Goal: Task Accomplishment & Management: Manage account settings

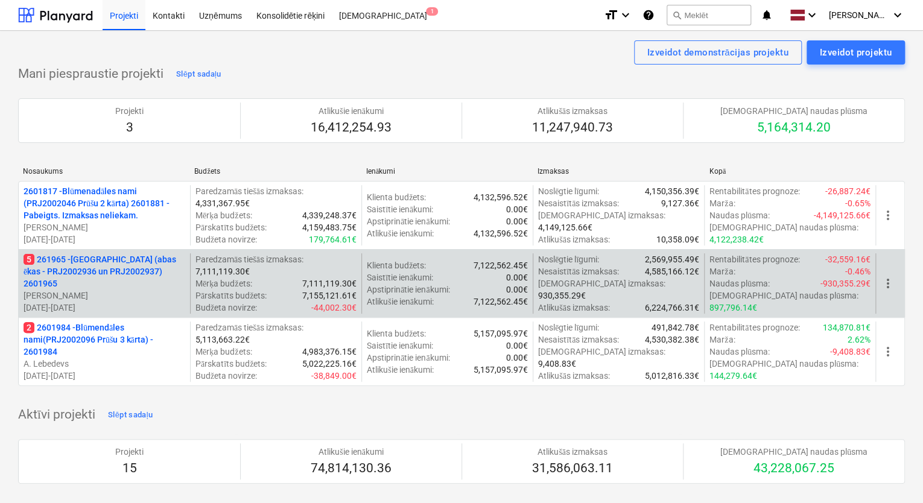
click at [109, 282] on p "5 261965 - [GEOGRAPHIC_DATA] (abas ēkas - PRJ2002936 un PRJ2002937) 2601965" at bounding box center [105, 271] width 162 height 36
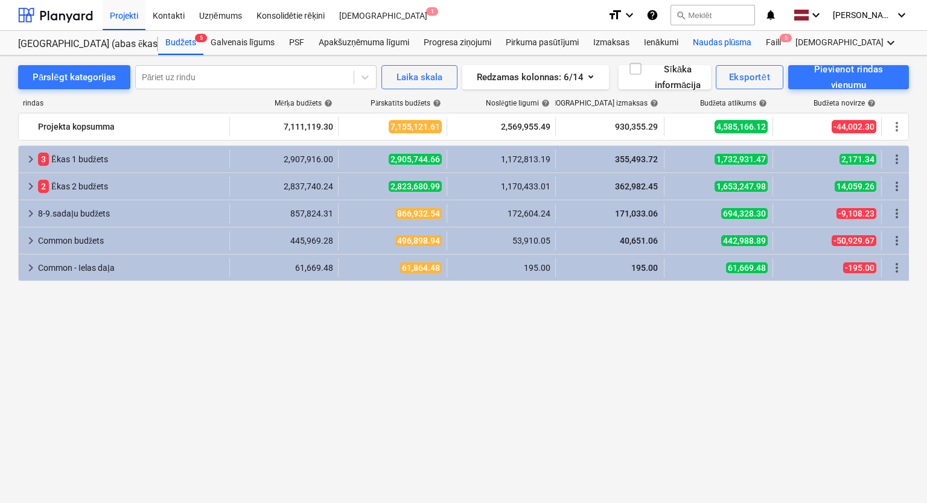
click at [710, 40] on div "Naudas plūsma" at bounding box center [722, 43] width 74 height 24
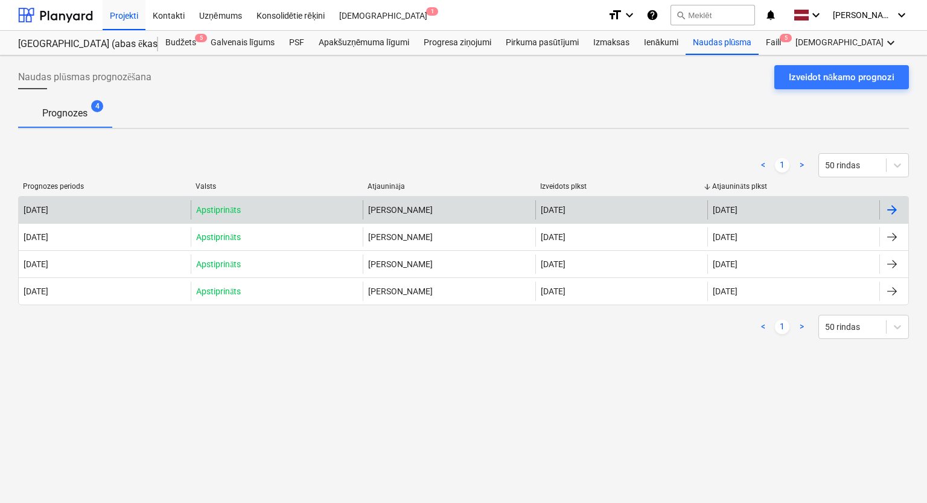
click at [893, 214] on div at bounding box center [892, 210] width 14 height 14
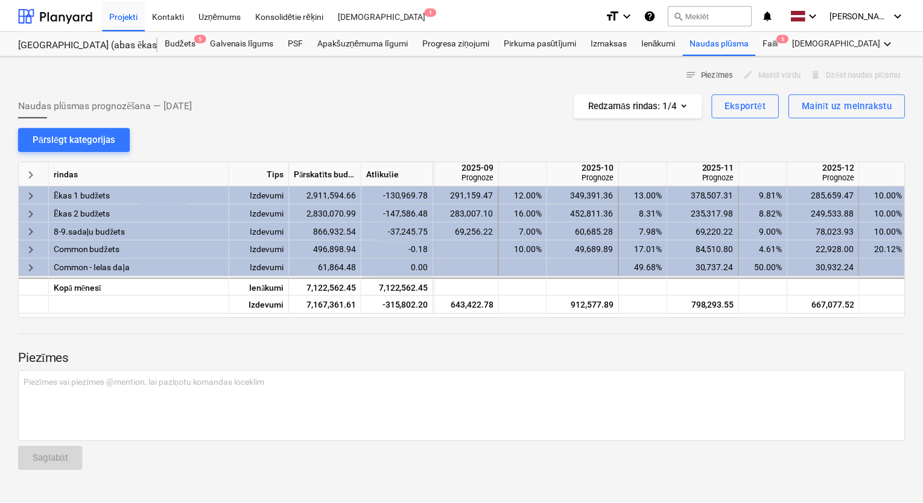
scroll to position [0, 806]
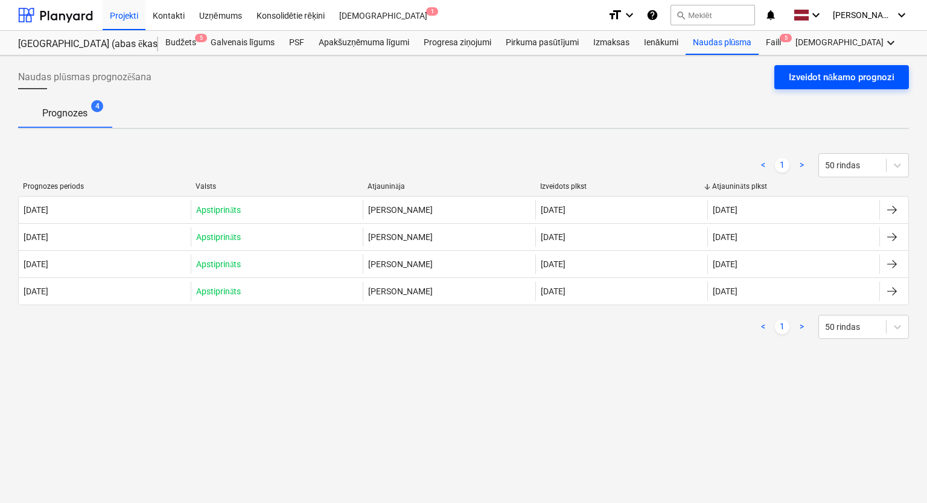
click at [823, 75] on div "Izveidot nākamo prognozi" at bounding box center [842, 77] width 106 height 16
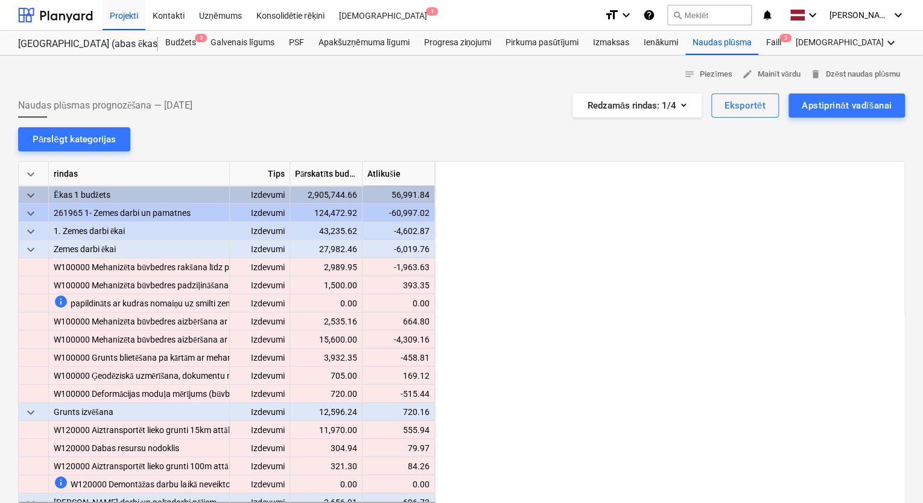
scroll to position [0, 603]
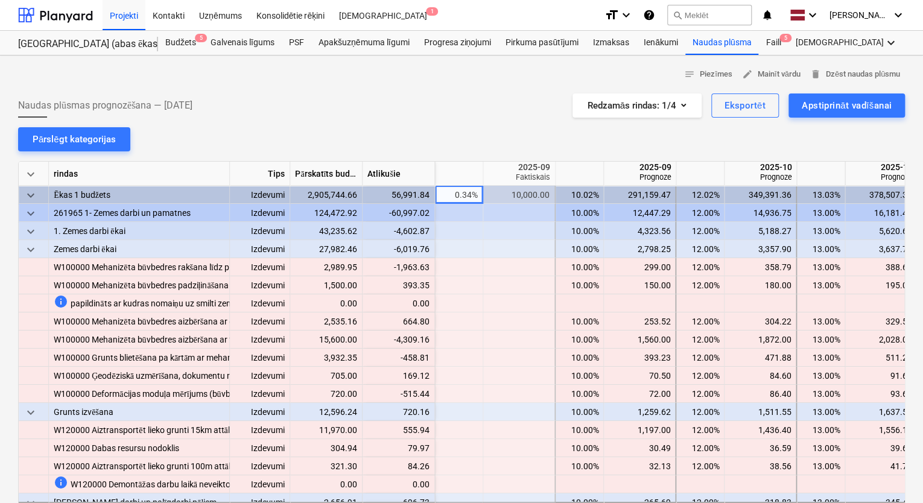
click at [427, 97] on div "Naudas plūsmas prognozēšana — [DATE] Redzamās rindas : 1/4 Eksportēt Apstiprinā…" at bounding box center [461, 106] width 887 height 24
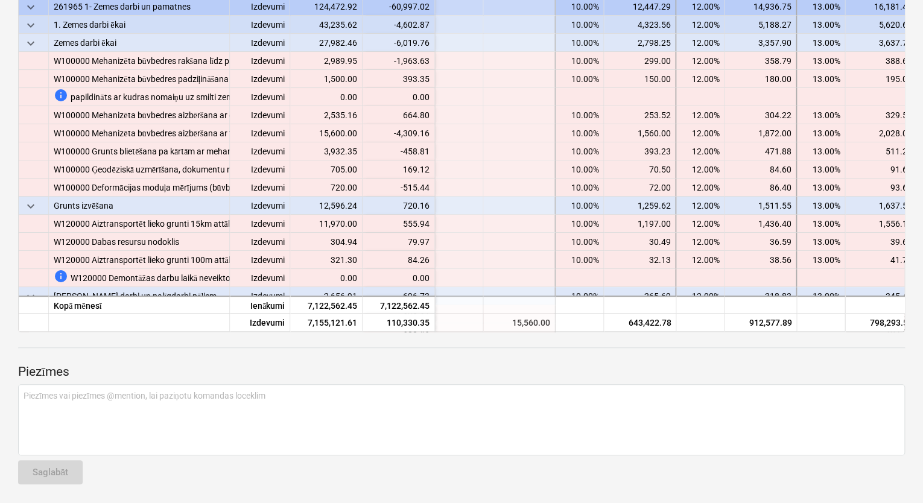
scroll to position [0, 0]
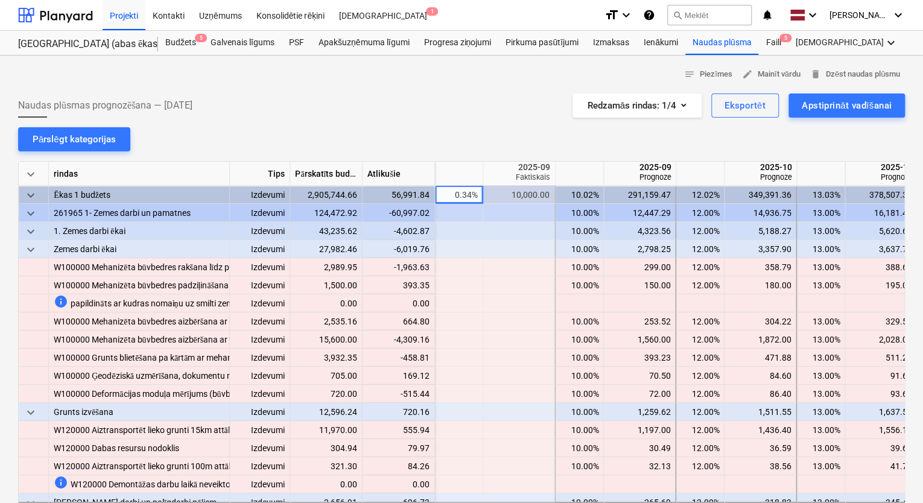
click at [367, 87] on div at bounding box center [461, 89] width 887 height 10
click at [88, 139] on div "Pārslēgt kategorijas" at bounding box center [74, 140] width 83 height 16
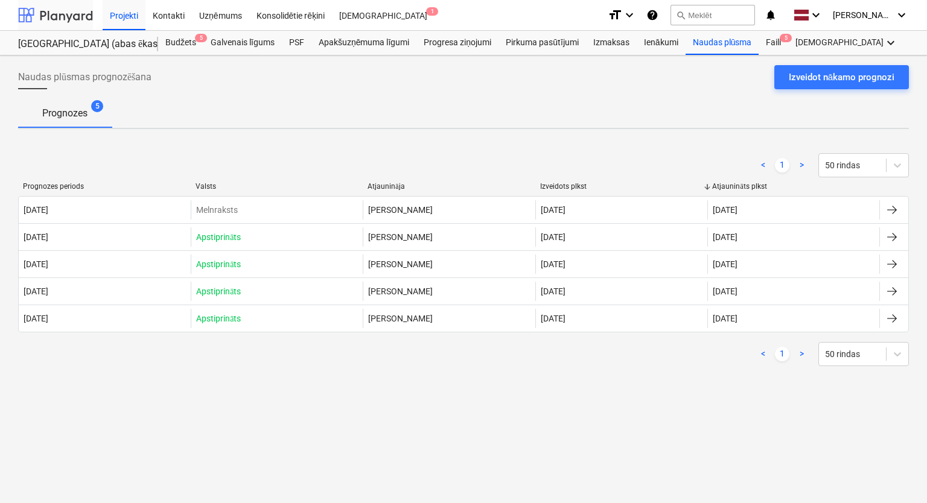
click at [69, 8] on div at bounding box center [55, 15] width 75 height 30
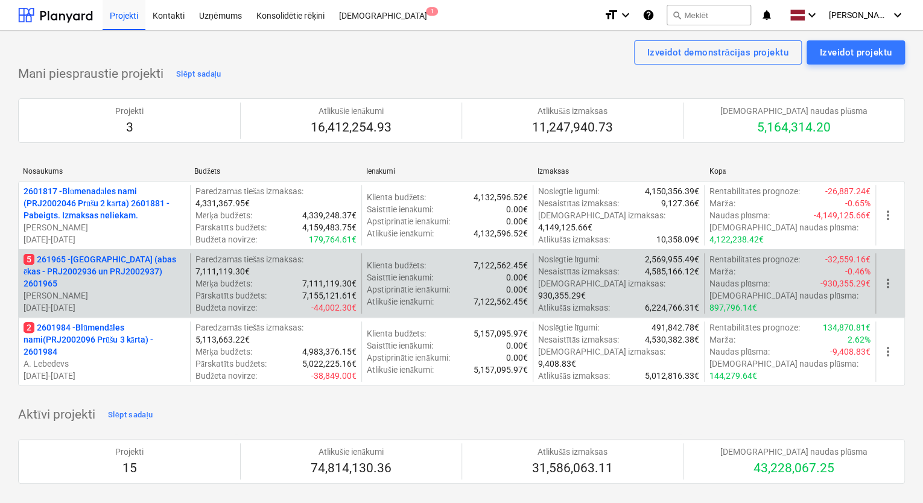
click at [94, 278] on p "5 261965 - [GEOGRAPHIC_DATA] (abas ēkas - PRJ2002936 un PRJ2002937) 2601965" at bounding box center [105, 271] width 162 height 36
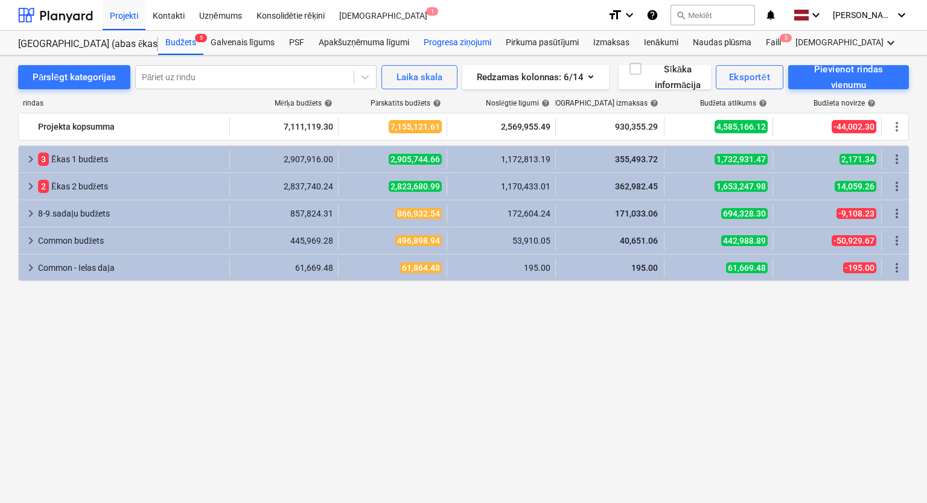
click at [453, 40] on div "Progresa ziņojumi" at bounding box center [457, 43] width 82 height 24
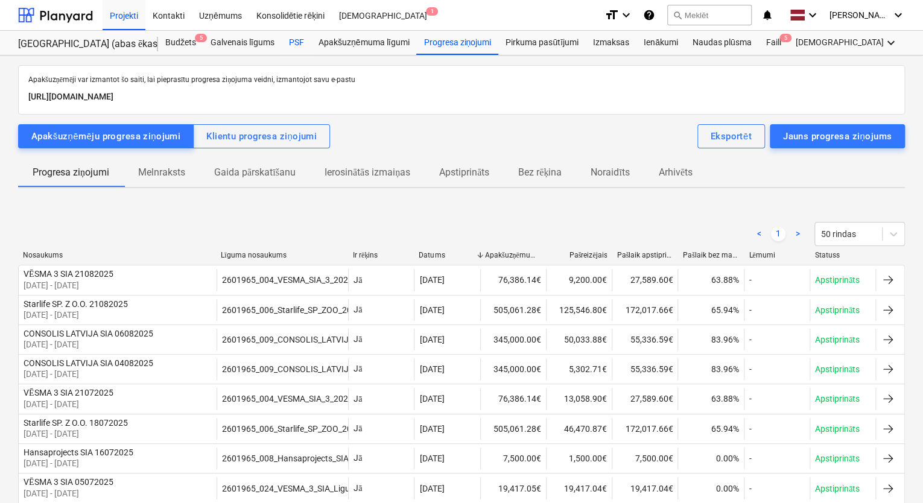
click at [304, 49] on div "PSF" at bounding box center [297, 43] width 30 height 24
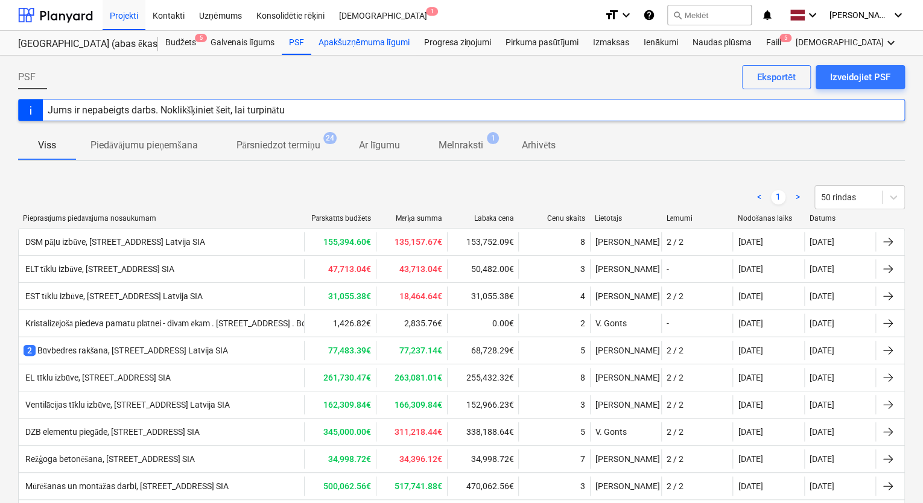
click at [336, 49] on div "Apakšuzņēmuma līgumi" at bounding box center [363, 43] width 105 height 24
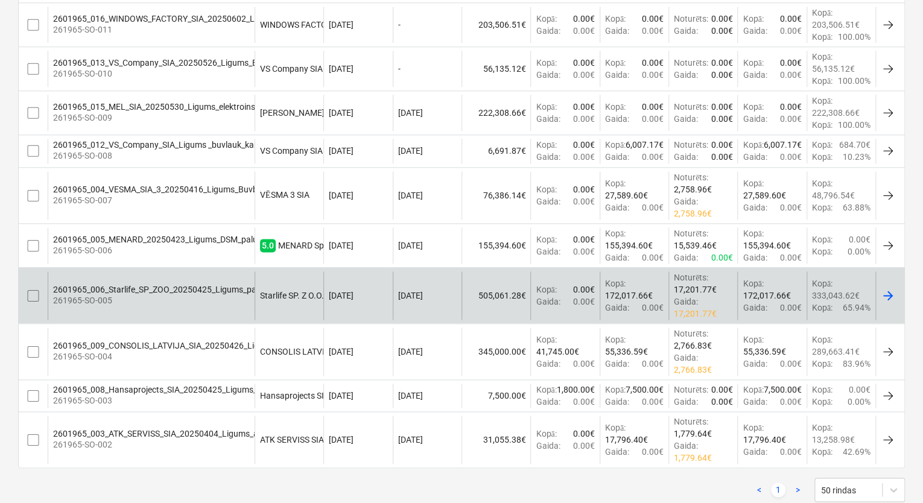
scroll to position [705, 0]
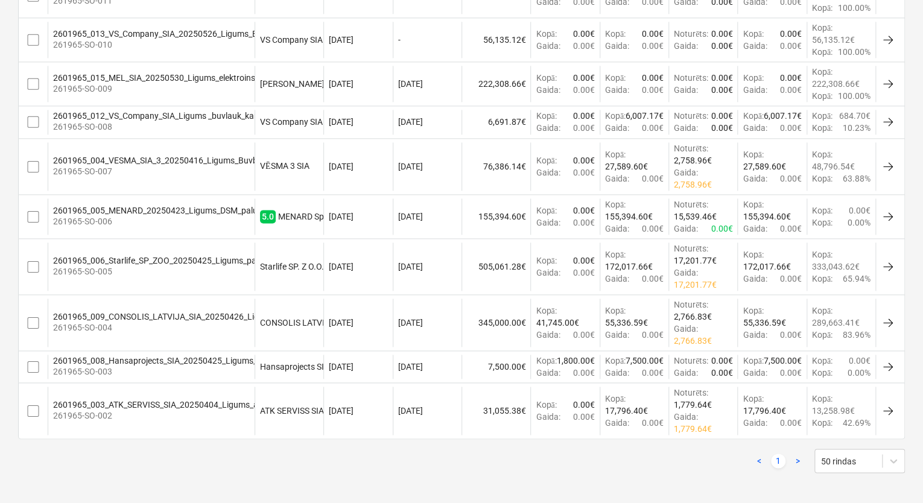
click at [887, 322] on div at bounding box center [888, 323] width 14 height 14
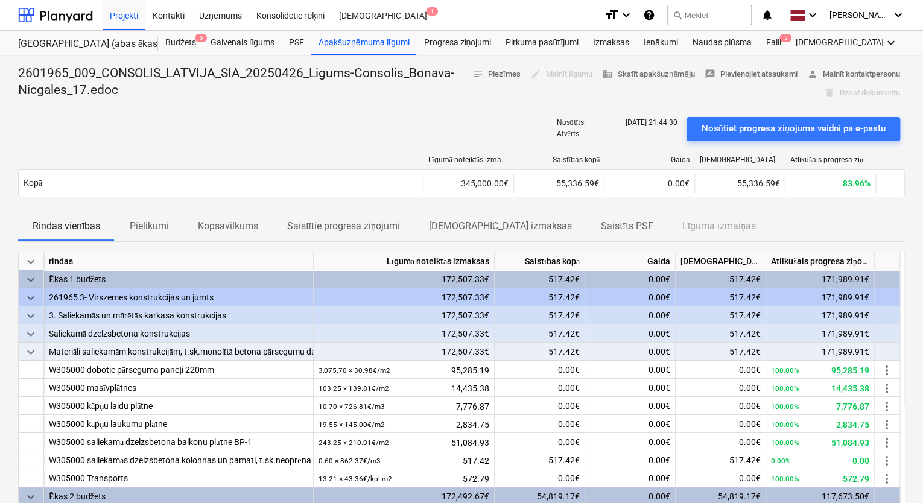
click at [793, 131] on div "Nosūtiet progresa ziņojuma veidni pa e-pastu" at bounding box center [793, 129] width 185 height 16
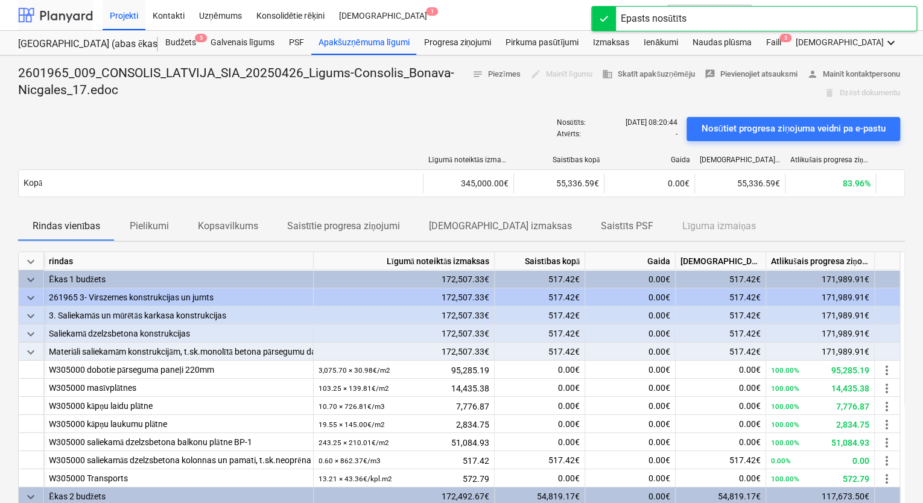
click at [83, 13] on div at bounding box center [55, 15] width 75 height 30
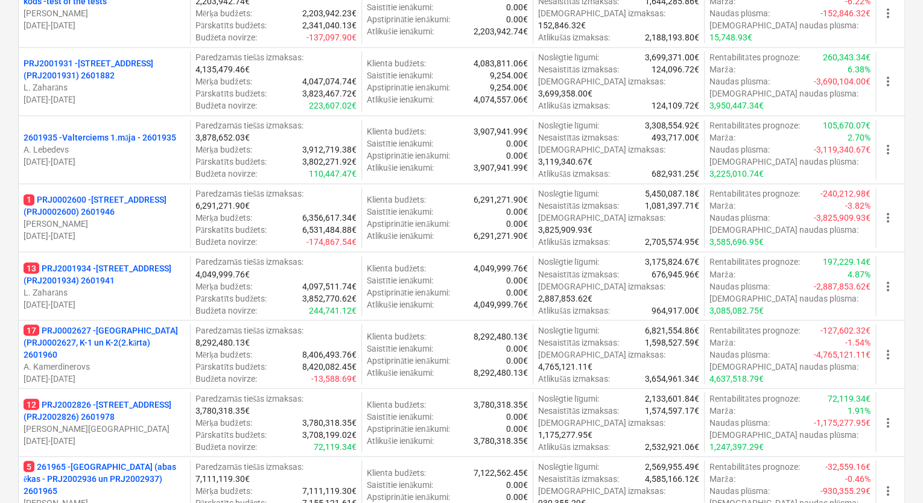
scroll to position [965, 0]
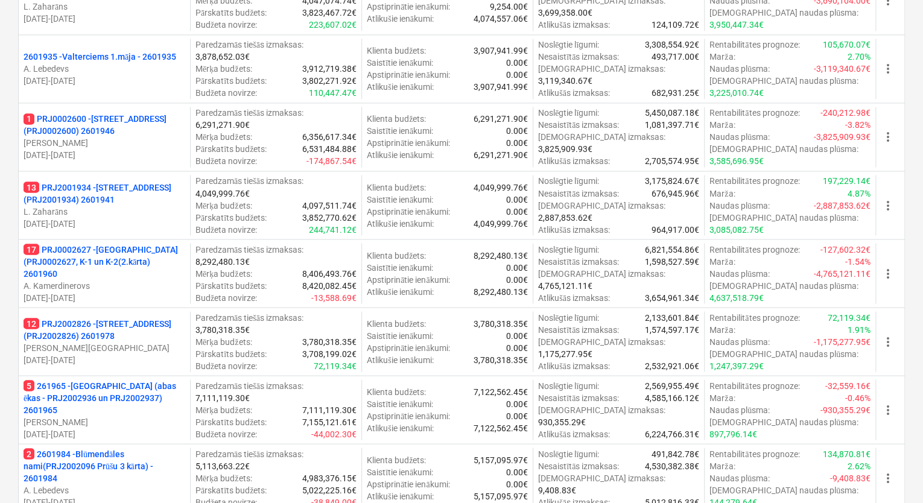
click at [94, 317] on p "12 PRJ2002826 - [STREET_ADDRESS] (PRJ2002826) 2601978" at bounding box center [105, 329] width 162 height 24
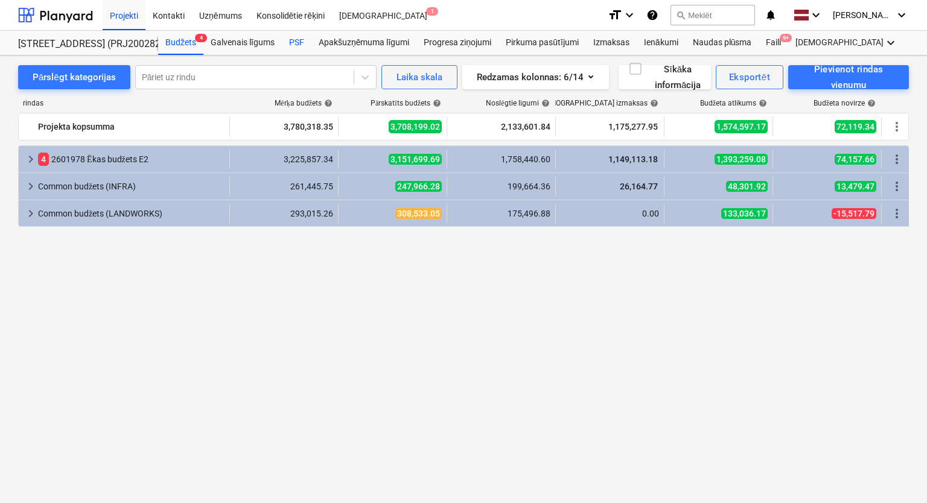
click at [299, 39] on div "PSF" at bounding box center [297, 43] width 30 height 24
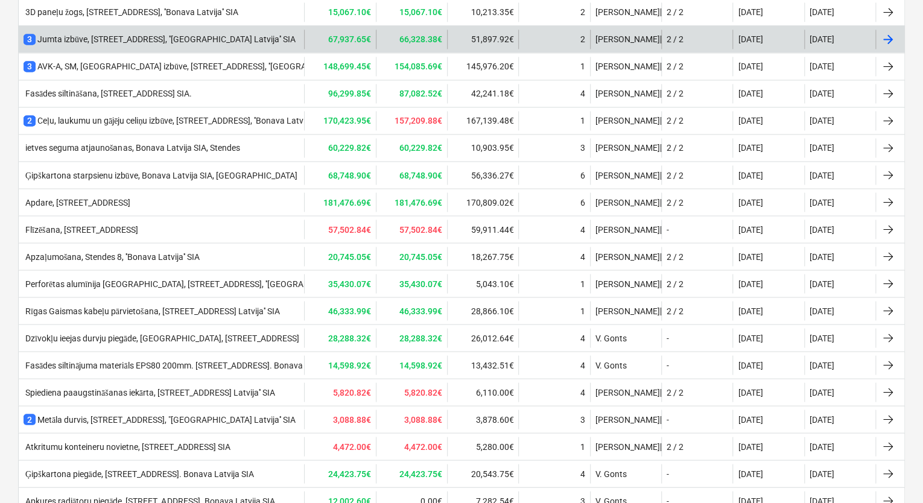
scroll to position [1063, 0]
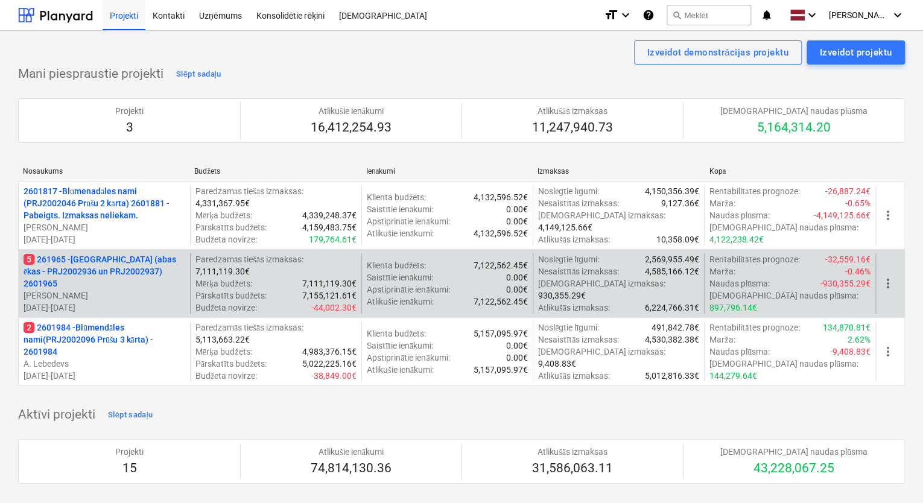
click at [140, 270] on p "5 261965 - [GEOGRAPHIC_DATA] (abas ēkas - PRJ2002936 un PRJ2002937) 2601965" at bounding box center [105, 271] width 162 height 36
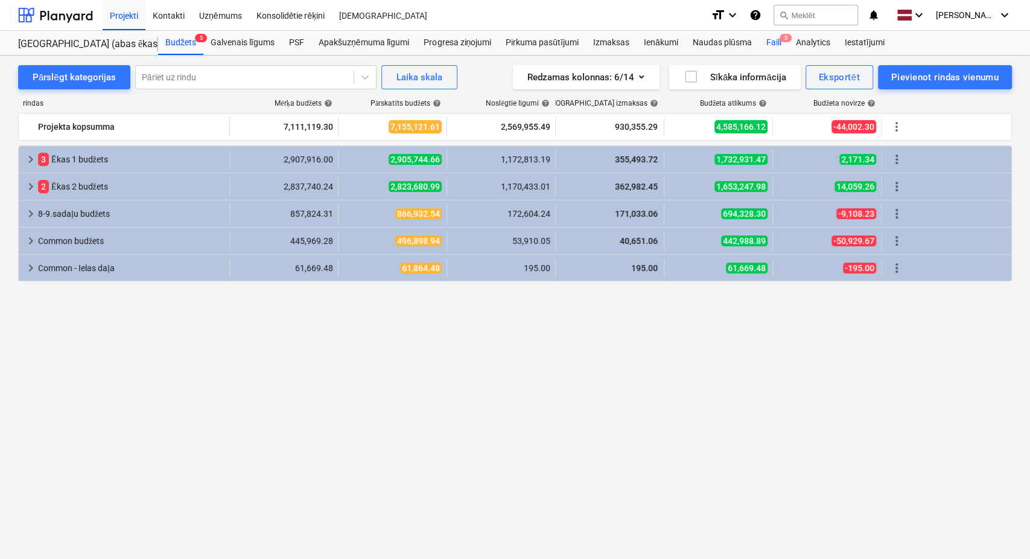
click at [777, 40] on div "Faili 5" at bounding box center [773, 43] width 30 height 24
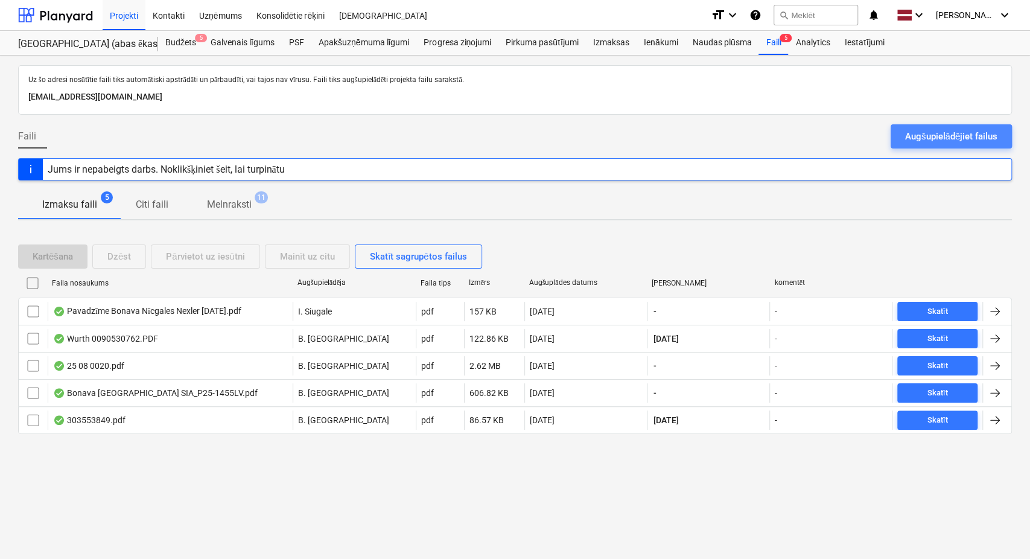
click at [926, 138] on div "Augšupielādējiet failus" at bounding box center [951, 137] width 92 height 16
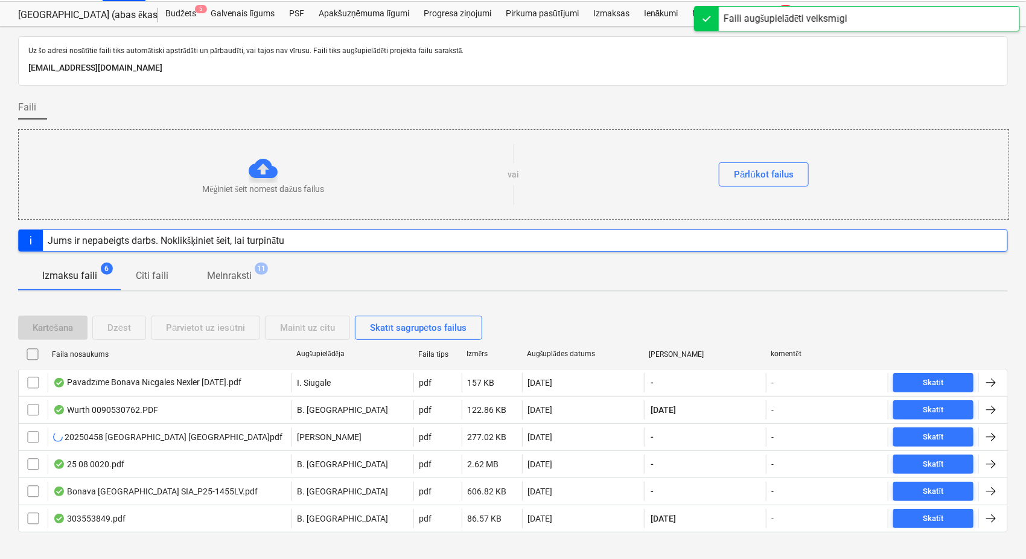
scroll to position [45, 0]
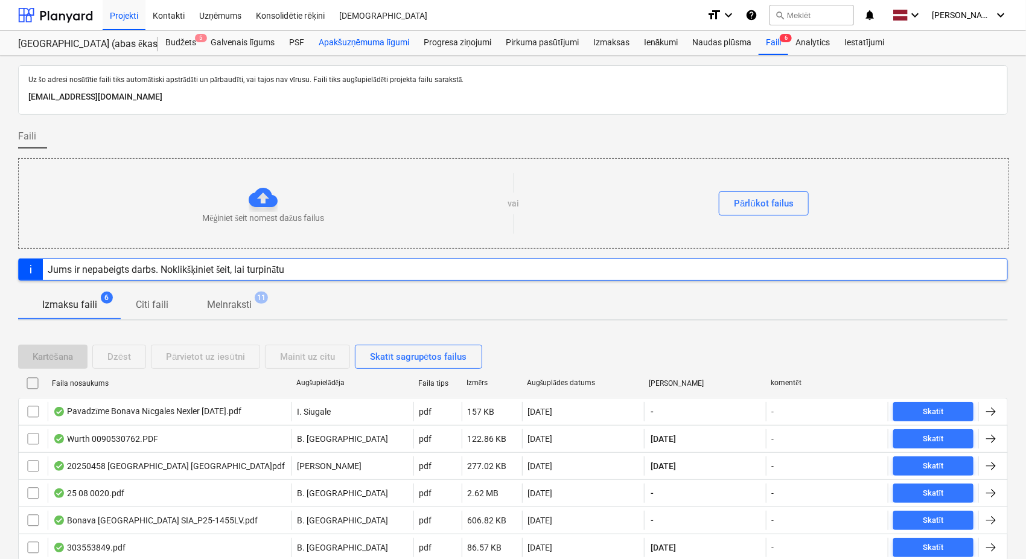
click at [347, 37] on div "Apakšuzņēmuma līgumi" at bounding box center [363, 43] width 105 height 24
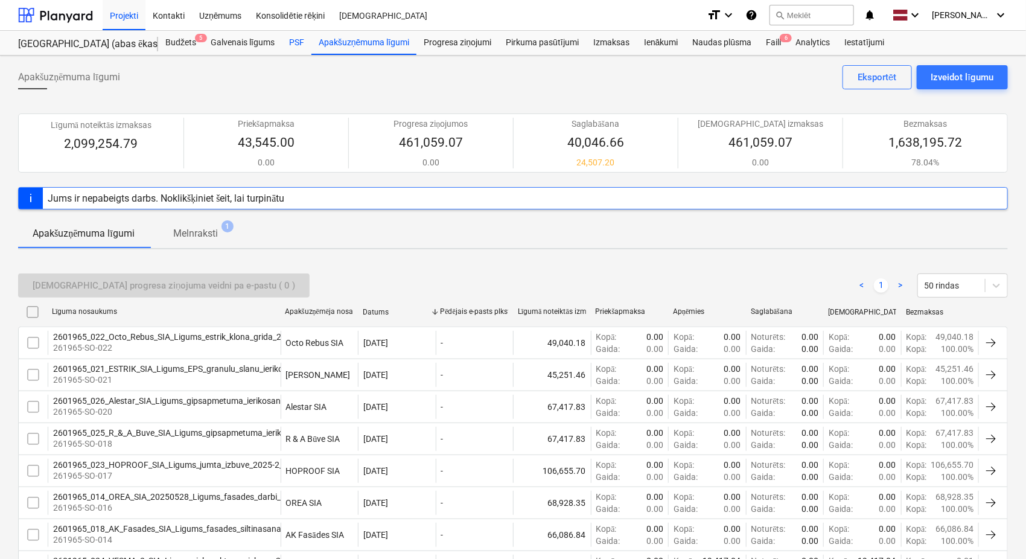
click at [295, 49] on div "PSF" at bounding box center [297, 43] width 30 height 24
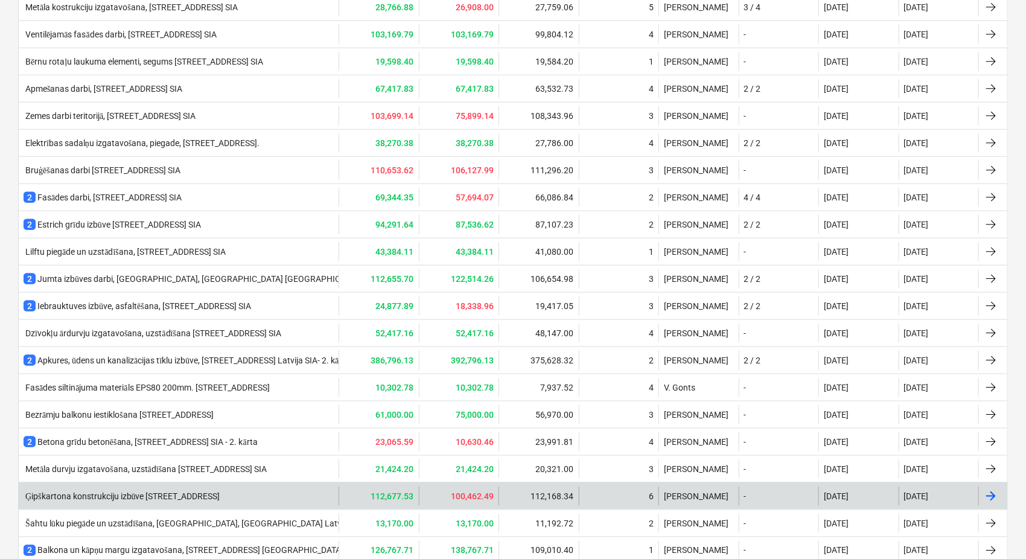
scroll to position [560, 0]
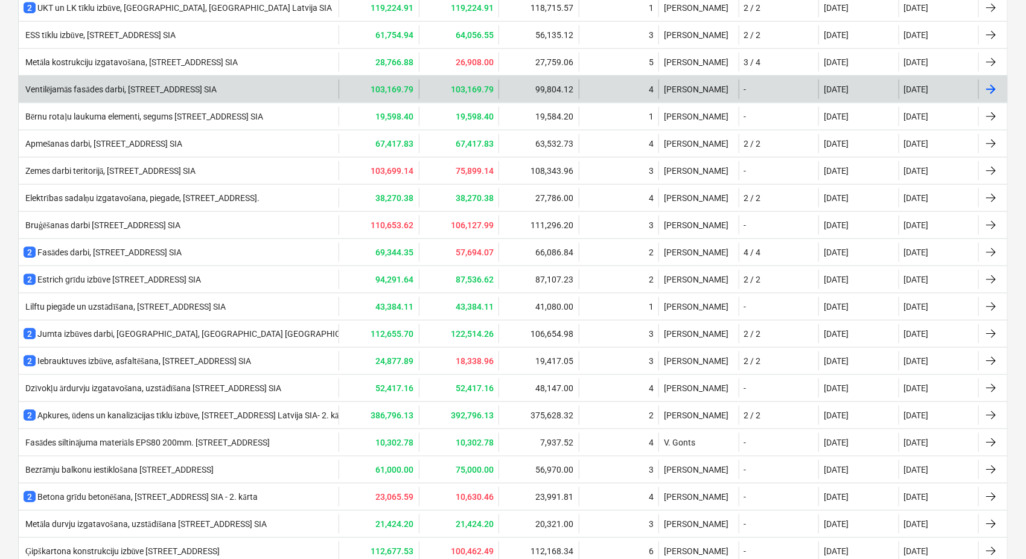
click at [606, 89] on div "4" at bounding box center [619, 89] width 80 height 19
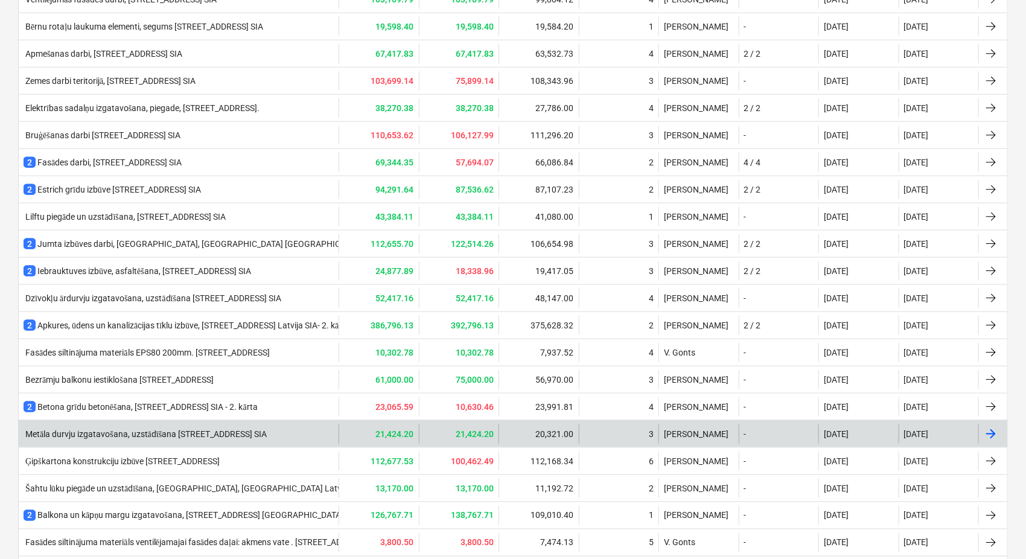
scroll to position [739, 0]
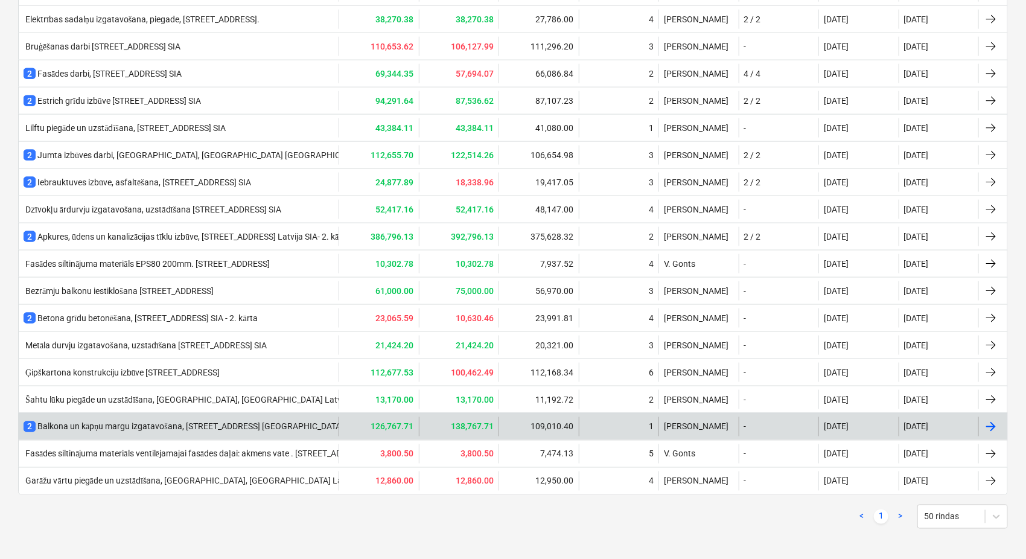
click at [230, 429] on div "2 Balkona un kāpņu margu izgatavošana, [GEOGRAPHIC_DATA], [GEOGRAPHIC_DATA] [GE…" at bounding box center [179, 426] width 320 height 19
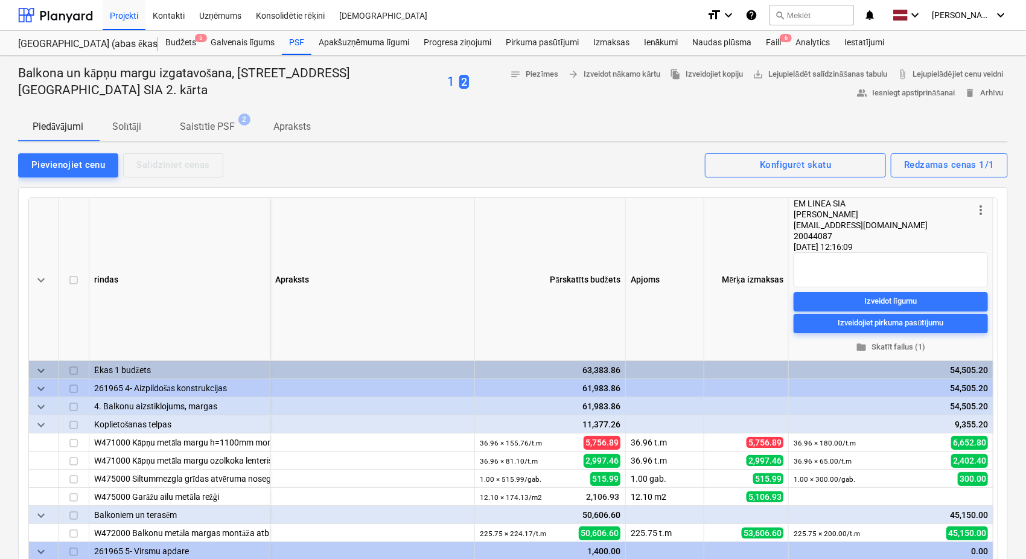
click at [447, 81] on p "1" at bounding box center [450, 82] width 7 height 17
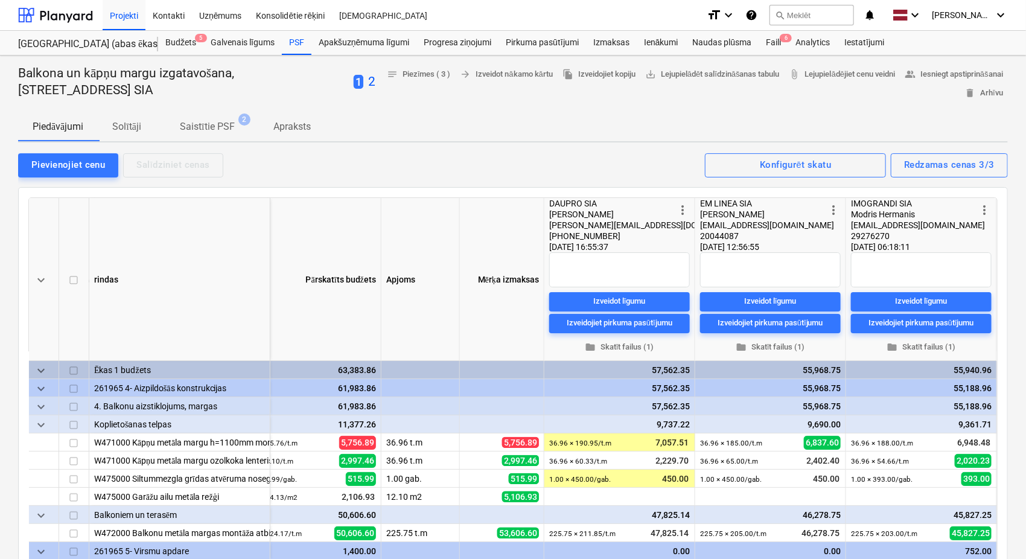
click at [375, 79] on p "2" at bounding box center [371, 82] width 7 height 17
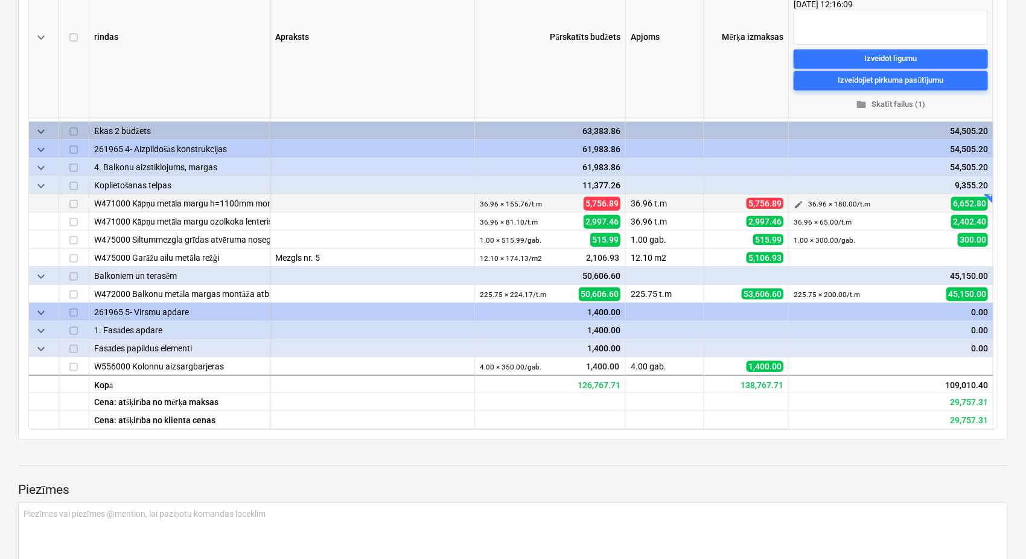
scroll to position [268, 0]
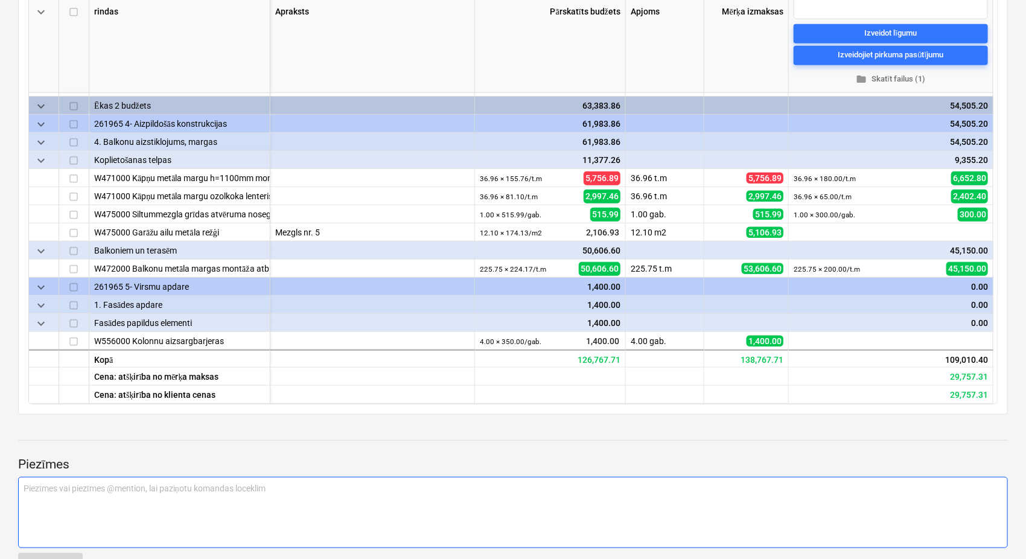
click at [232, 501] on div "Piezīmes vai piezīmes @mention, lai paziņotu komandas loceklim ﻿" at bounding box center [513, 512] width 990 height 71
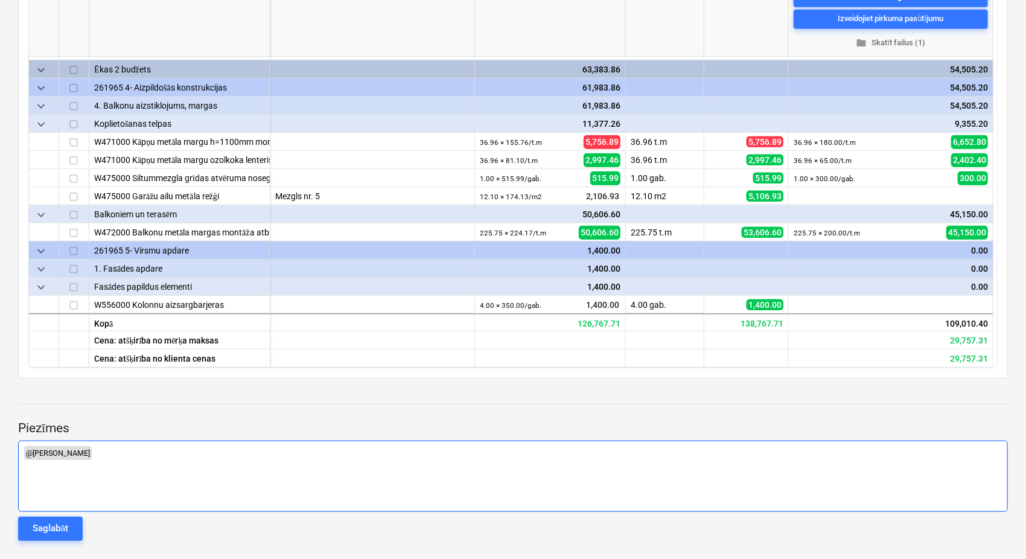
click at [102, 453] on p "﻿ @ [PERSON_NAME] ﻿ ﻿" at bounding box center [513, 453] width 979 height 14
click at [167, 453] on p "﻿ @ [PERSON_NAME] ﻿ @ [PERSON_NAME] ﻿ ﻿" at bounding box center [513, 453] width 979 height 14
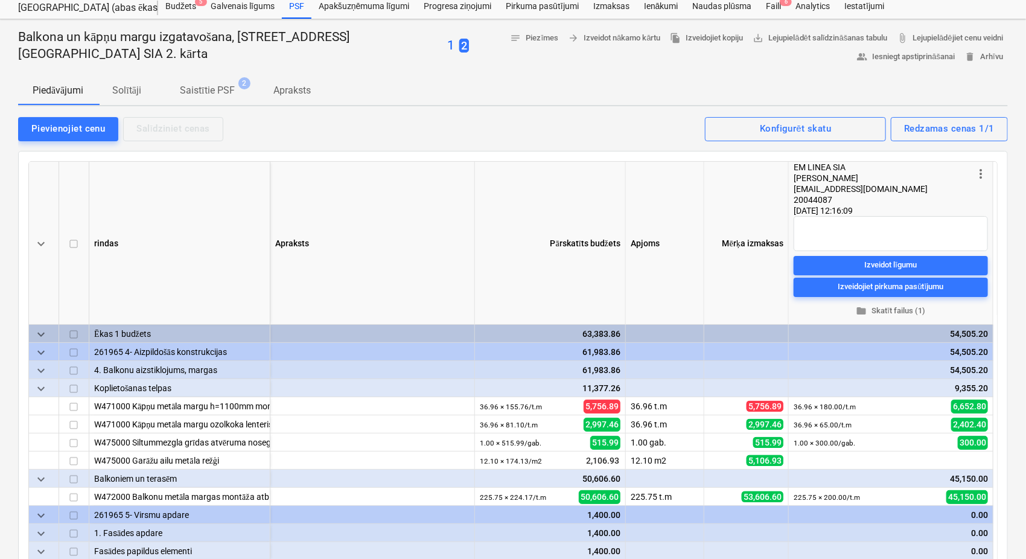
scroll to position [0, 0]
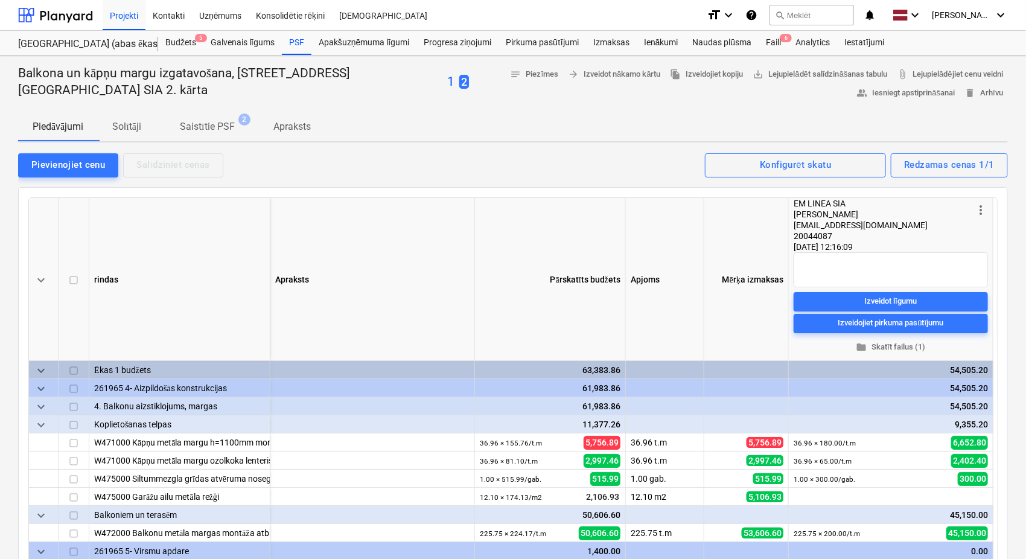
click at [447, 84] on p "1" at bounding box center [450, 82] width 7 height 17
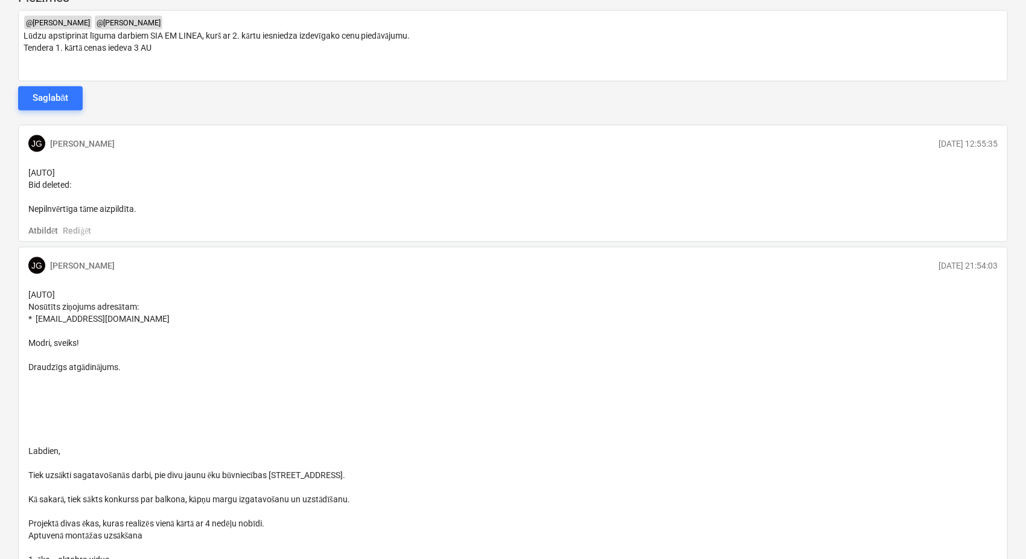
scroll to position [573, 0]
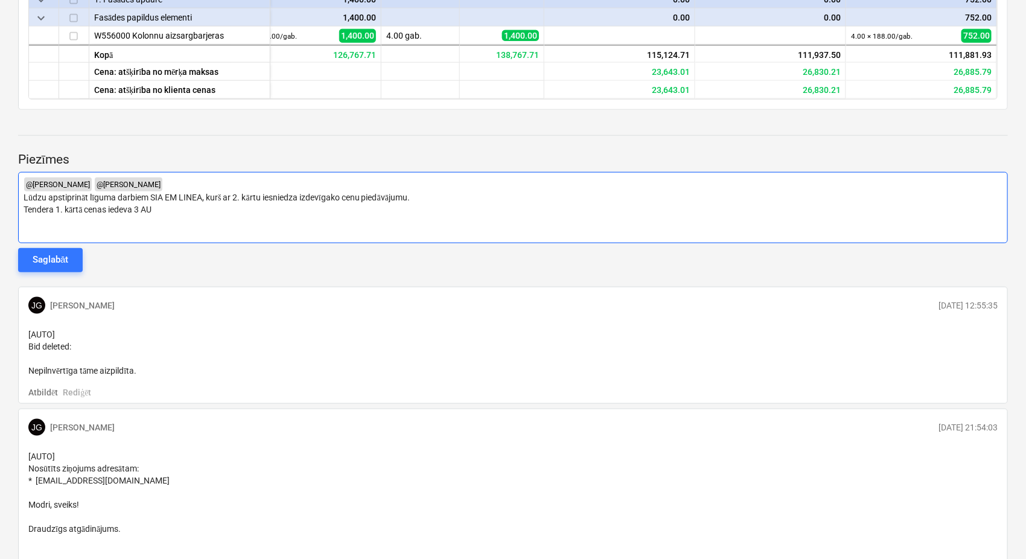
click at [170, 211] on p "Tendera 1. kārtā cenas iedeva 3 AU" at bounding box center [513, 209] width 979 height 12
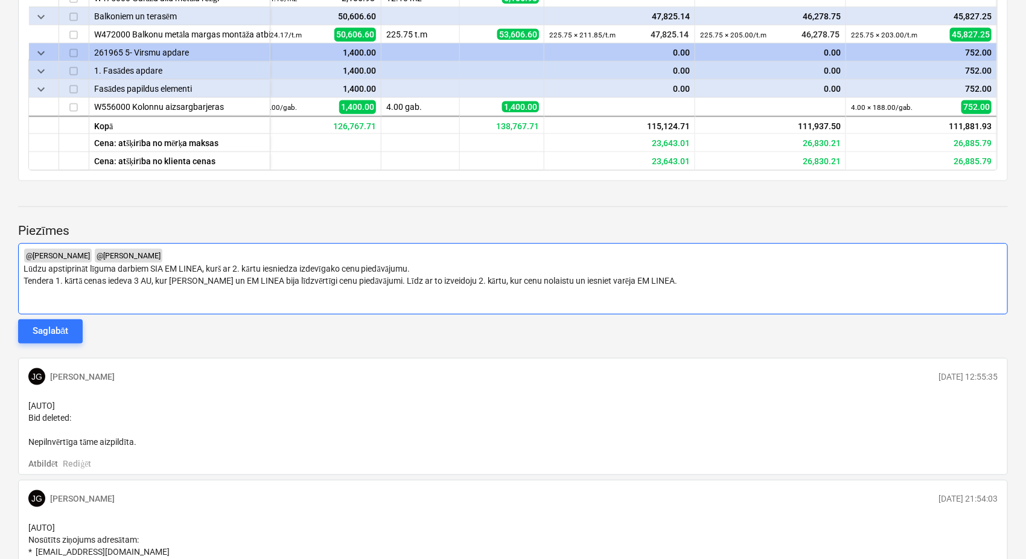
scroll to position [513, 0]
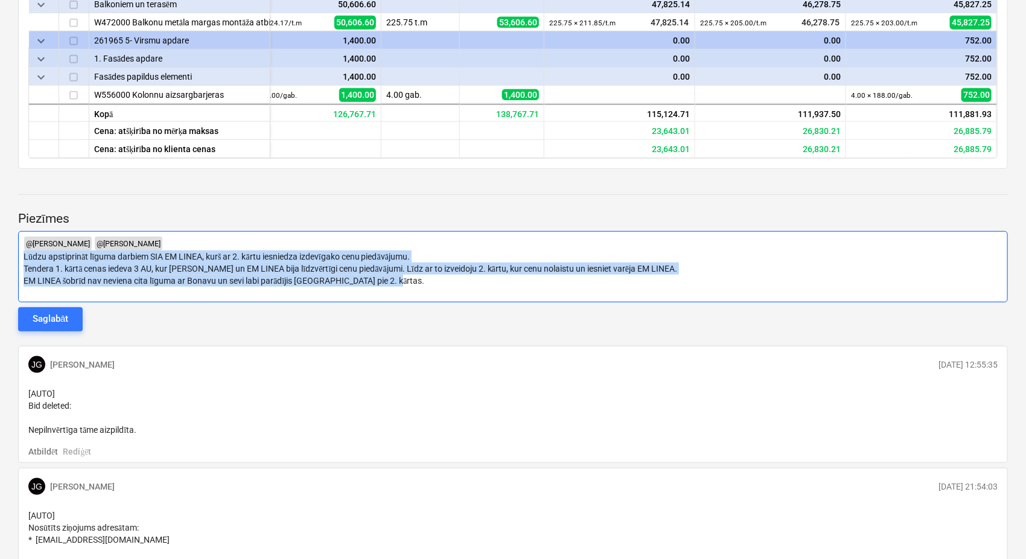
drag, startPoint x: 390, startPoint y: 284, endPoint x: 24, endPoint y: 252, distance: 367.6
click at [24, 252] on div "﻿ @ [PERSON_NAME] ﻿ @ [PERSON_NAME] ﻿ ﻿ Lūdzu apstiprināt līguma darbiem SIA EM…" at bounding box center [513, 266] width 990 height 71
copy div "Lūdzu apstiprināt līguma darbiem SIA EM LINEA, kurš ar 2. kārtu iesniedza izdev…"
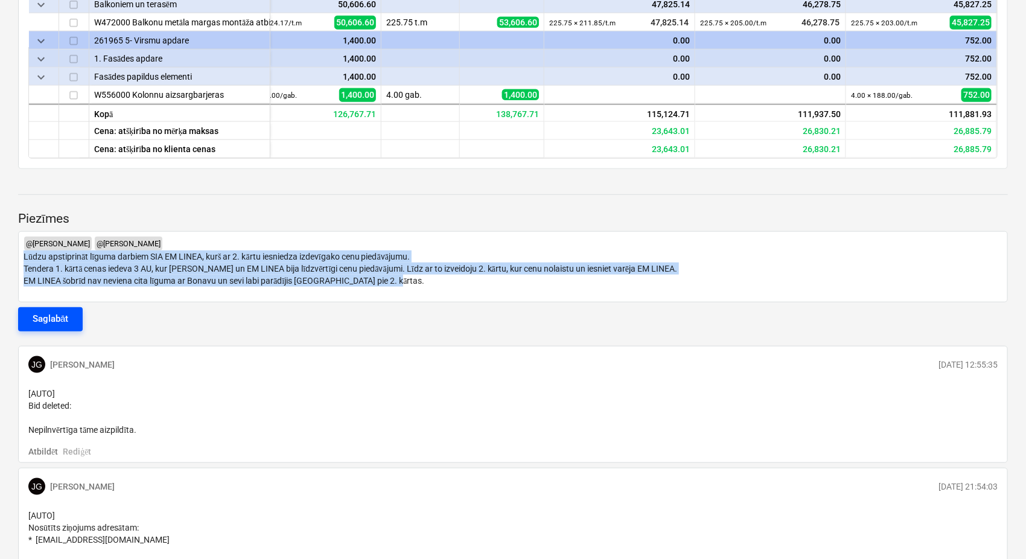
click at [52, 320] on div "Saglabāt" at bounding box center [51, 319] width 36 height 16
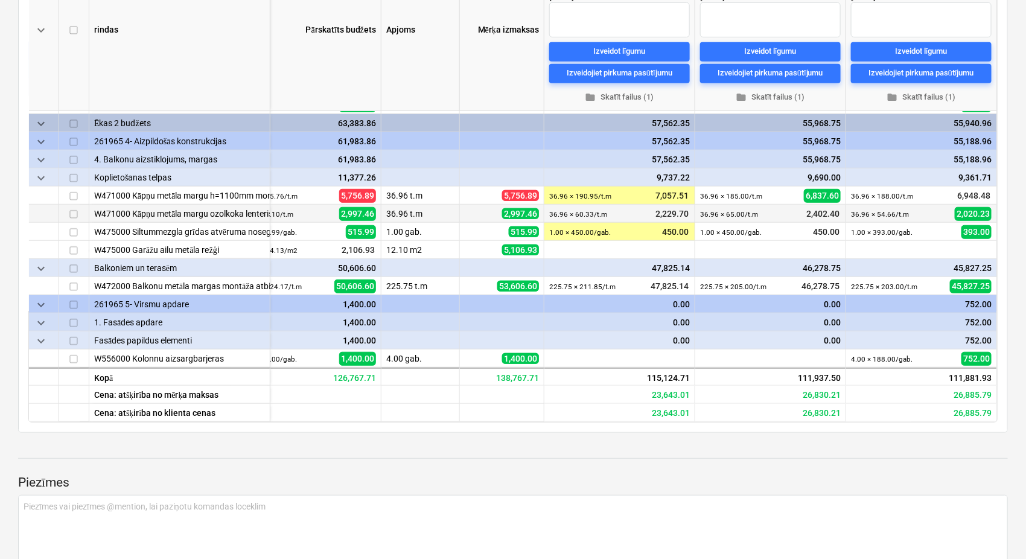
scroll to position [0, 0]
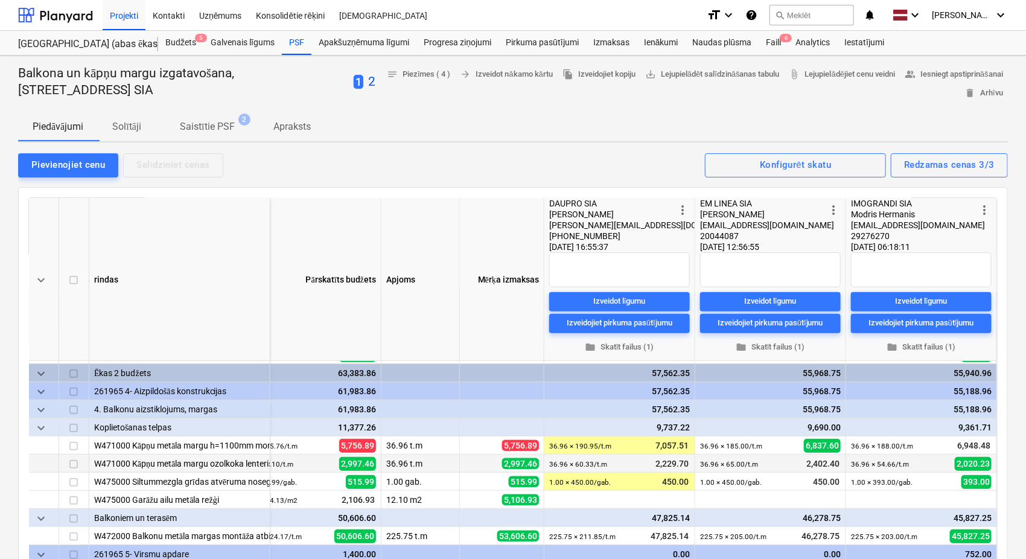
click at [375, 86] on p "2" at bounding box center [371, 82] width 7 height 17
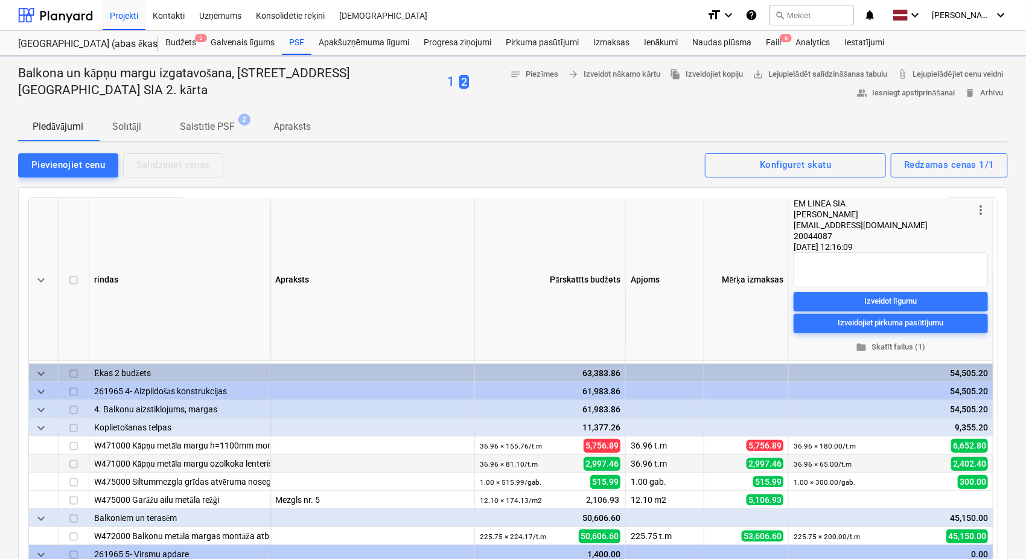
scroll to position [250, 0]
click at [825, 262] on textarea at bounding box center [890, 269] width 194 height 35
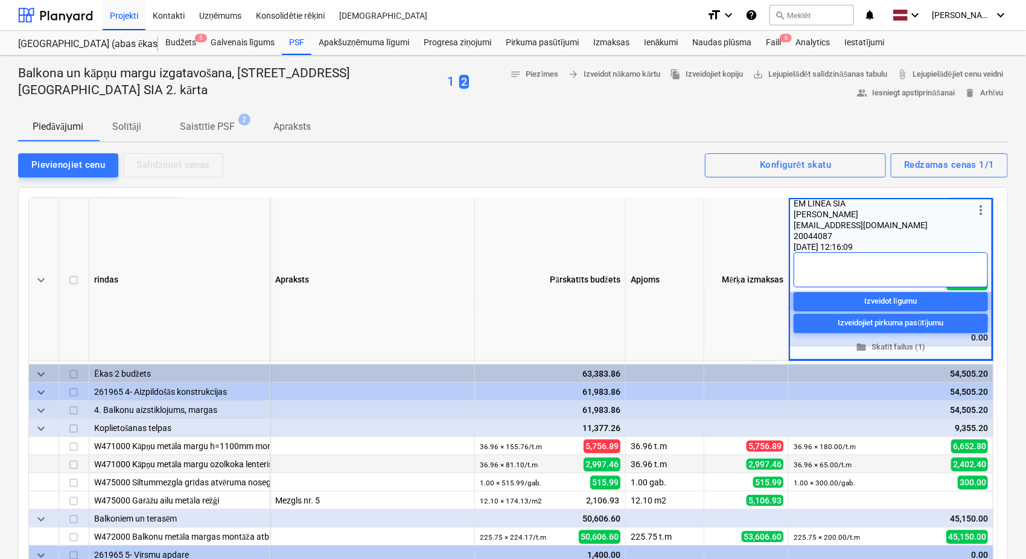
type textarea "x"
type textarea "U"
type textarea "x"
type textarea "Uz"
type textarea "x"
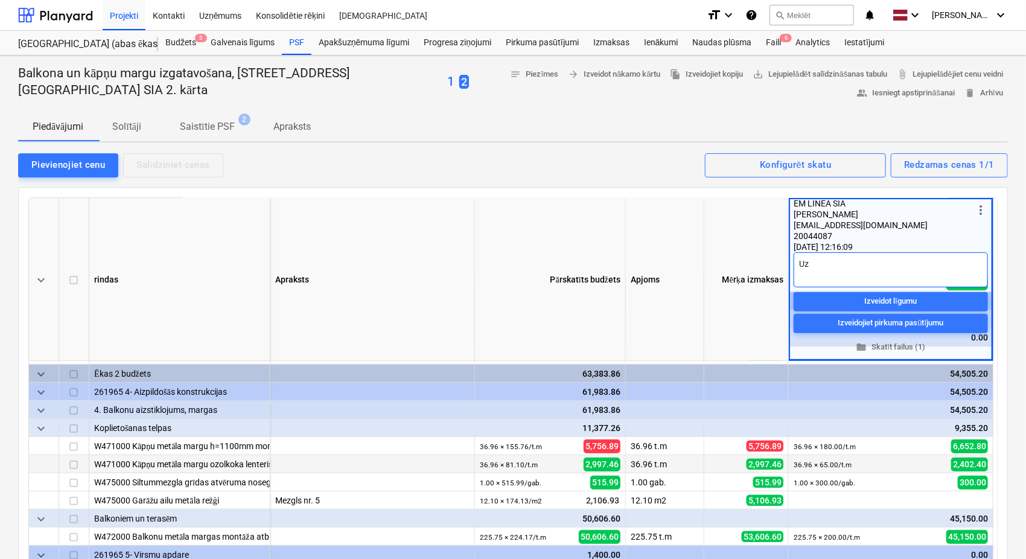
type textarea "Uzv"
type textarea "x"
type textarea "Uzva"
type textarea "x"
type textarea "Uzvar"
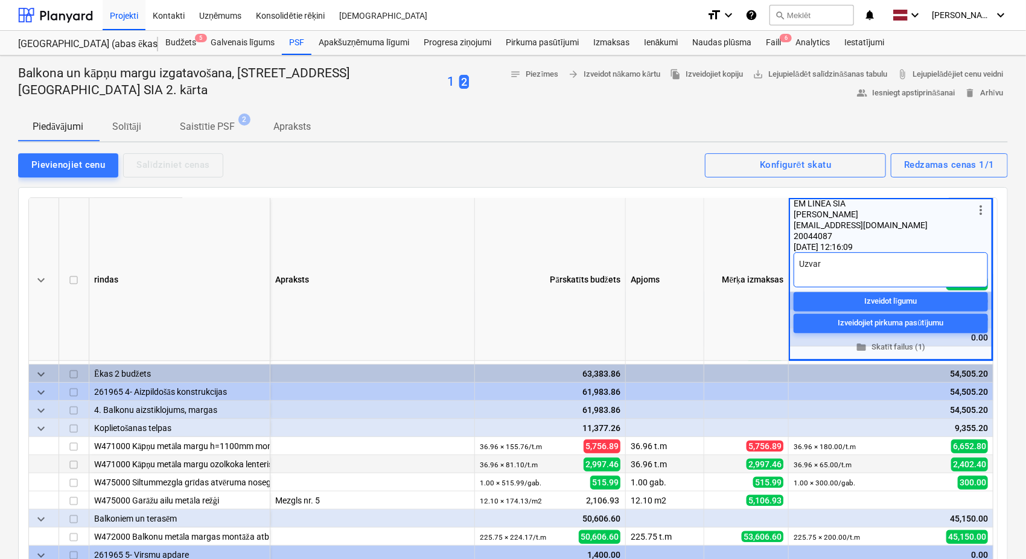
type textarea "x"
type textarea "Uzvar'\"
type textarea "x"
type textarea "Uzvar'\e"
type textarea "x"
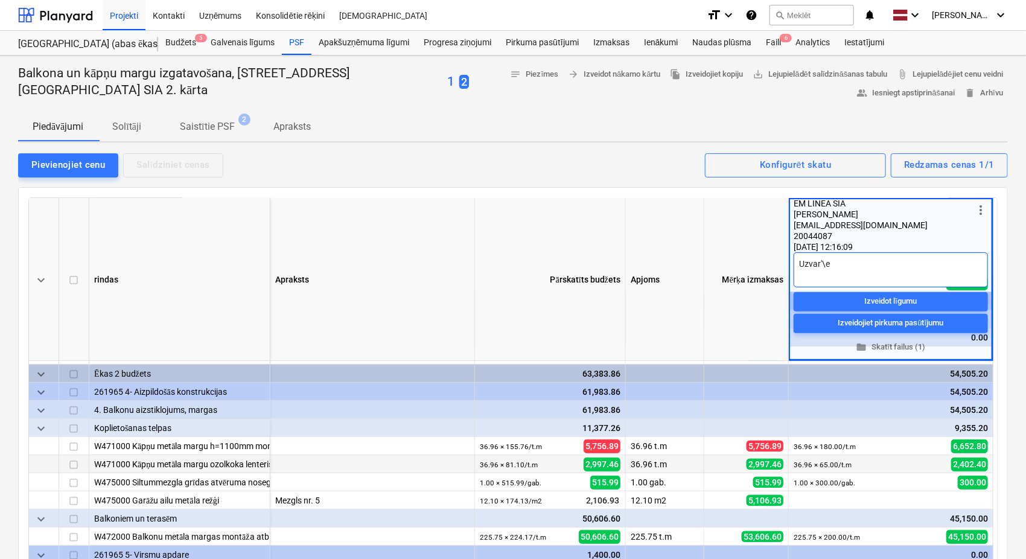
type textarea "Uzvar'\"
type textarea "x"
type textarea "Uzvar'"
type textarea "x"
type textarea "Uzvar"
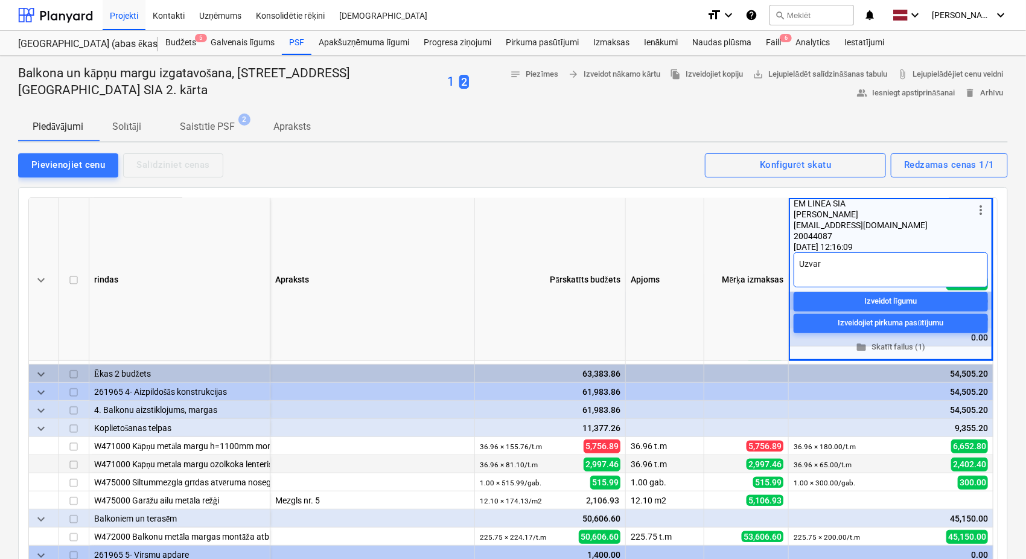
type textarea "x"
type textarea "Uzvarē"
type textarea "x"
type textarea "Uzvarēt"
type textarea "x"
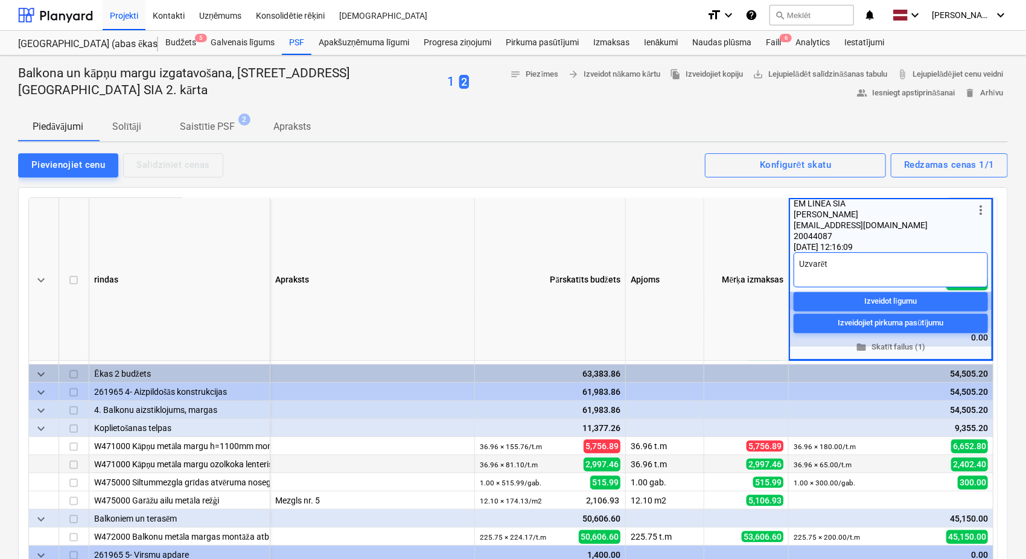
type textarea "Uzvarēt'j"
type textarea "x"
type textarea "Uzvarēt'js"
type textarea "x"
type textarea "Uzvarēt'j"
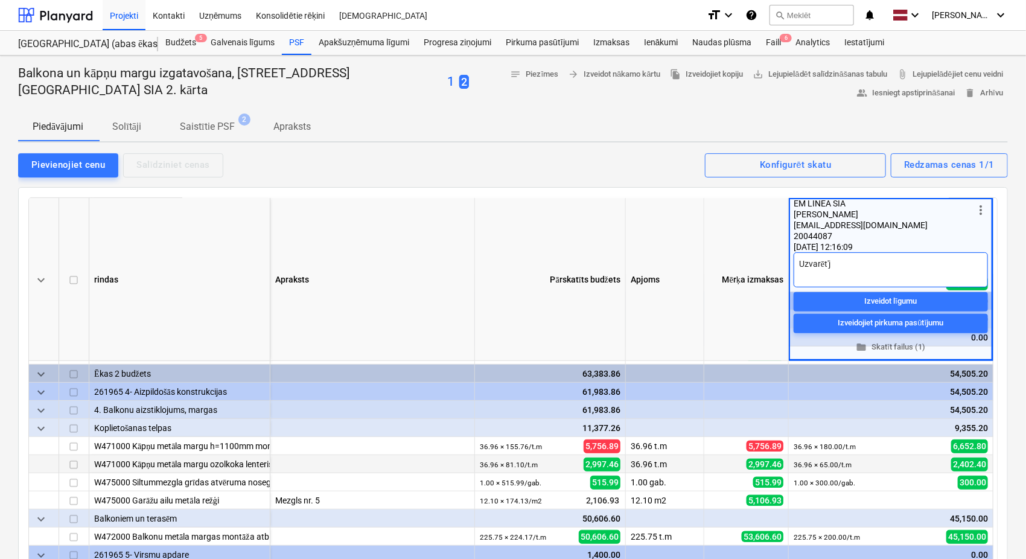
type textarea "x"
type textarea "Uzvarēt'"
type textarea "x"
type textarea "Uzvarēt"
type textarea "x"
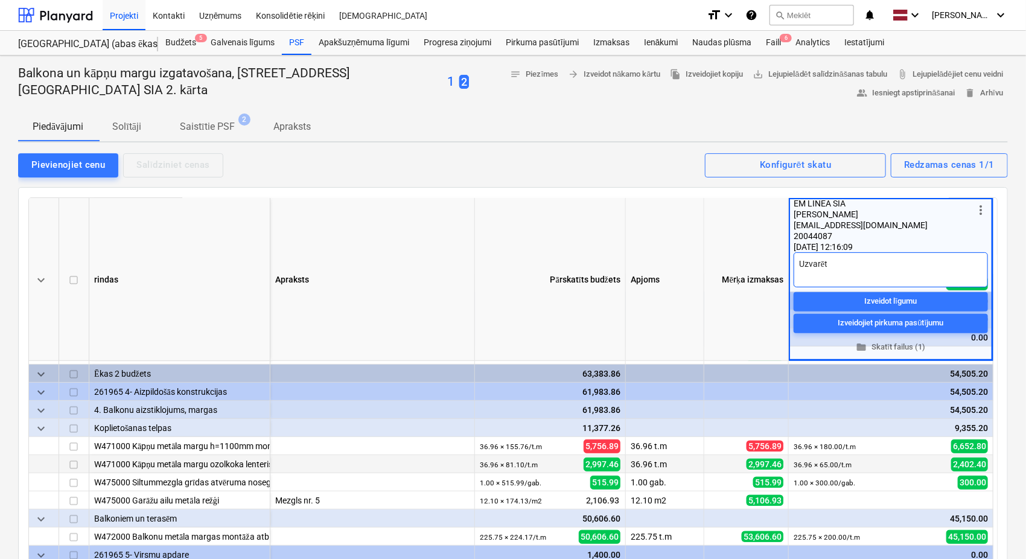
type textarea "Uzvarē"
type textarea "x"
type textarea "Uzvarēt"
type textarea "x"
type textarea "Uzvarētā"
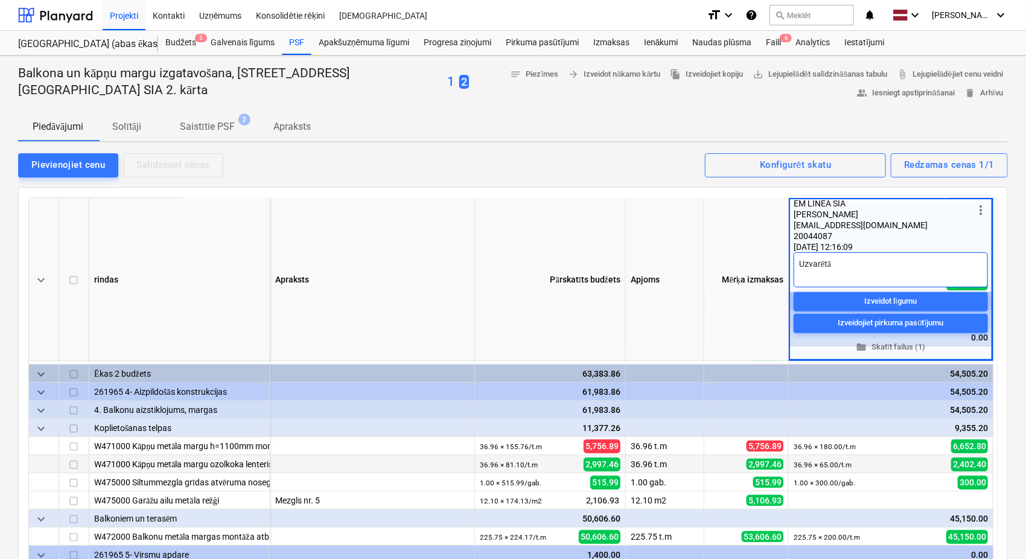
type textarea "x"
type textarea "Uzvarētāj"
type textarea "x"
type textarea "Uzvarētājs"
type textarea "x"
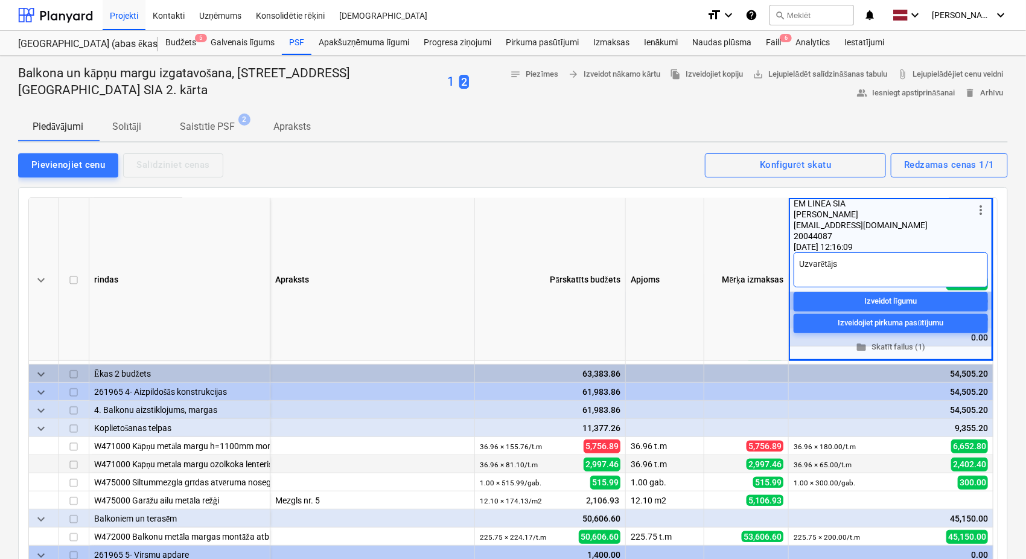
type textarea "Uzvarētājs"
type textarea "x"
type textarea "Uzvarētājs"
click at [594, 221] on div "Pārskatīts budžets" at bounding box center [550, 279] width 151 height 163
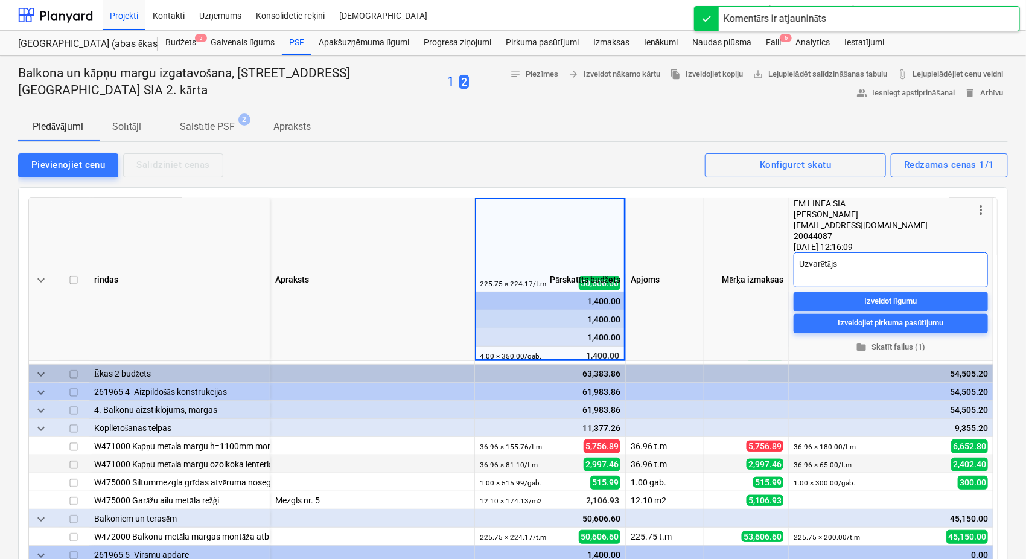
click at [865, 276] on textarea "Uzvarētājs" at bounding box center [890, 269] width 194 height 35
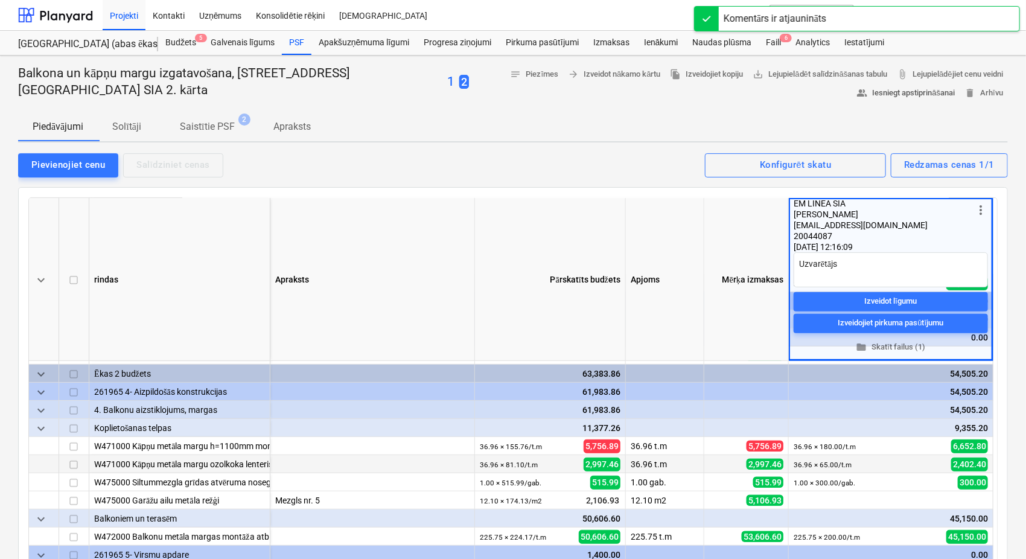
click at [903, 94] on span "people_alt Iesniegt apstiprināšanai" at bounding box center [906, 93] width 98 height 14
type textarea "x"
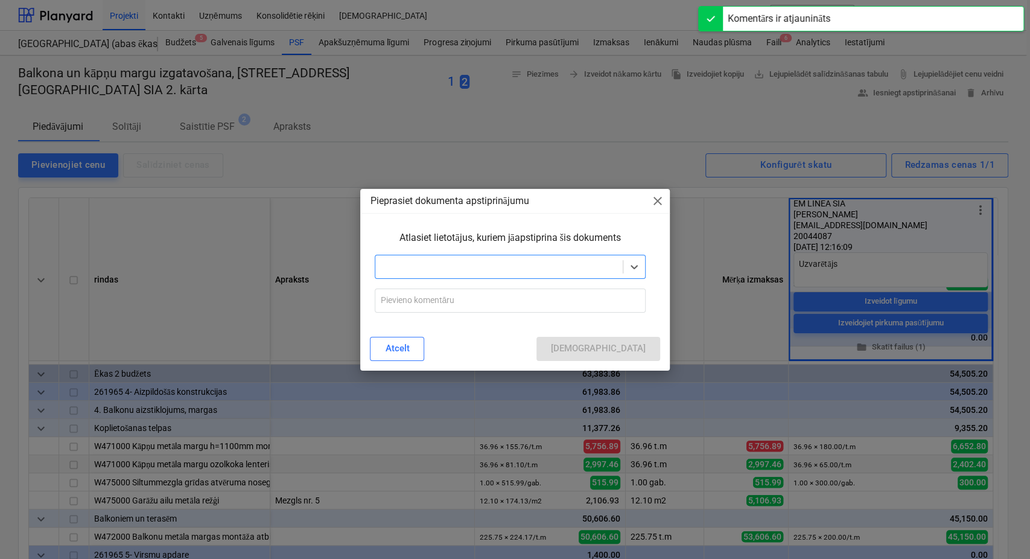
click at [521, 269] on div at bounding box center [498, 267] width 235 height 12
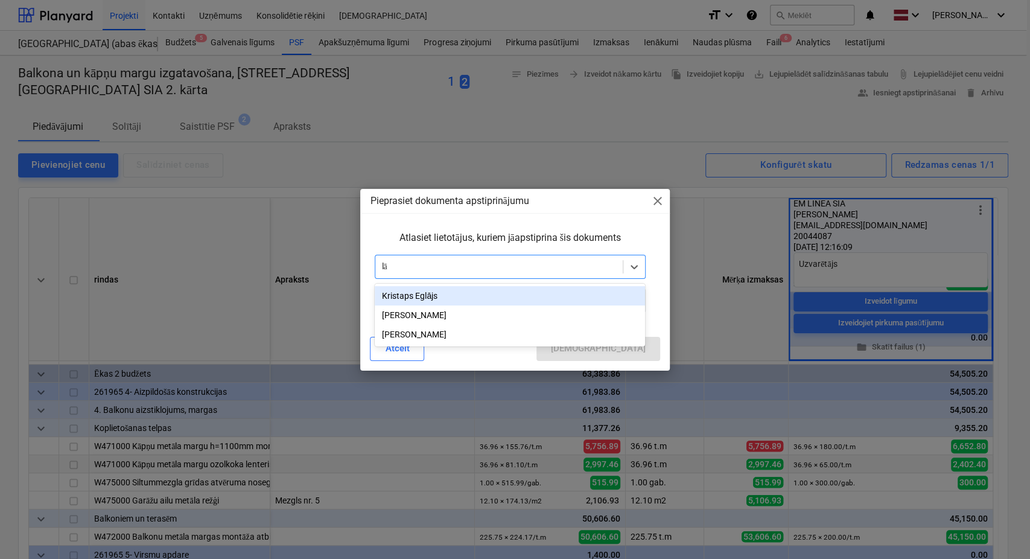
type input "lās"
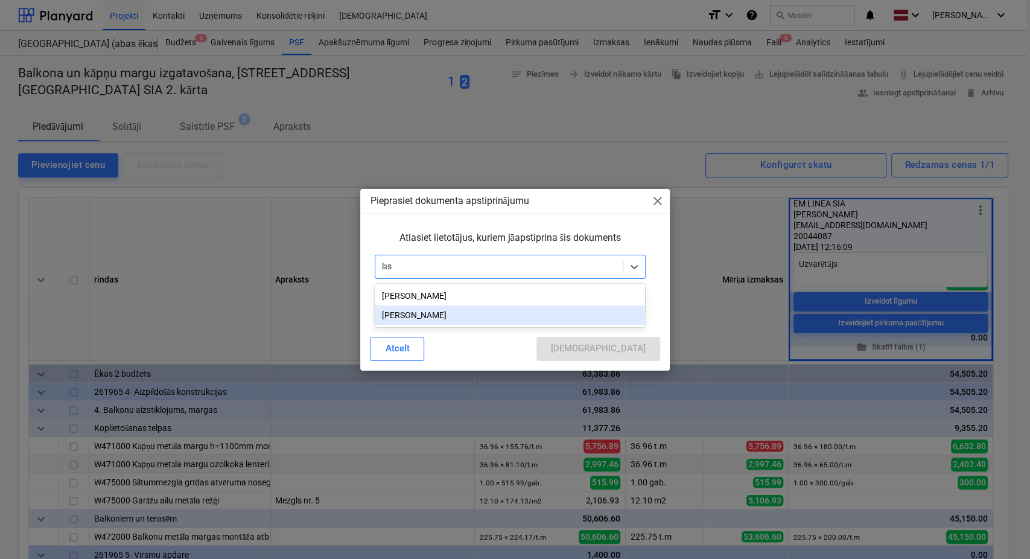
click at [421, 313] on div "[PERSON_NAME]" at bounding box center [510, 314] width 270 height 19
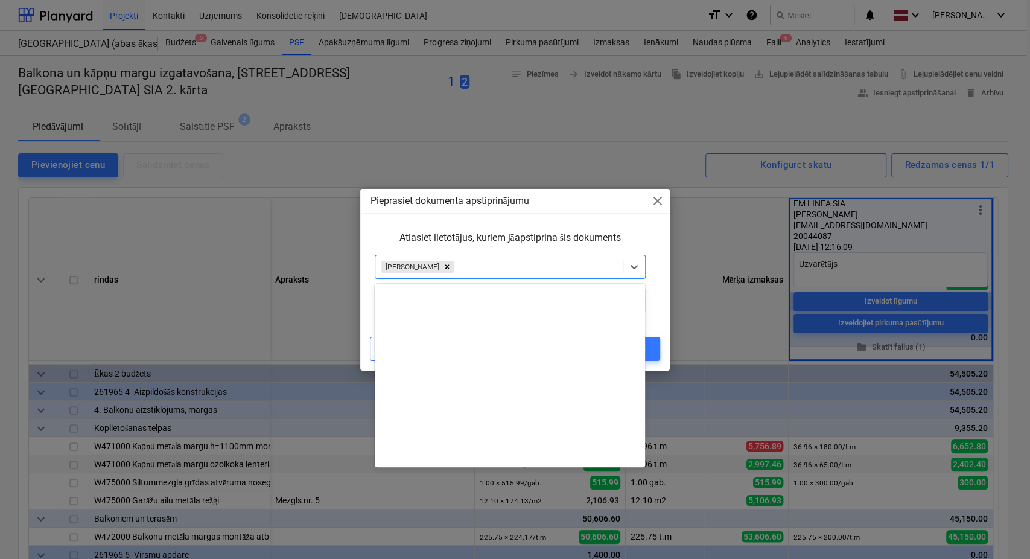
scroll to position [452, 0]
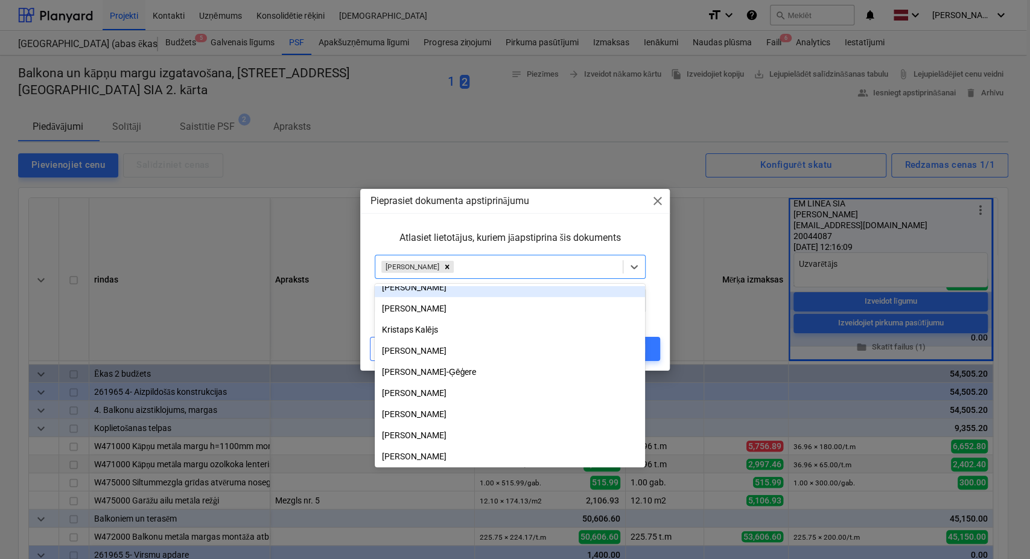
click at [468, 245] on div "Atlasiet lietotājus, kuriem jāapstiprina šis dokuments" at bounding box center [510, 238] width 280 height 24
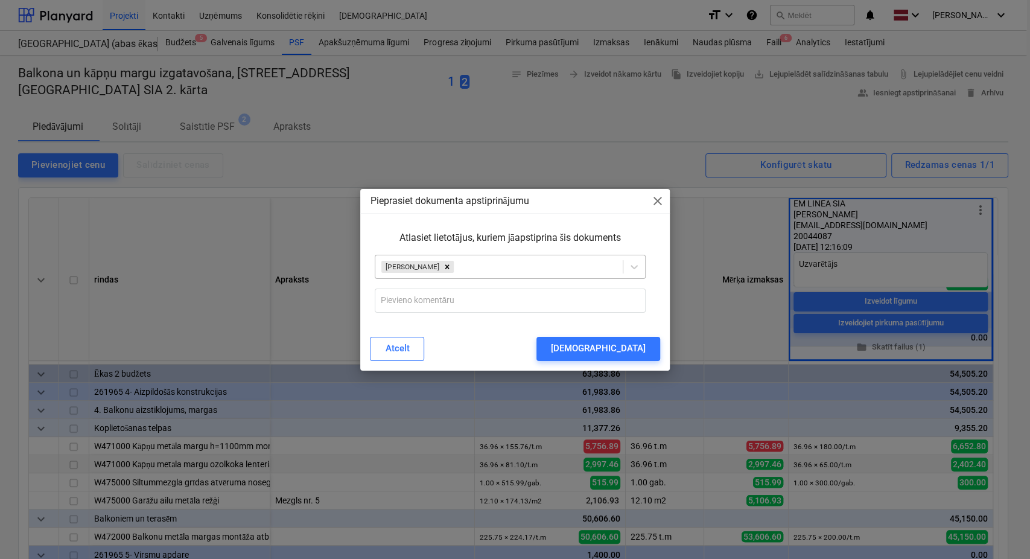
click at [477, 264] on div at bounding box center [536, 267] width 160 height 12
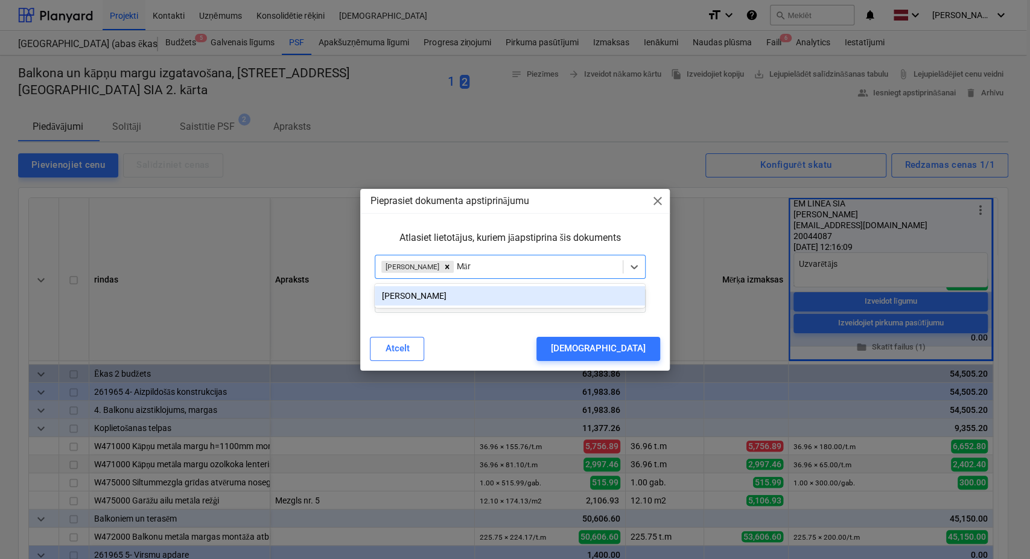
type input "Mārt"
click at [454, 299] on div "[PERSON_NAME]" at bounding box center [510, 295] width 270 height 19
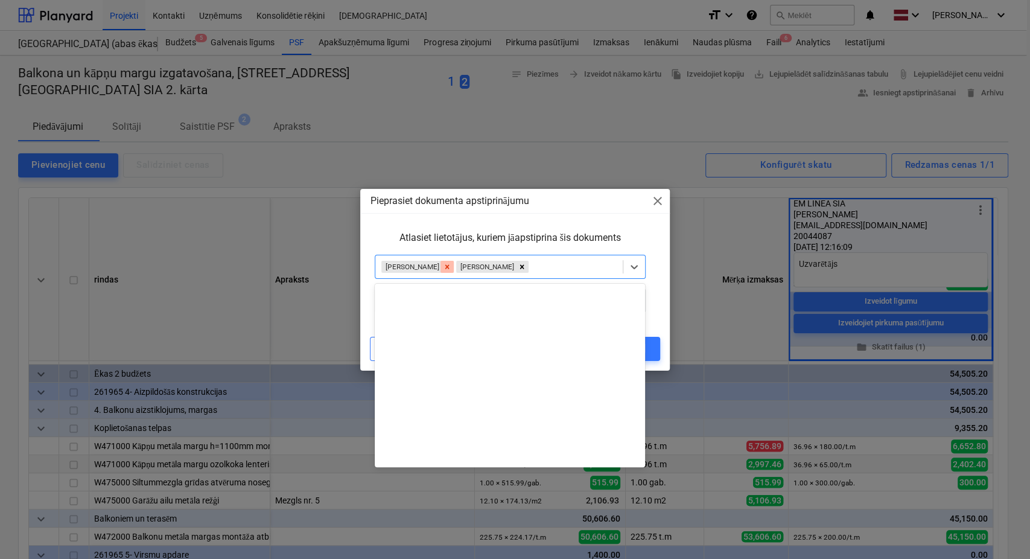
scroll to position [431, 0]
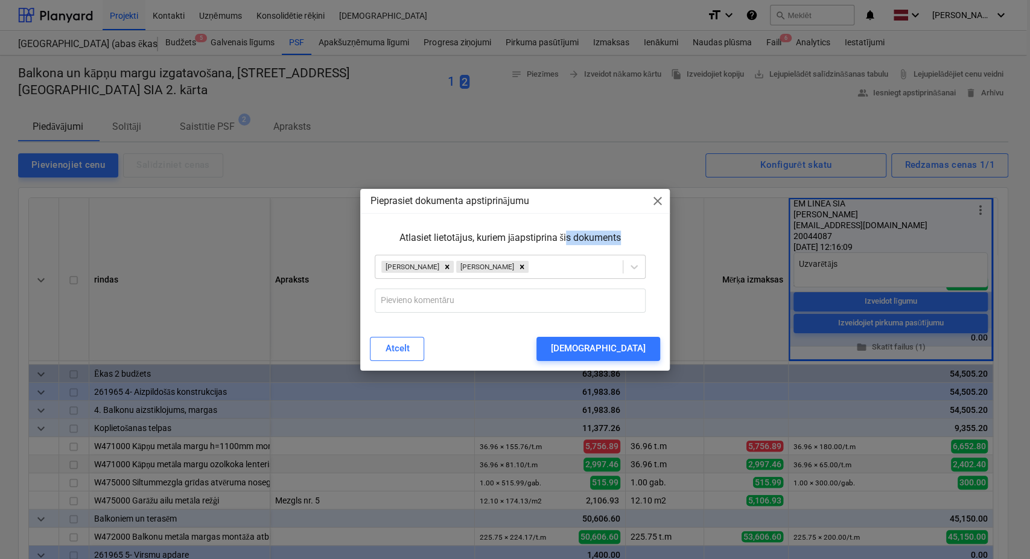
click at [567, 249] on div "Atlasiet lietotājus, kuriem jāapstiprina šis dokuments [PERSON_NAME]" at bounding box center [510, 271] width 290 height 101
click at [445, 298] on input "text" at bounding box center [510, 300] width 270 height 24
paste input "Lūdzu apstiprināt līguma darbiem SIA EM LINEA, kurš ar 2. kārtu iesniedza izdev…"
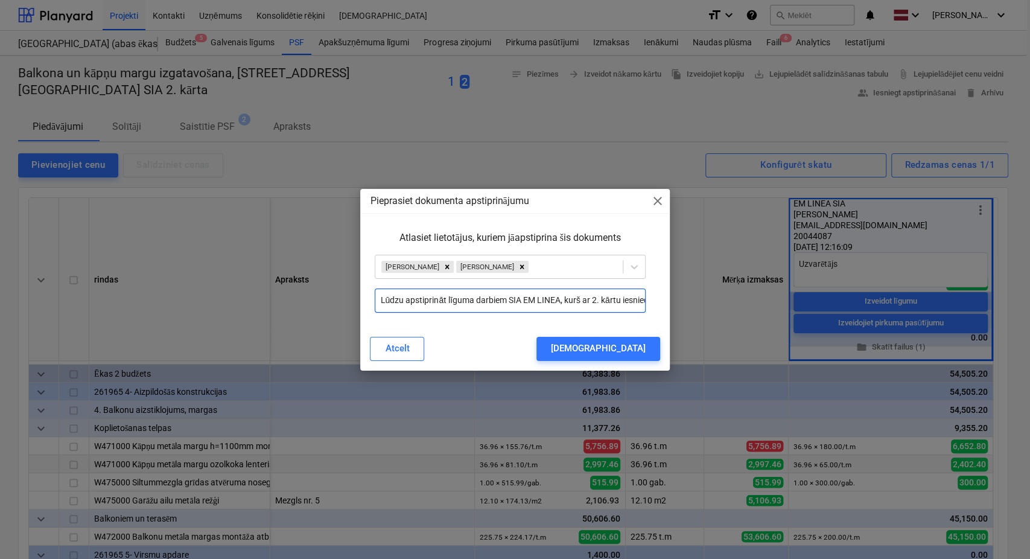
scroll to position [0, 1137]
type input "Lūdzu apstiprināt līguma darbiem SIA EM LINEA, kurš ar 2. kārtu iesniedza izdev…"
click at [635, 352] on div "[DEMOGRAPHIC_DATA]" at bounding box center [598, 348] width 95 height 16
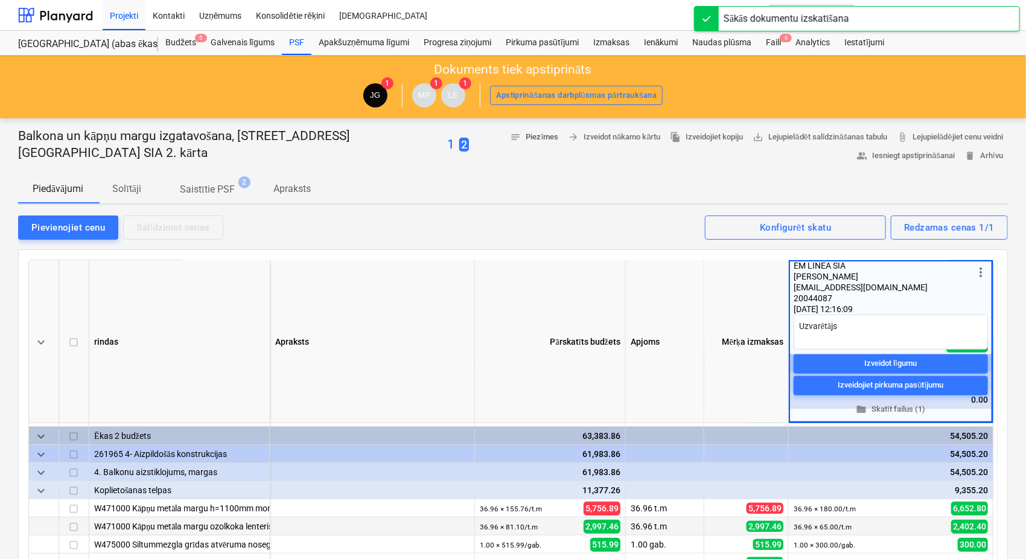
scroll to position [367, 0]
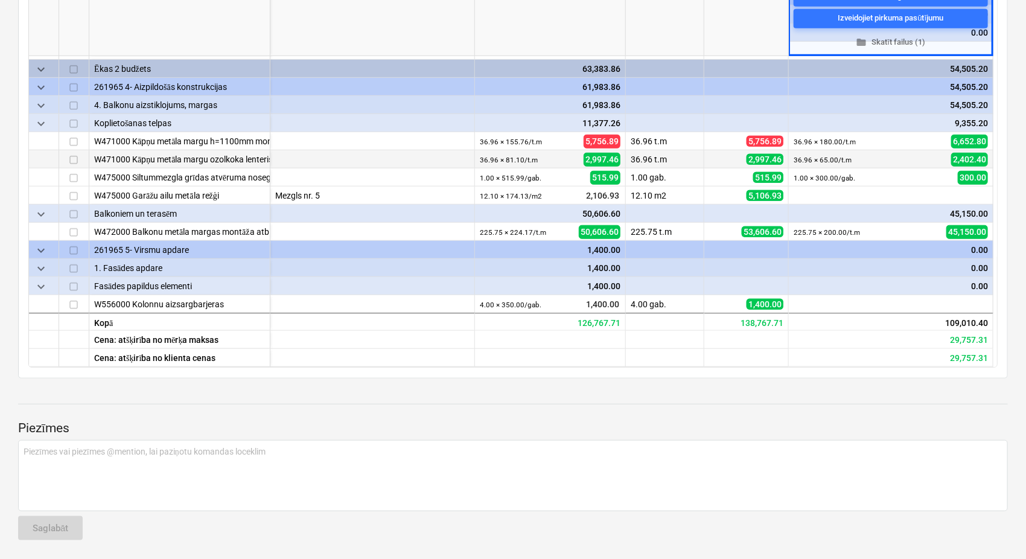
click at [473, 382] on div "Balkona un kāpņu margu izgatavošana, [GEOGRAPHIC_DATA] N17A, [GEOGRAPHIC_DATA] …" at bounding box center [513, 155] width 1026 height 809
click at [483, 420] on p "Piezīmes" at bounding box center [513, 428] width 990 height 17
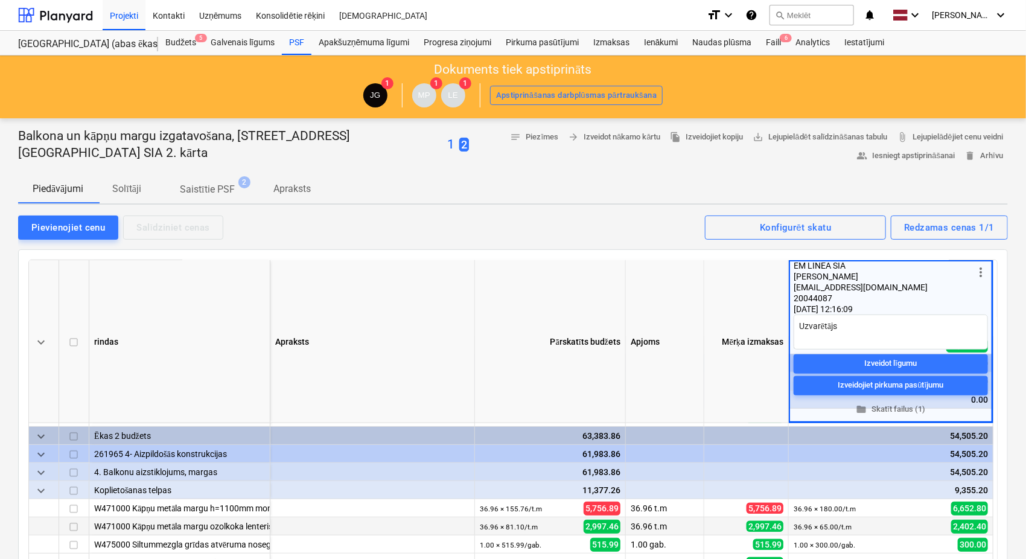
click at [447, 144] on p "1" at bounding box center [450, 144] width 7 height 17
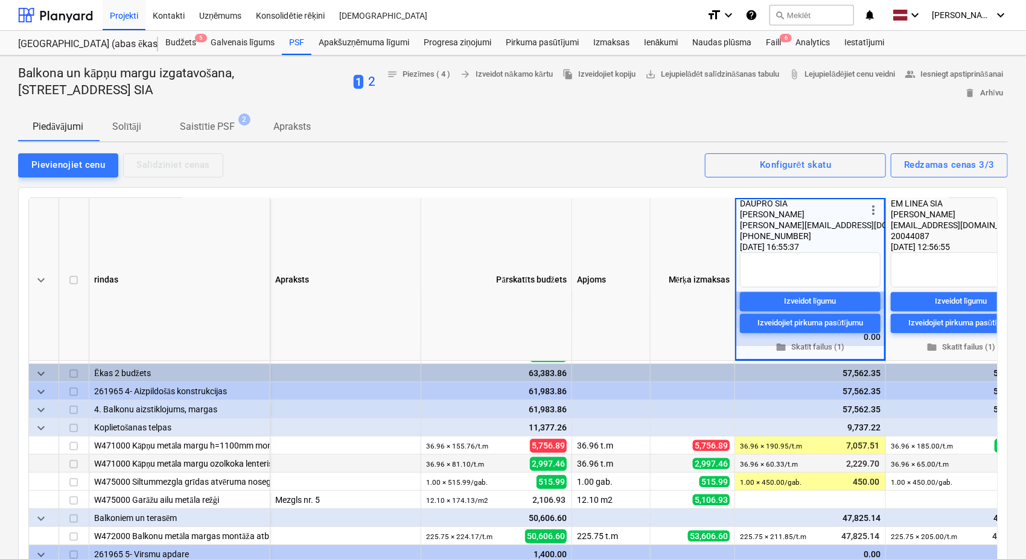
click at [375, 86] on p "2" at bounding box center [371, 82] width 7 height 17
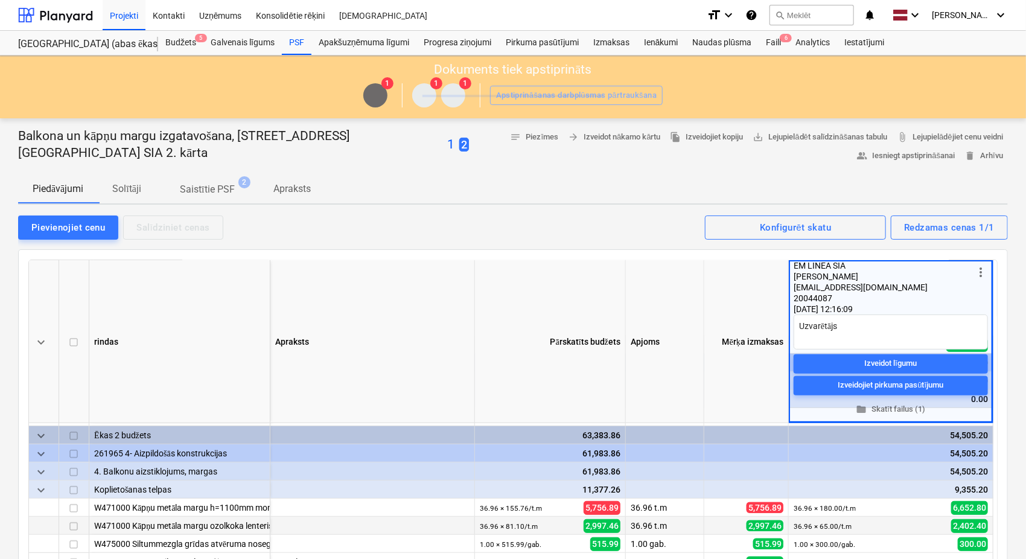
scroll to position [250, 0]
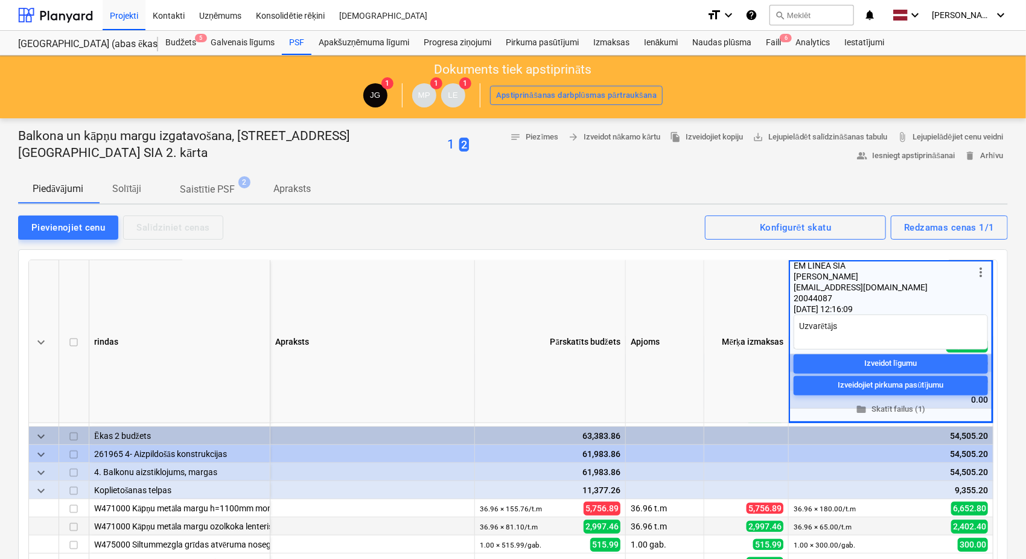
type textarea "x"
click at [71, 14] on div at bounding box center [55, 15] width 75 height 30
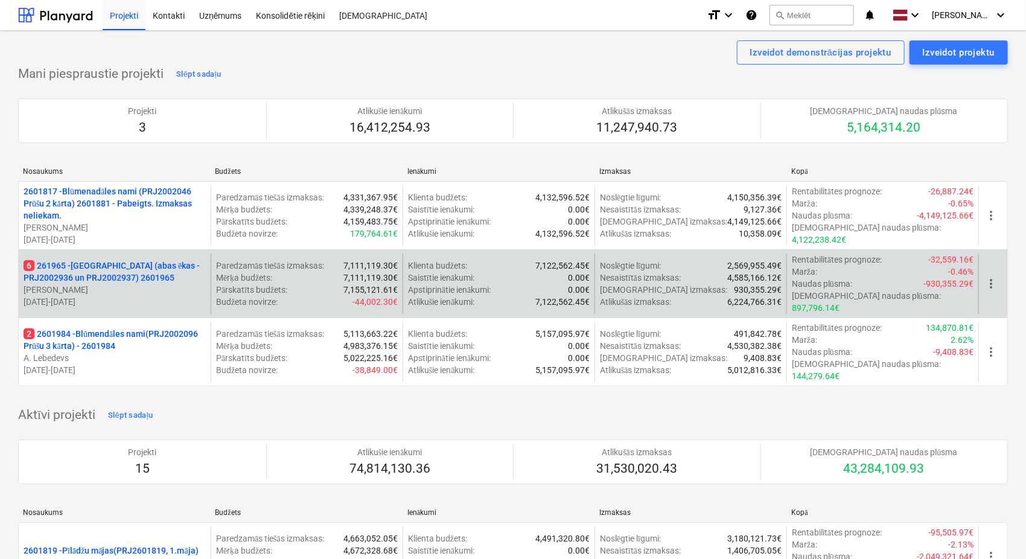
click at [107, 275] on p "6 261965 - [GEOGRAPHIC_DATA] (abas ēkas - PRJ2002936 un PRJ2002937) 2601965" at bounding box center [115, 271] width 182 height 24
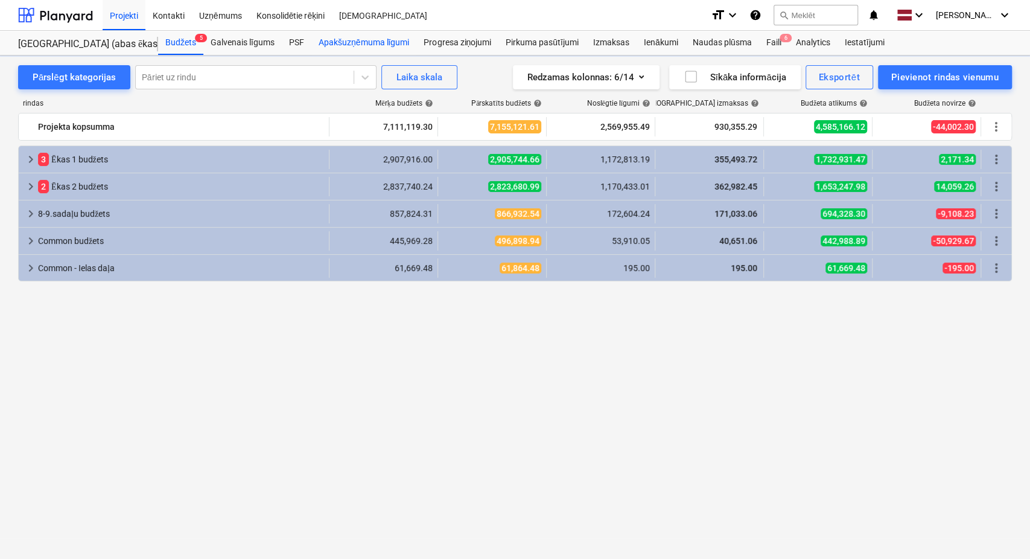
click at [356, 49] on div "Apakšuzņēmuma līgumi" at bounding box center [363, 43] width 105 height 24
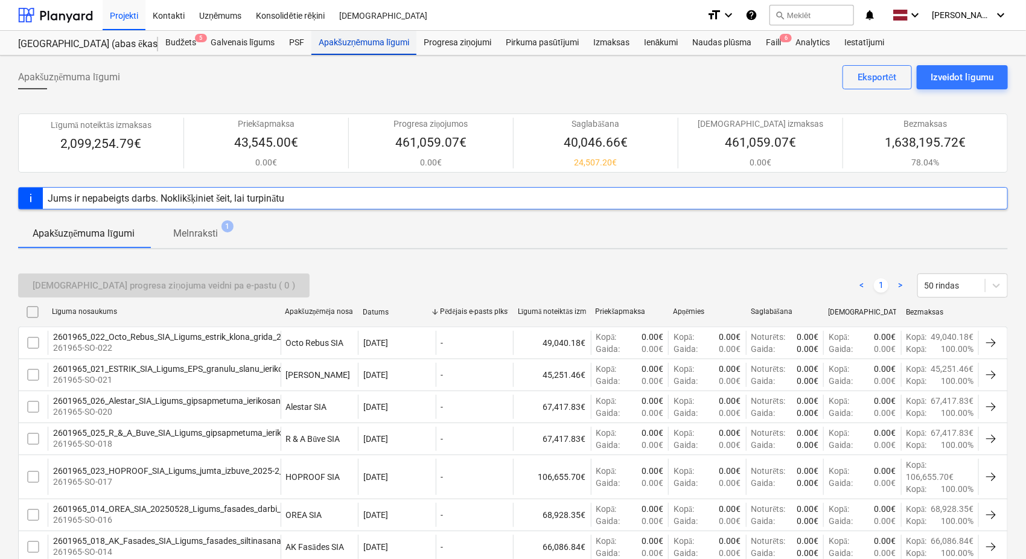
click at [342, 47] on div "Apakšuzņēmuma līgumi" at bounding box center [363, 43] width 105 height 24
click at [299, 45] on div "PSF" at bounding box center [297, 43] width 30 height 24
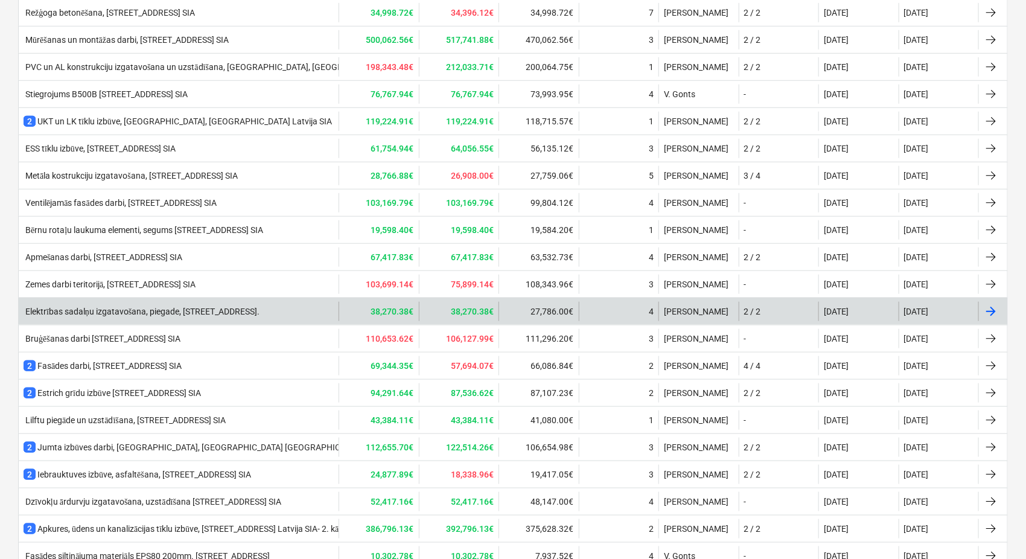
scroll to position [714, 0]
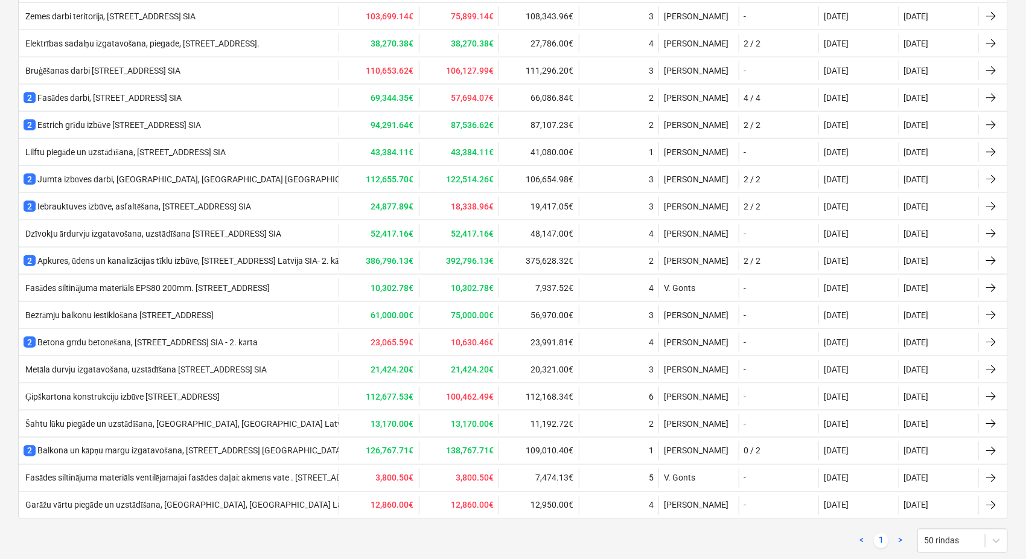
click at [381, 156] on div "43,384.11€" at bounding box center [378, 151] width 80 height 19
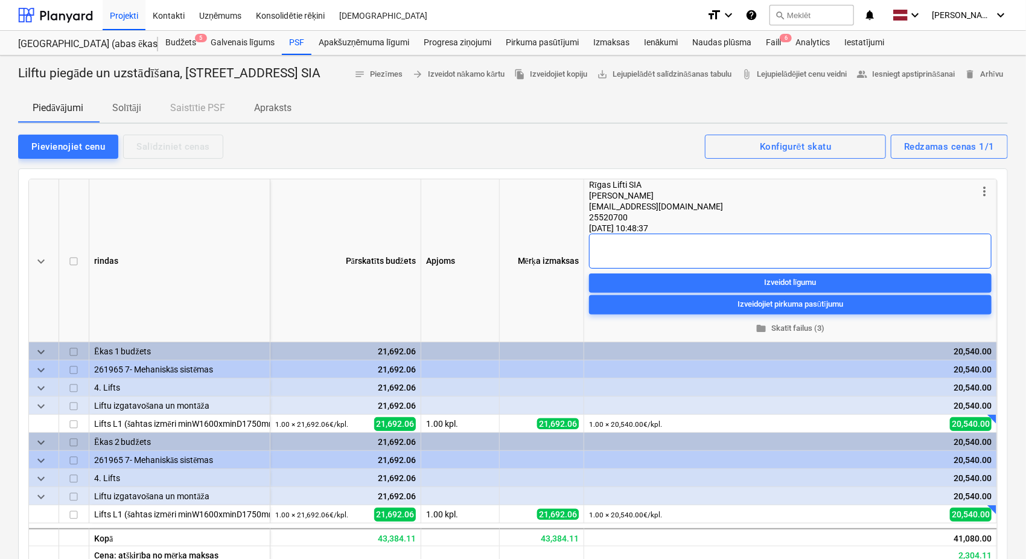
click at [666, 257] on textarea at bounding box center [790, 251] width 402 height 35
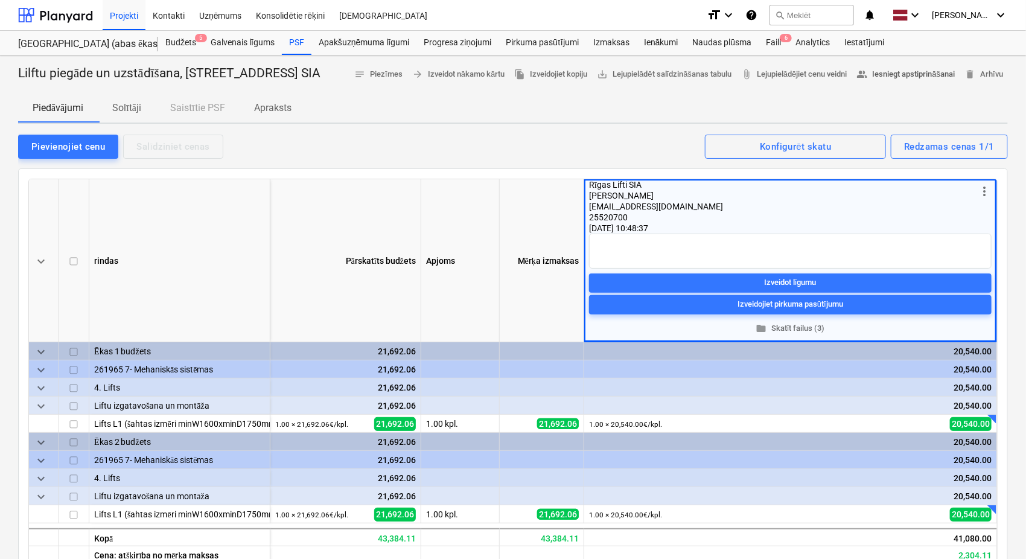
click at [926, 78] on span "people_alt Iesniegt apstiprināšanai" at bounding box center [906, 75] width 98 height 14
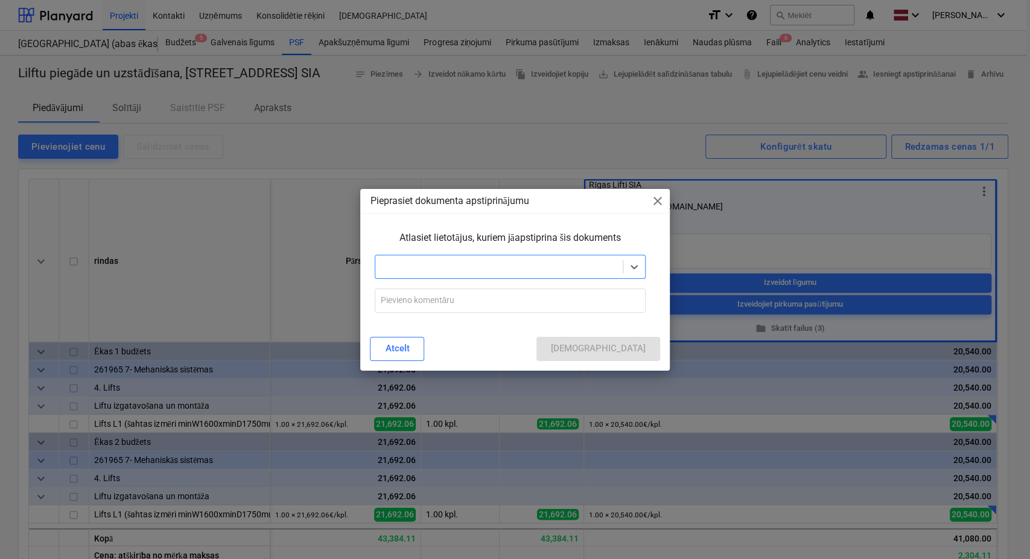
click at [449, 272] on div at bounding box center [498, 267] width 235 height 12
type input "@"
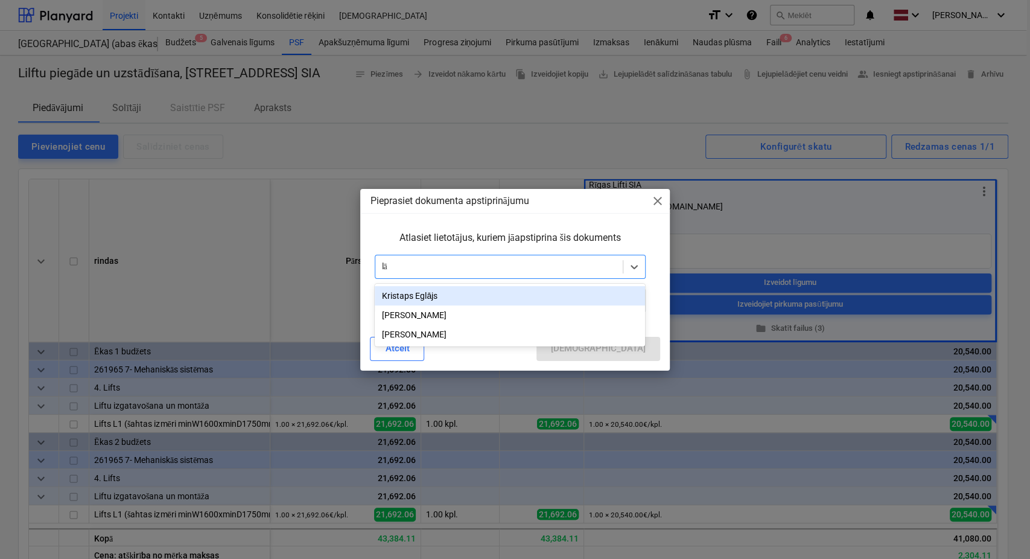
type input "lās"
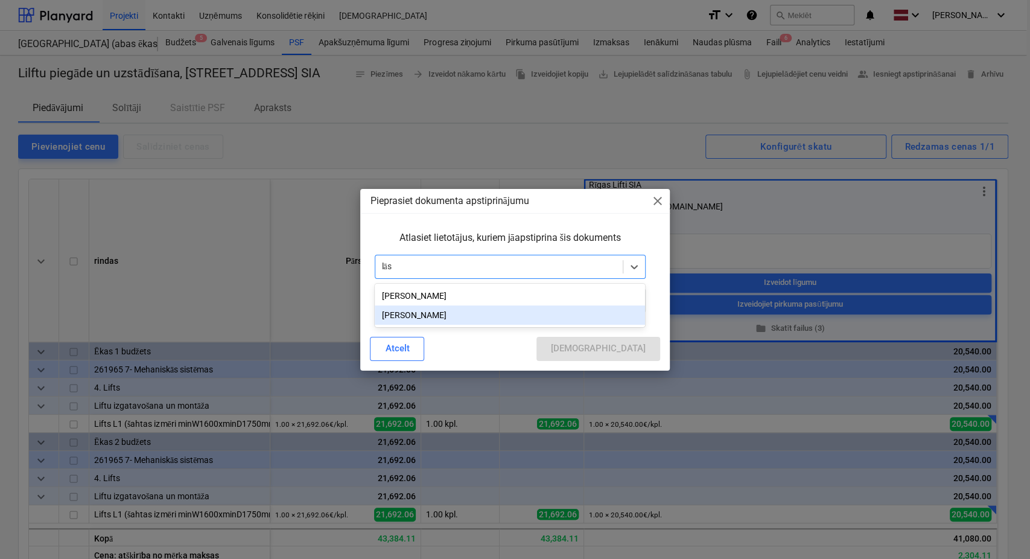
click at [437, 322] on div "[PERSON_NAME]" at bounding box center [510, 314] width 270 height 19
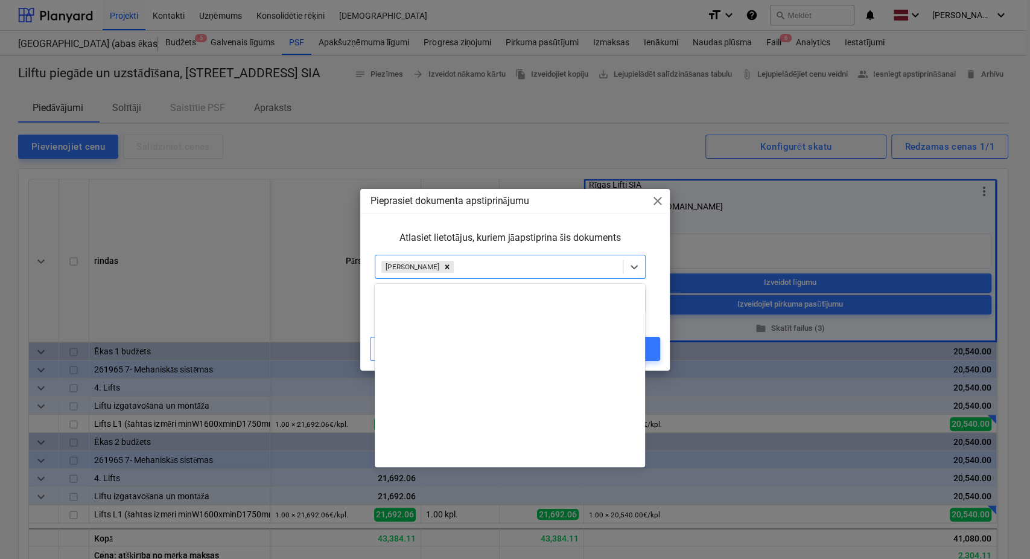
scroll to position [452, 0]
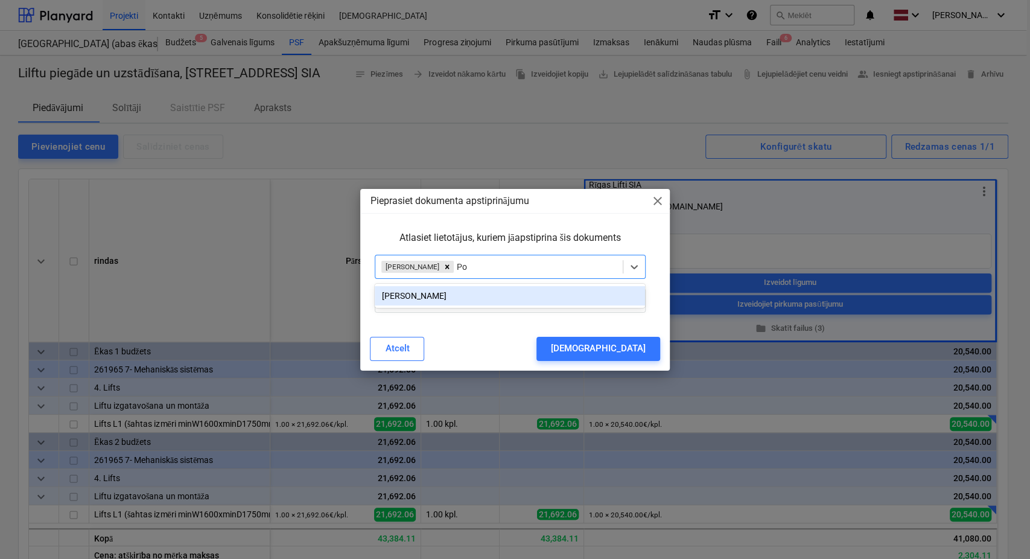
type input "Pog"
click at [516, 296] on div "[PERSON_NAME]" at bounding box center [510, 295] width 270 height 19
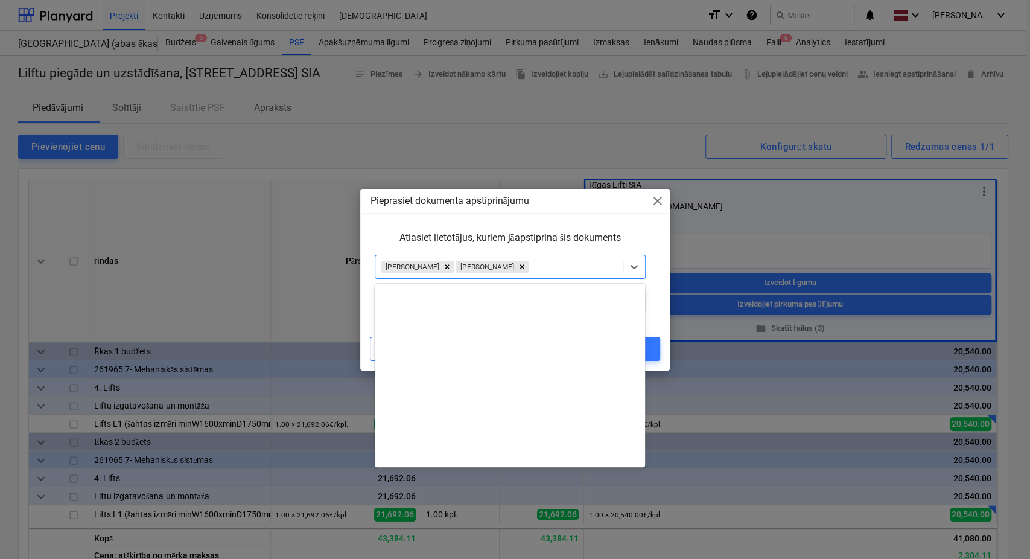
scroll to position [431, 0]
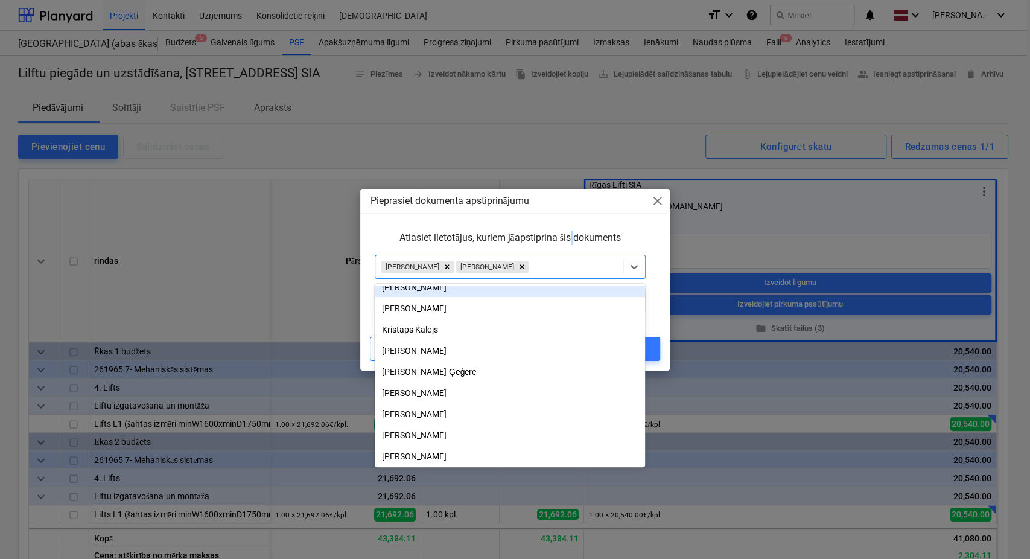
click at [574, 246] on div "Atlasiet lietotājus, kuriem jāapstiprina šis dokuments" at bounding box center [510, 238] width 280 height 24
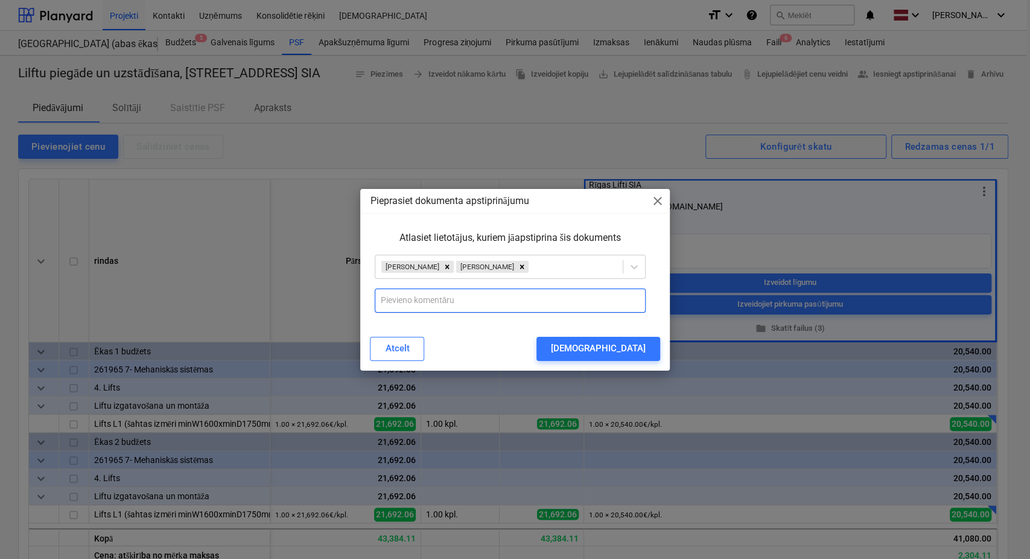
click at [533, 305] on input "text" at bounding box center [510, 300] width 270 height 24
click at [468, 299] on input "Lūdzu apstiprināt" at bounding box center [510, 300] width 270 height 24
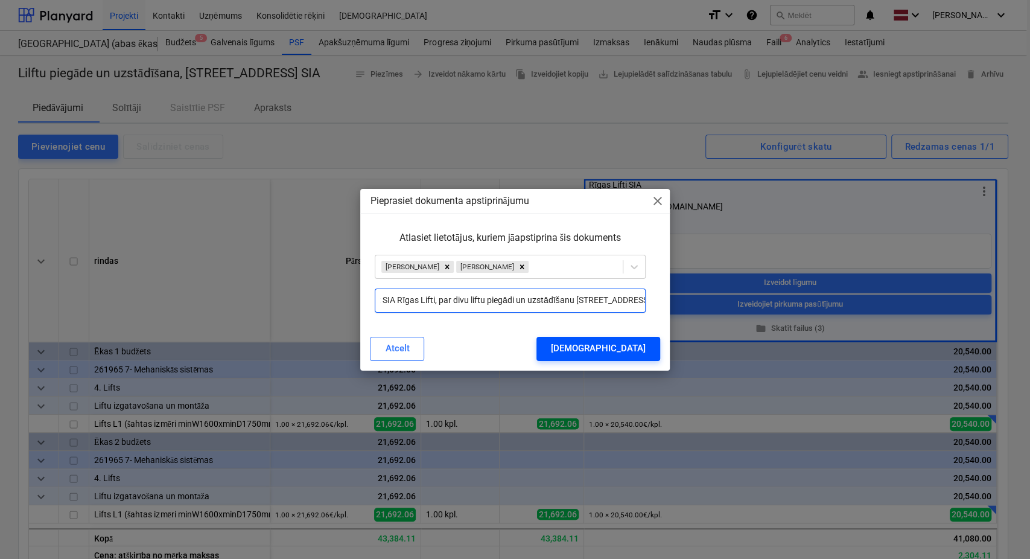
type input "Lūdzu apstiprināt SIA Rīgas Lifti, par divu liftu piegādi un uzstādīšanu [STREE…"
click at [628, 357] on button "[DEMOGRAPHIC_DATA]" at bounding box center [598, 349] width 124 height 24
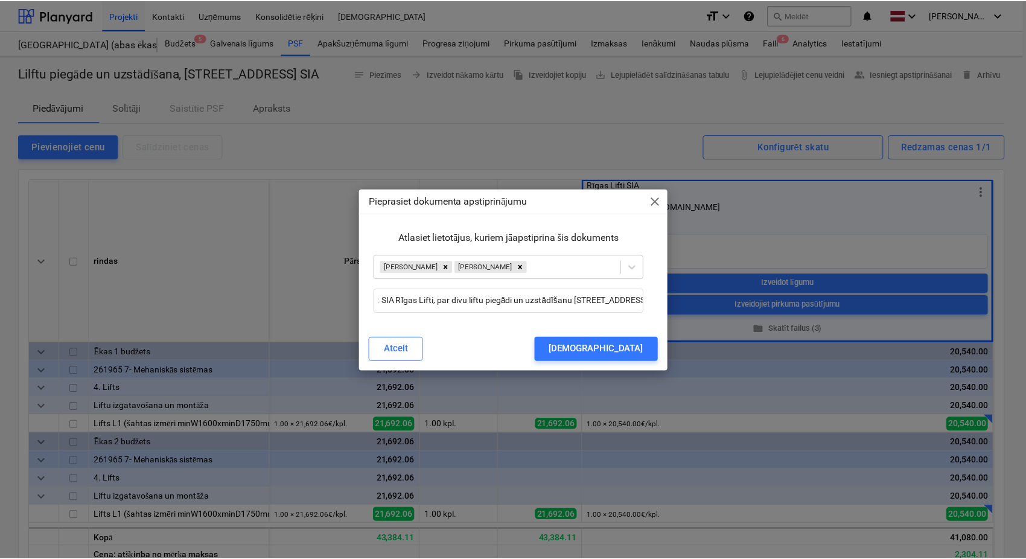
scroll to position [0, 0]
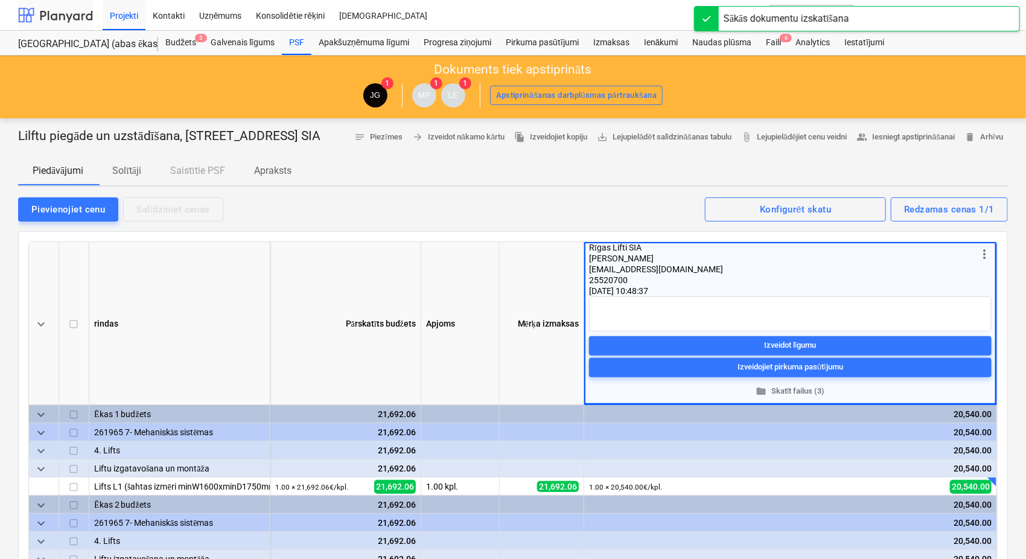
click at [77, 12] on div at bounding box center [55, 15] width 75 height 30
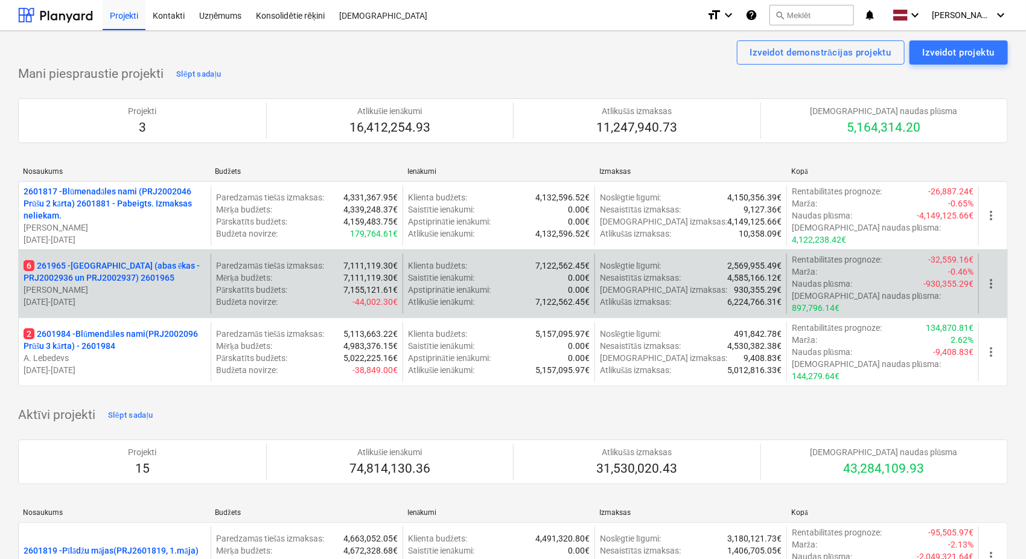
click at [101, 270] on p "6 261965 - [GEOGRAPHIC_DATA] (abas ēkas - PRJ2002936 un PRJ2002937) 2601965" at bounding box center [115, 271] width 182 height 24
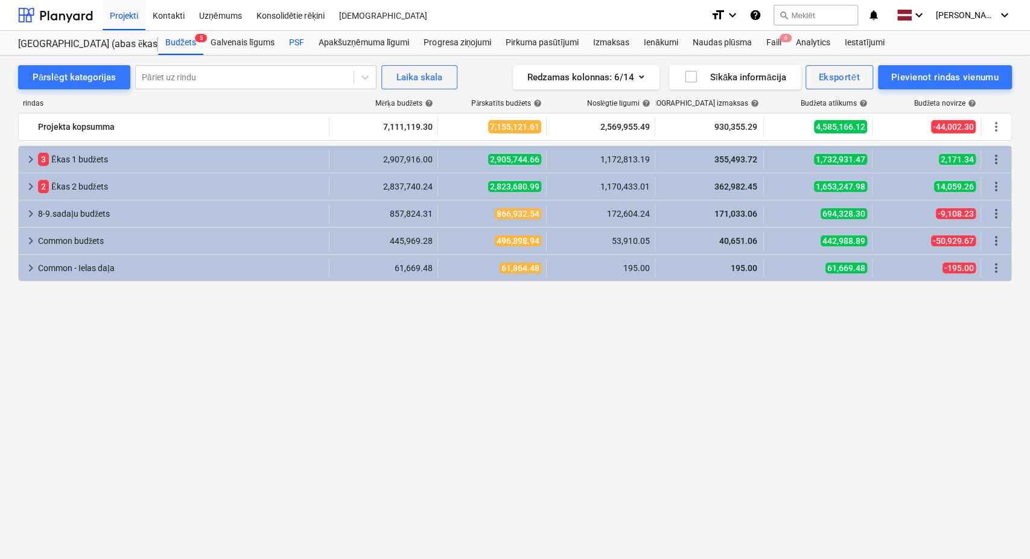
click at [299, 40] on div "PSF" at bounding box center [297, 43] width 30 height 24
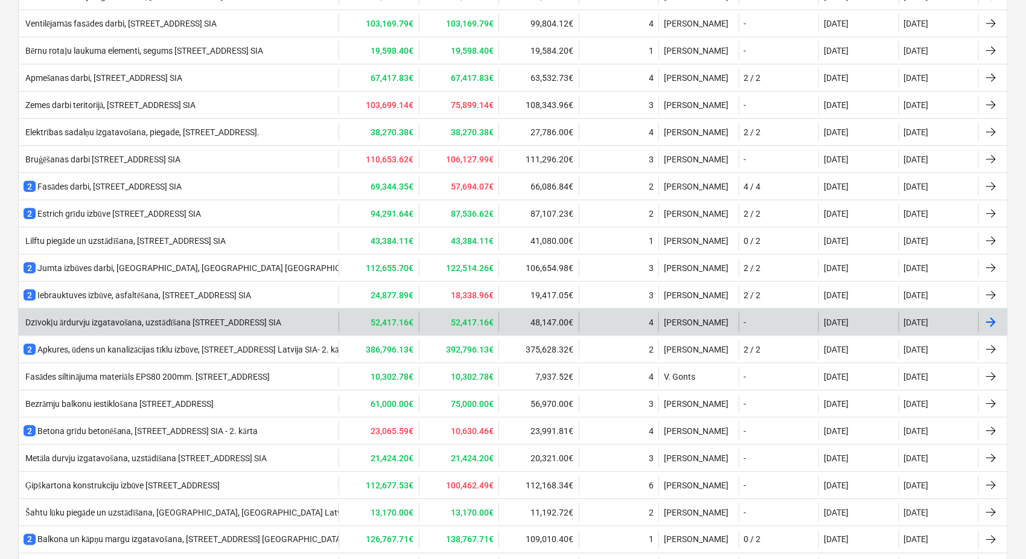
scroll to position [714, 0]
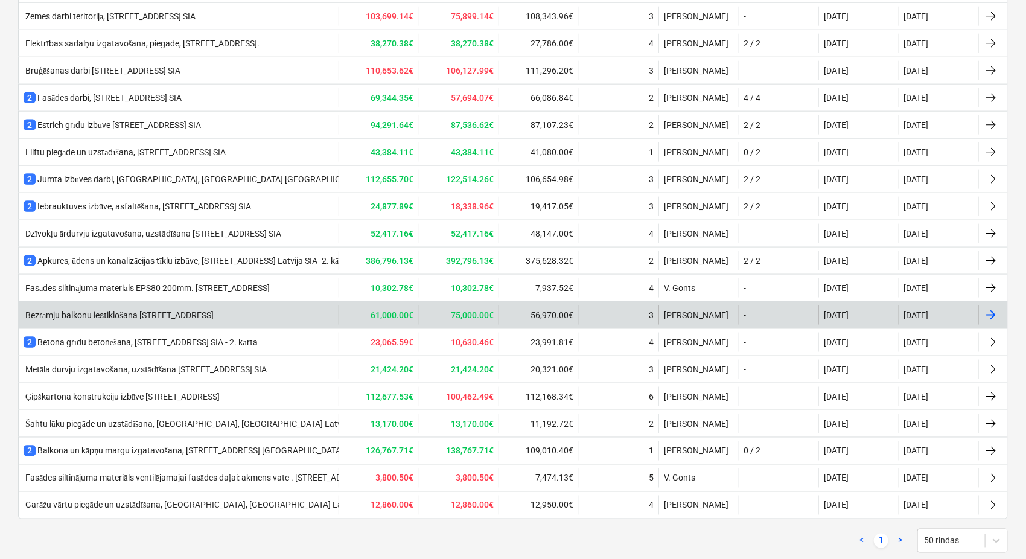
click at [302, 305] on div "Bezrāmju balkonu iestiklošana [STREET_ADDRESS]" at bounding box center [179, 314] width 320 height 19
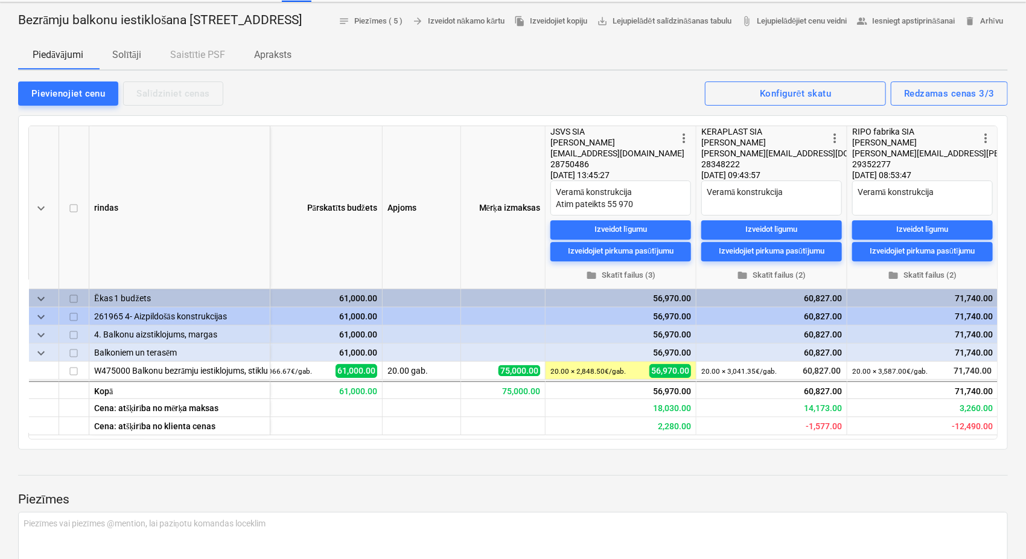
scroll to position [89, 0]
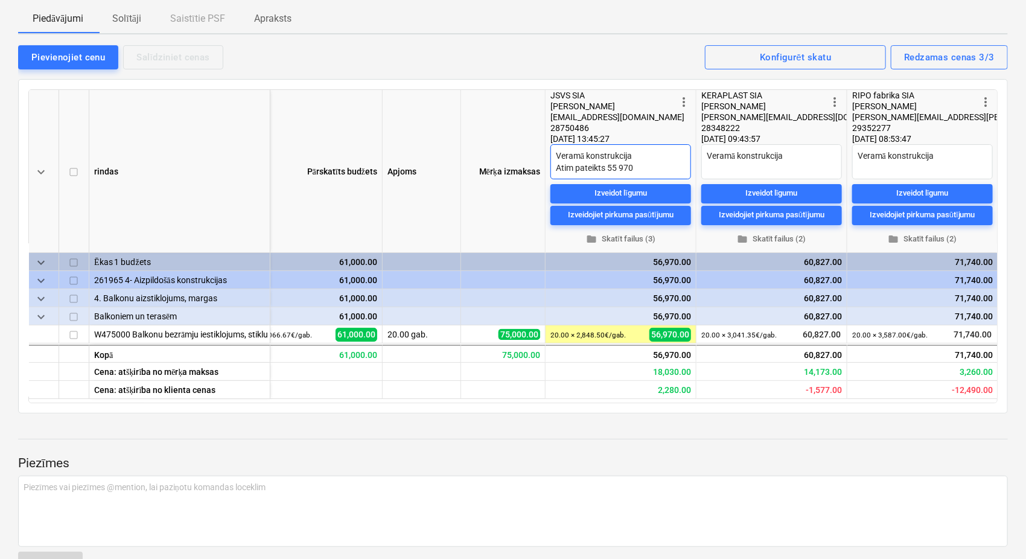
click at [634, 179] on textarea "Veramā konstrukcija Atim pateikts 55 970" at bounding box center [620, 161] width 141 height 35
type textarea "x"
type textarea "Veramā konstrukcija Atim pateikts 55 97"
type textarea "x"
type textarea "Veramā konstrukcija Atim pateikts 55 9"
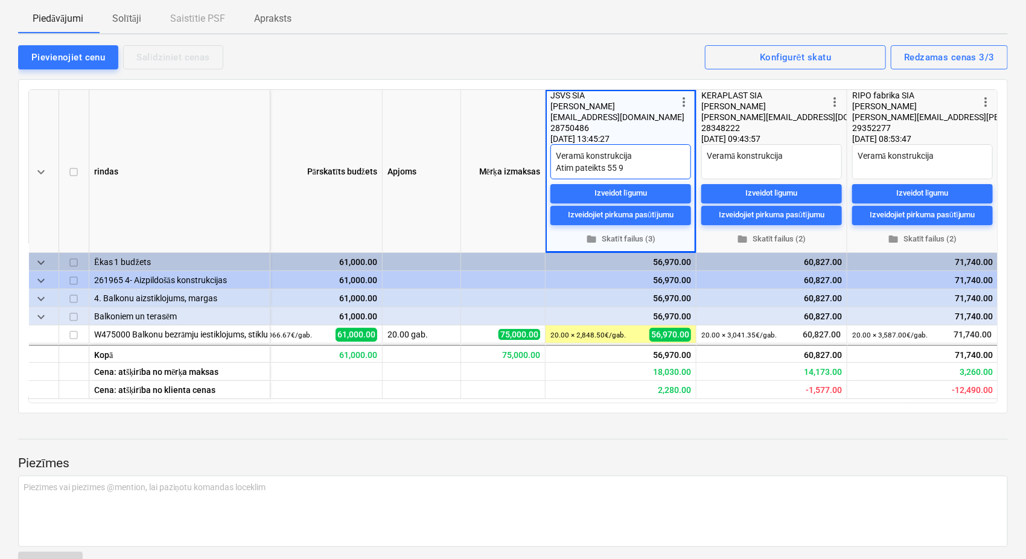
type textarea "x"
type textarea "Veramā konstrukcija Atim pateikts 55"
type textarea "x"
type textarea "Veramā konstrukcija Atim pateikts 55"
type textarea "x"
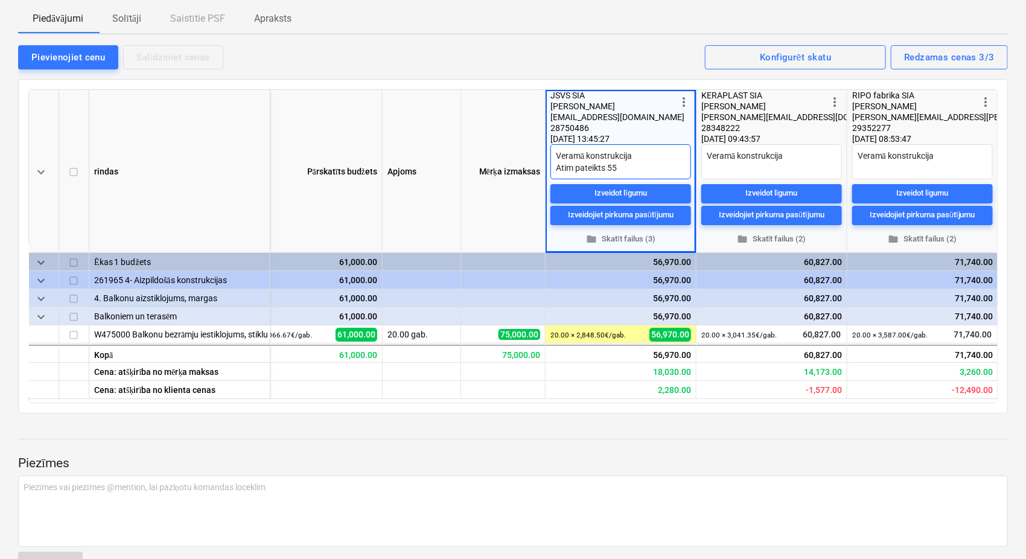
type textarea "Veramā konstrukcija Atim pateikts 5"
type textarea "x"
type textarea "Veramā konstrukcija Atim pateikts"
type textarea "x"
type textarea "Veramā konstrukcija Atim pateikts"
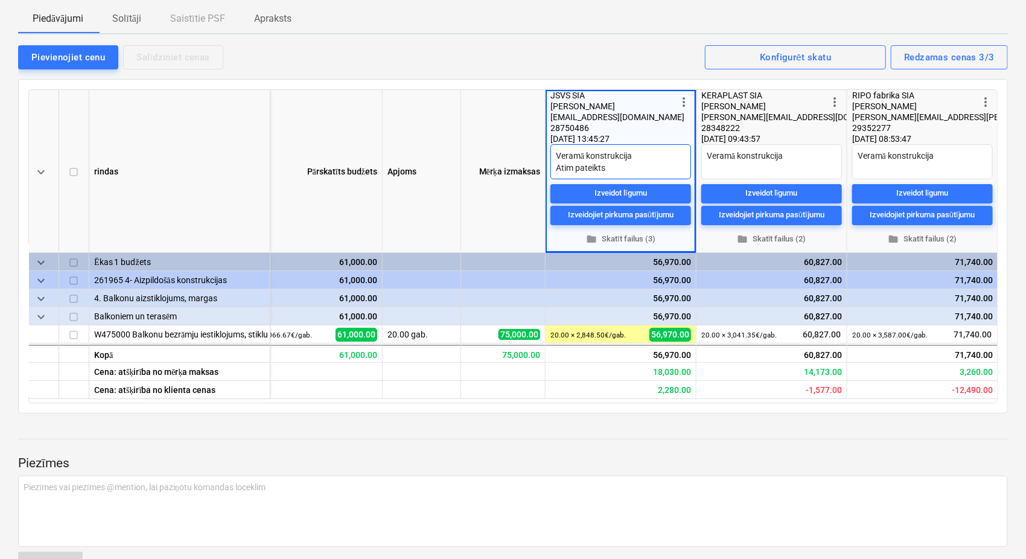
type textarea "x"
type textarea "Veramā konstrukcija Atim pateikt"
type textarea "x"
type textarea "Veramā konstrukcija Atim pateik"
type textarea "x"
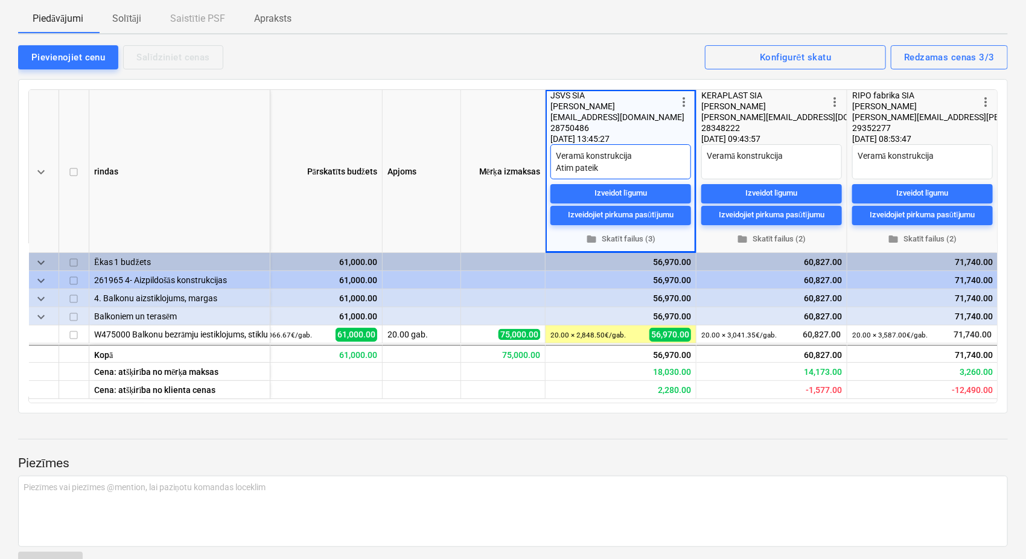
type textarea "Veramā konstrukcija Atim patei"
type textarea "x"
type textarea "Veramā konstrukcija Atim pate"
type textarea "x"
type textarea "Veramā konstrukcija Atim pat"
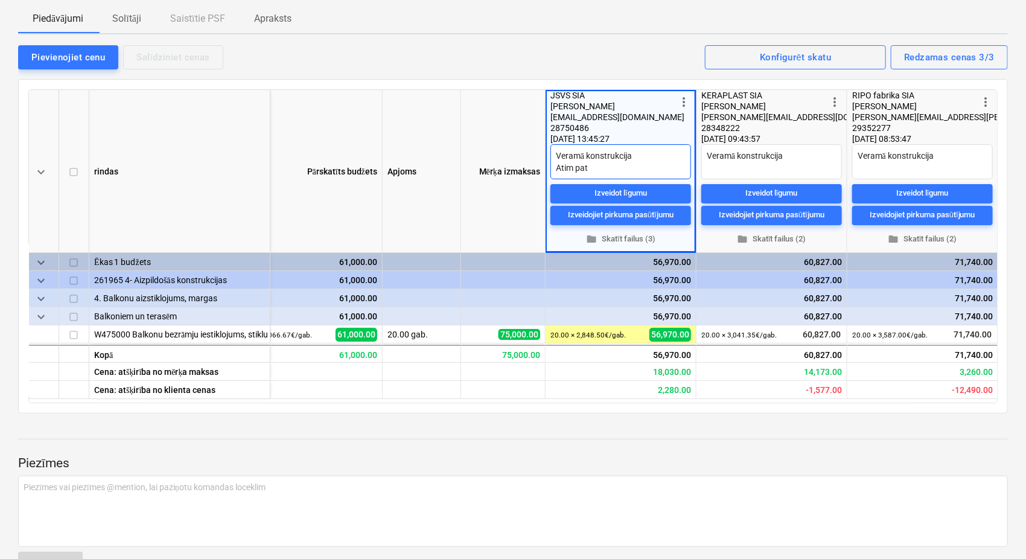
type textarea "x"
type textarea "Veramā konstrukcija Atim pa"
type textarea "x"
type textarea "Veramā konstrukcija Atim p"
type textarea "x"
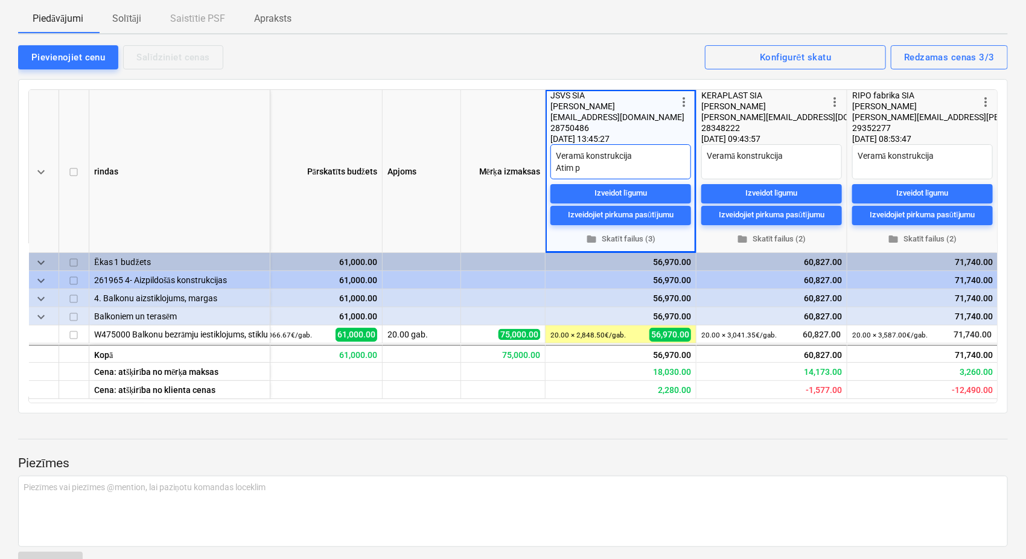
type textarea "Veramā konstrukcija Atim"
type textarea "x"
type textarea "Veramā konstrukcija Atim"
type textarea "x"
type textarea "Veramā konstrukcija Ati"
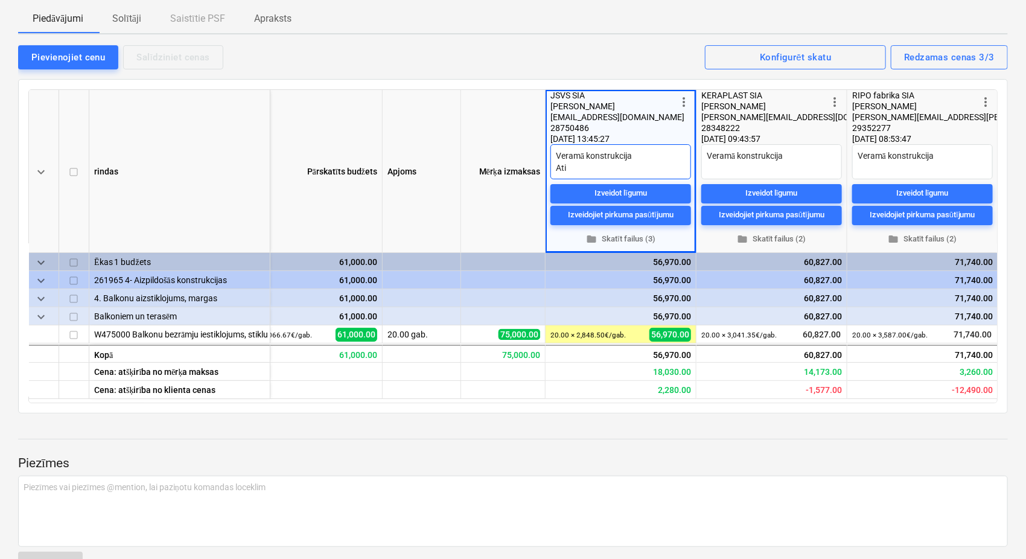
type textarea "x"
type textarea "Veramā konstrukcija At"
type textarea "x"
type textarea "Veramā konstrukcija A"
type textarea "x"
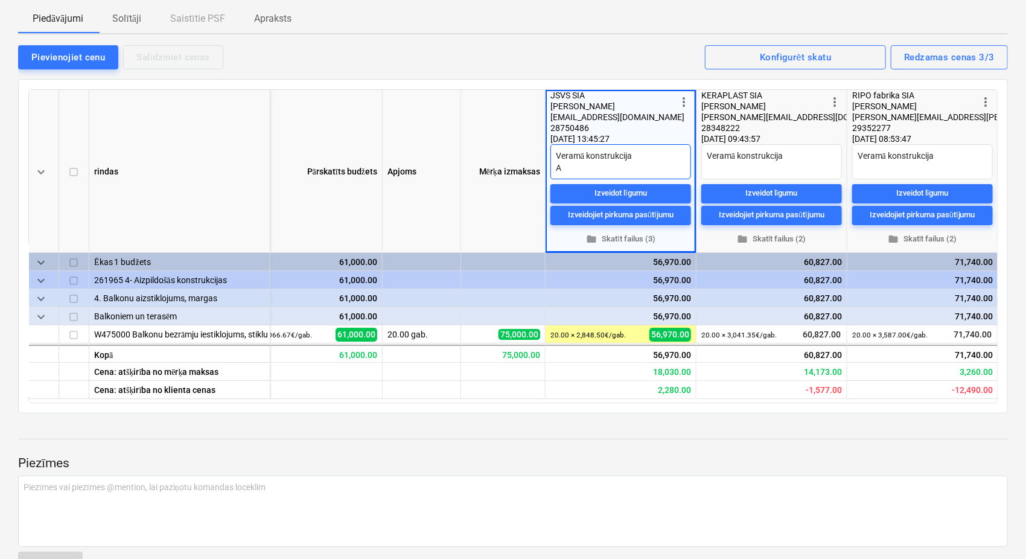
type textarea "Veramā konstrukcija"
type textarea "x"
type textarea "Veramā konstrukcija U"
type textarea "x"
type textarea "Veramā konstrukcija Uz"
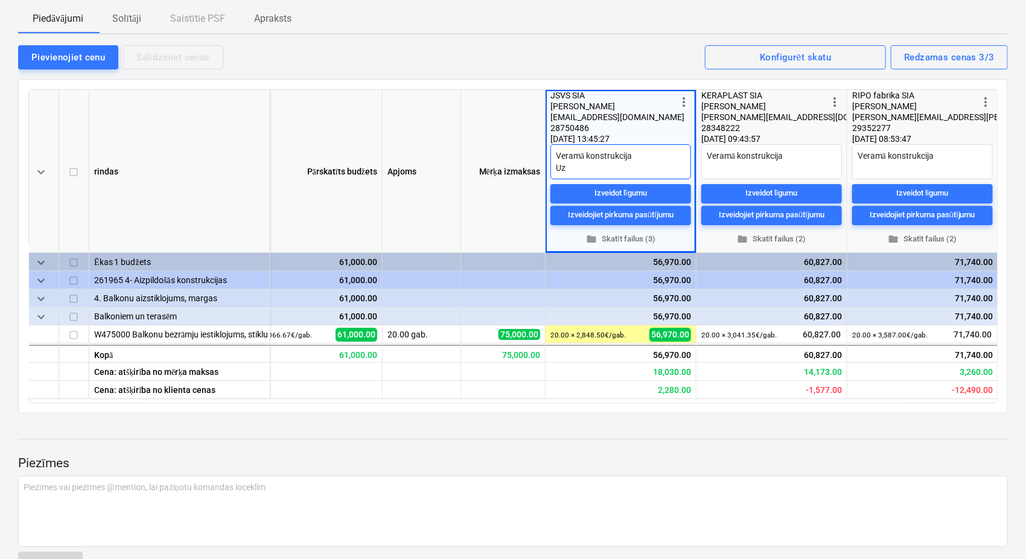
type textarea "x"
type textarea "Veramā konstrukcija Uzv"
type textarea "x"
type textarea "Veramā konstrukcija Uzva"
type textarea "x"
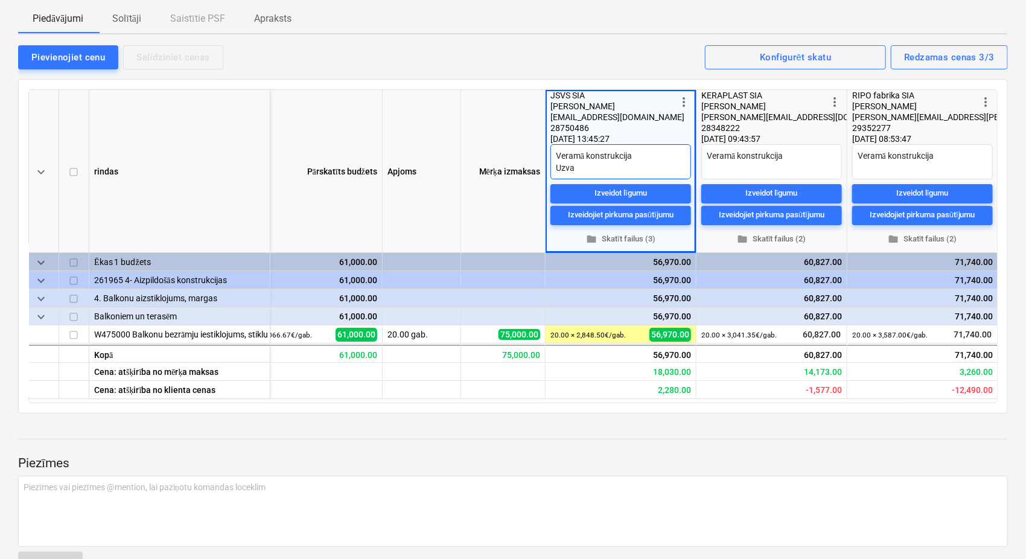
type textarea "Veramā konstrukcija Uzvar"
type textarea "x"
type textarea "Veramā konstrukcija Uzvarē"
type textarea "x"
type textarea "Veramā konstrukcija Uzvarēt"
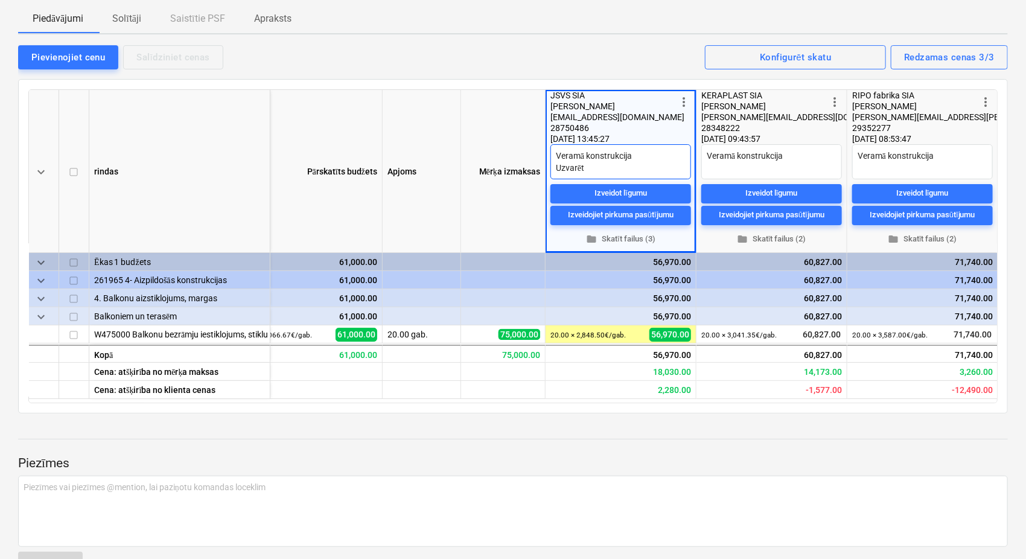
type textarea "x"
type textarea "Veramā konstrukcija Uzvarētā"
type textarea "x"
type textarea "Veramā konstrukcija Uzvarētāj"
type textarea "x"
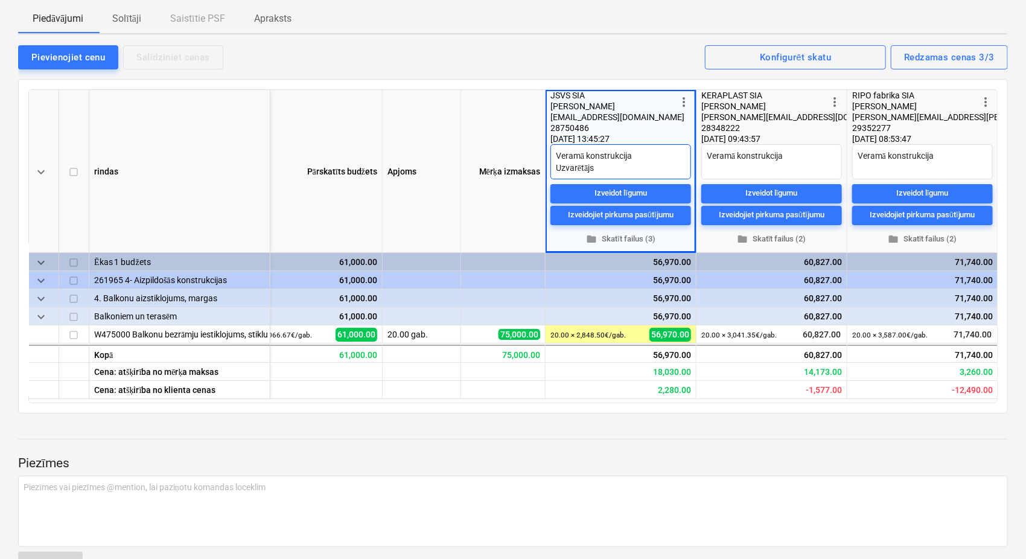
type textarea "Veramā konstrukcija Uzvarētājs"
type textarea "x"
click at [550, 64] on div "Pievienojiet cenu Salīdziniet cenas Redzamas cenas 3/3 Konfigurēt skatu" at bounding box center [513, 56] width 990 height 25
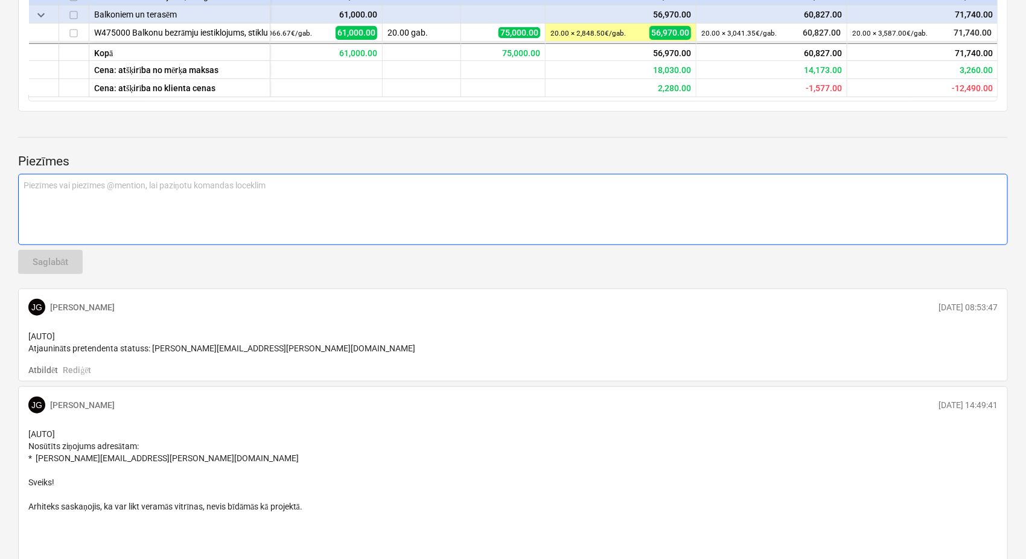
scroll to position [357, 0]
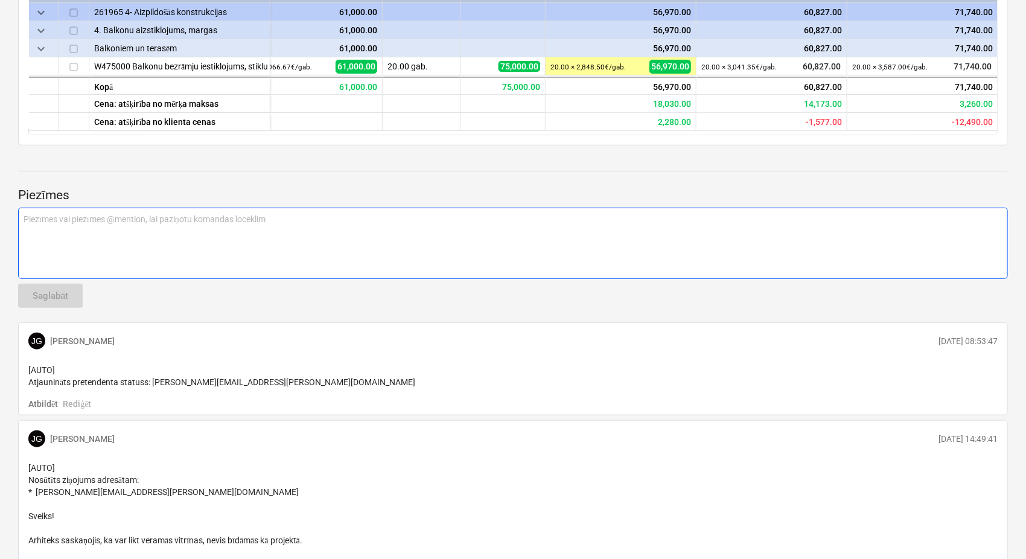
click at [97, 247] on div "Piezīmes vai piezīmes @mention, lai paziņotu komandas loceklim ﻿" at bounding box center [513, 243] width 990 height 71
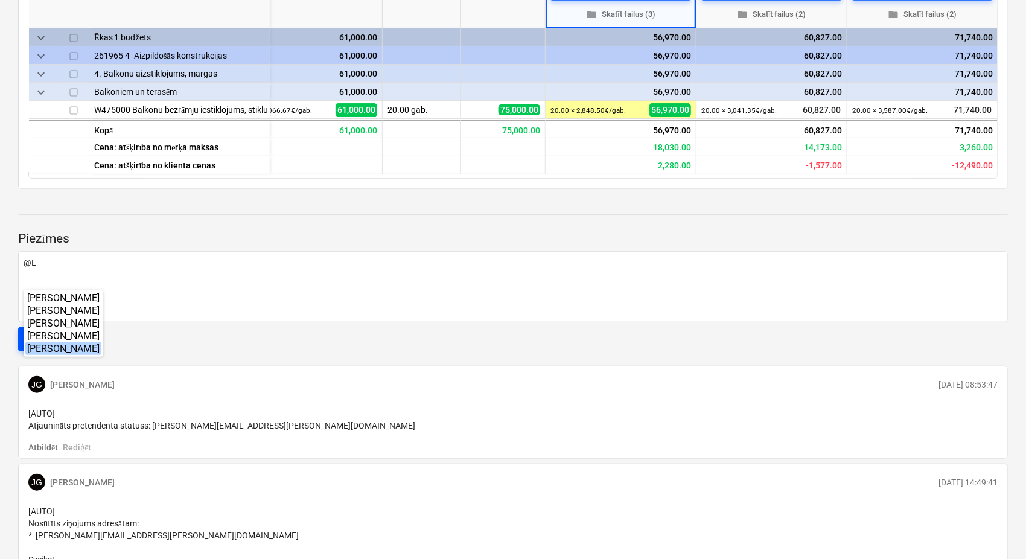
scroll to position [314, 0]
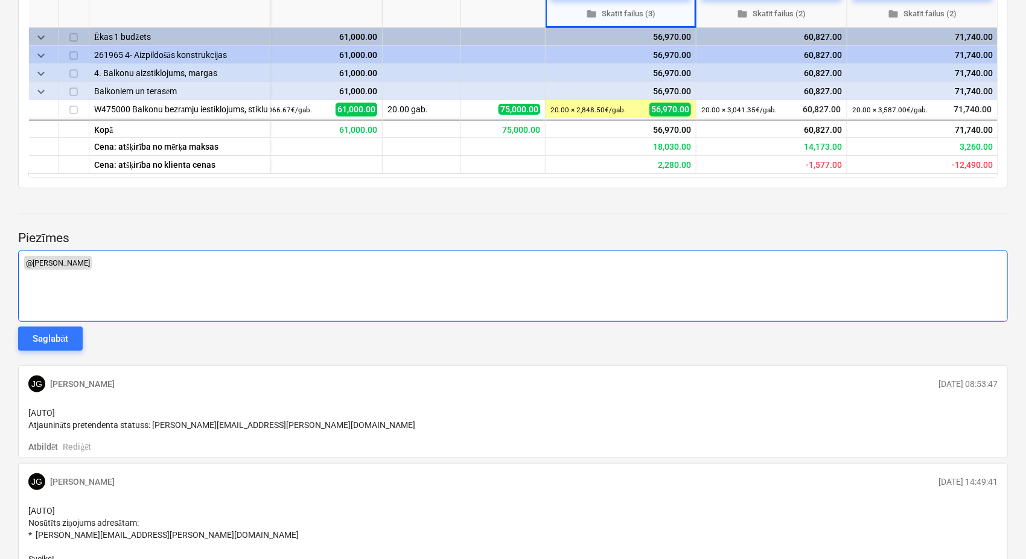
click at [118, 272] on div "﻿ @ [PERSON_NAME] ﻿ ﻿" at bounding box center [513, 285] width 990 height 71
click at [164, 270] on p "﻿ @ [PERSON_NAME] ﻿ @ [PERSON_NAME] ﻿ ﻿" at bounding box center [513, 263] width 979 height 14
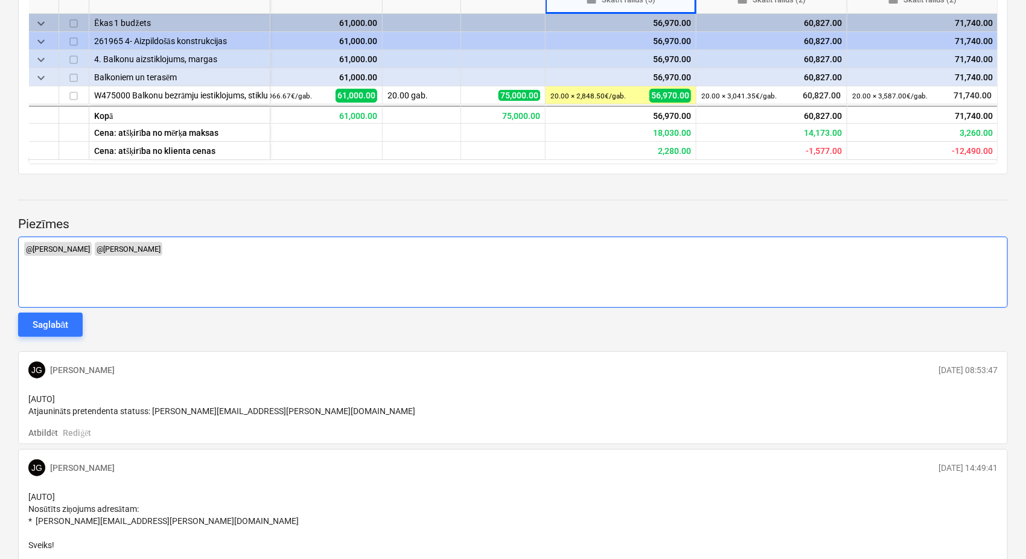
type textarea "x"
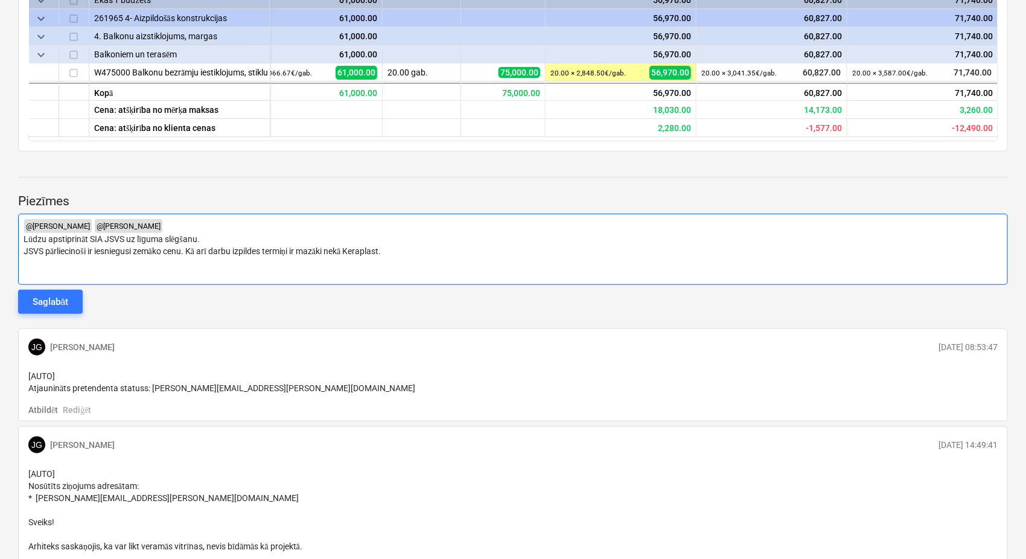
scroll to position [357, 0]
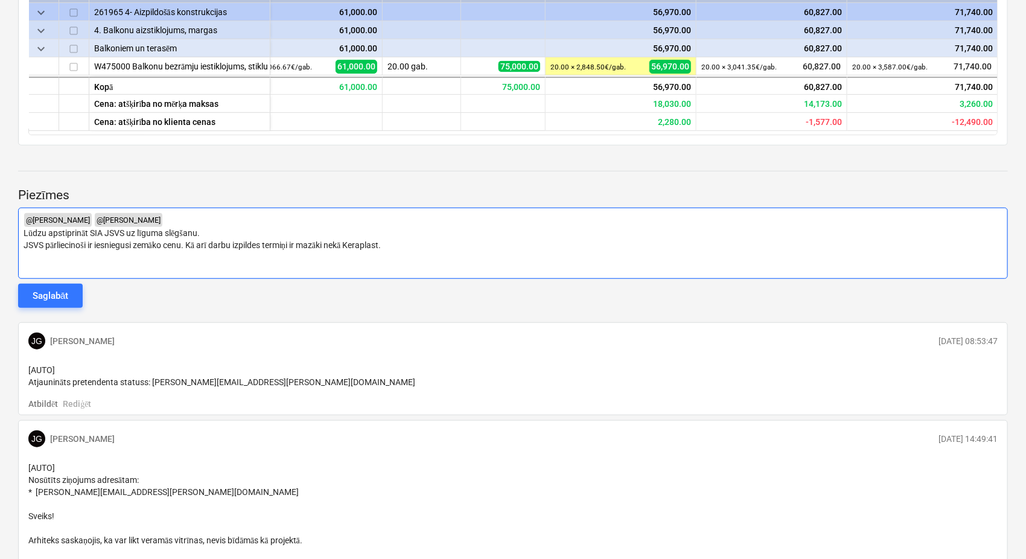
click at [399, 251] on p "JSVS pārliecinoši ir iesniegusi zemāko cenu. Kā arī darbu izpildes termiņi ir m…" at bounding box center [513, 245] width 979 height 12
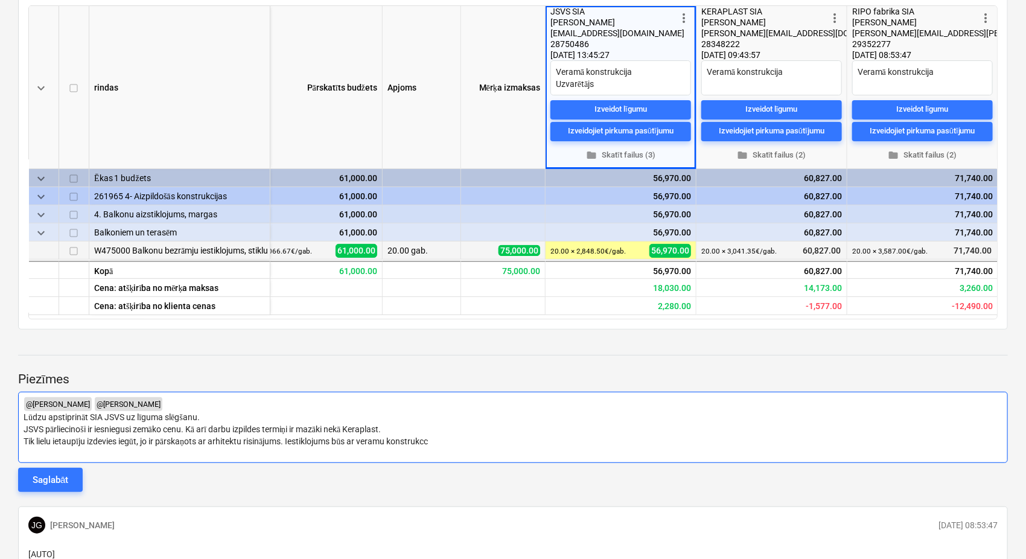
scroll to position [352, 0]
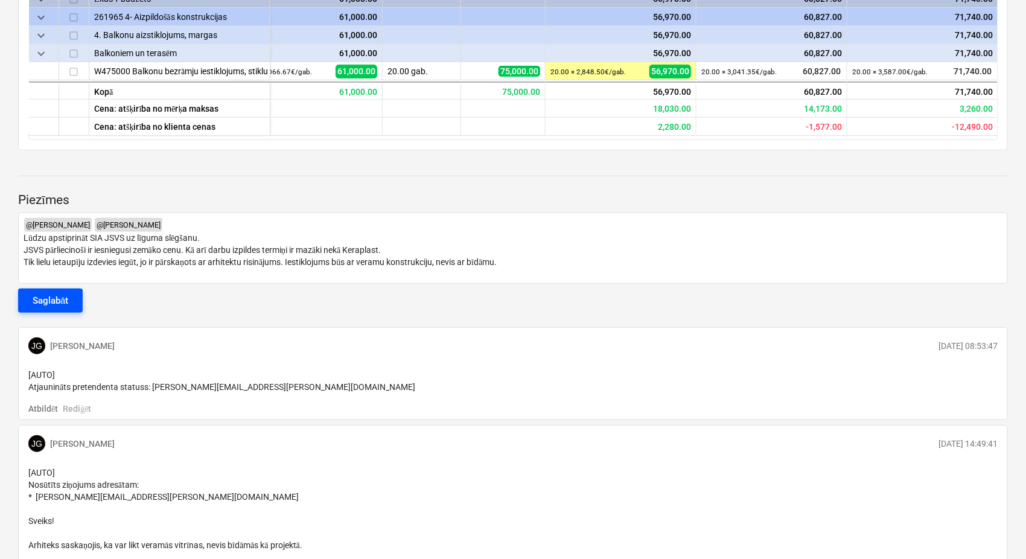
click at [60, 308] on div "Saglabāt" at bounding box center [51, 301] width 36 height 16
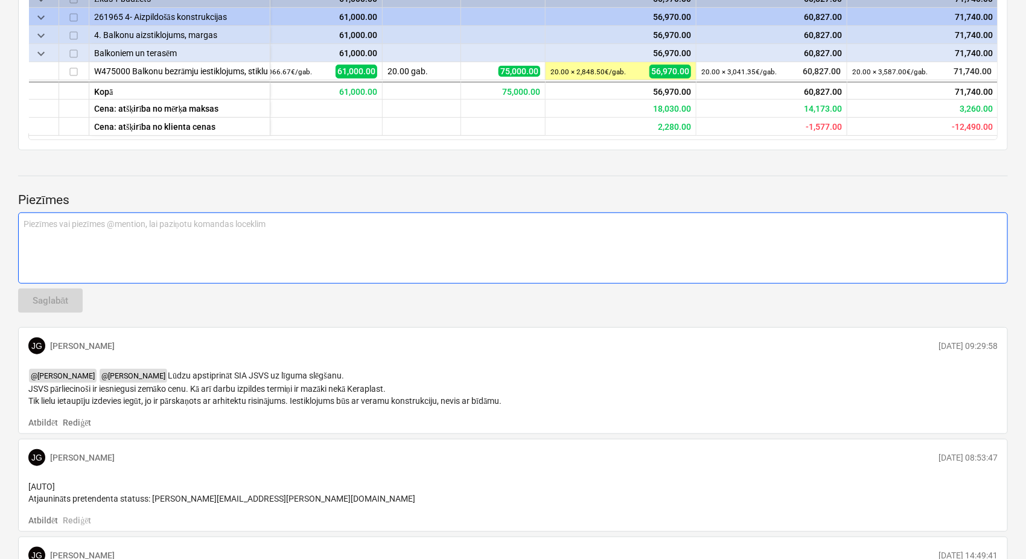
scroll to position [0, 0]
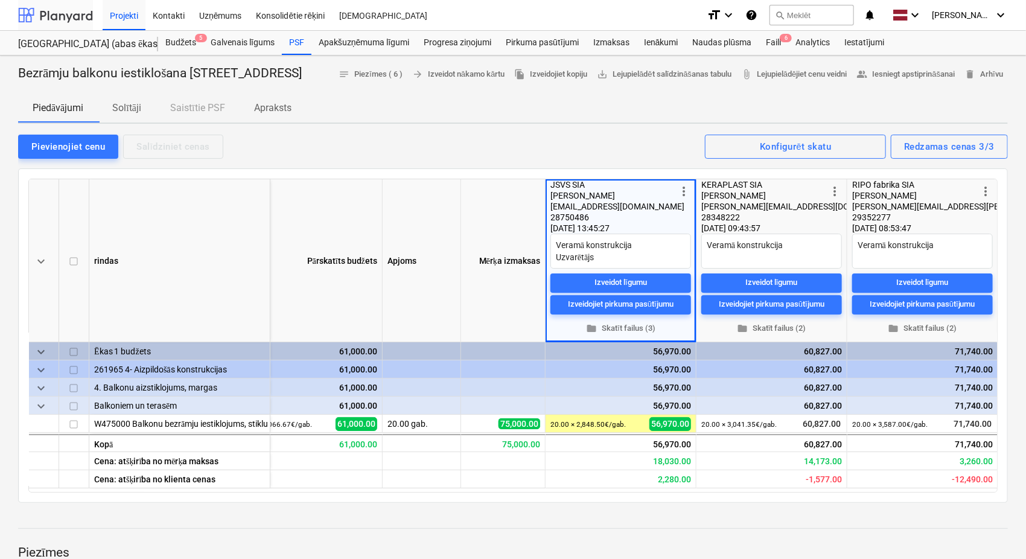
click at [69, 14] on div at bounding box center [55, 15] width 75 height 30
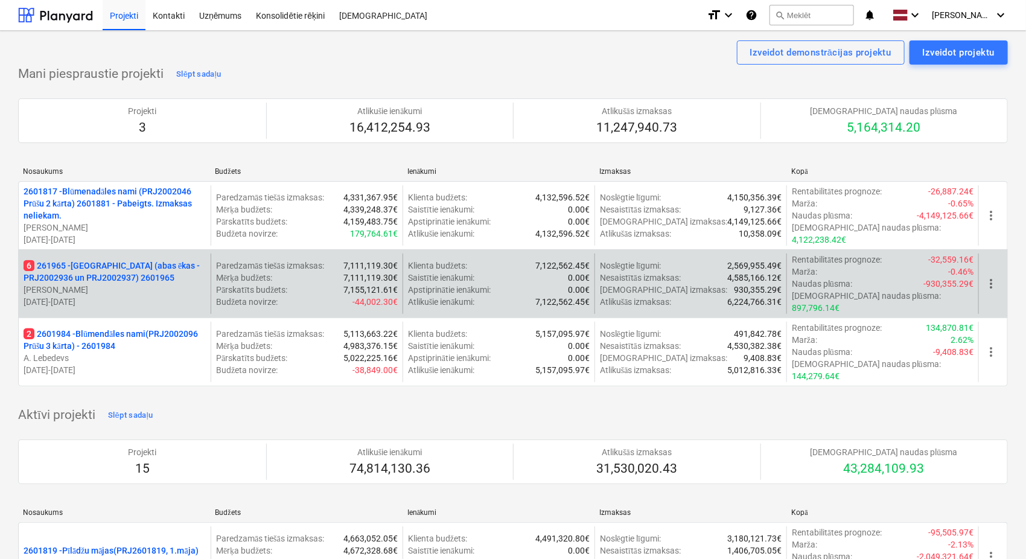
click at [116, 259] on p "6 261965 - [GEOGRAPHIC_DATA] (abas ēkas - PRJ2002936 un PRJ2002937) 2601965" at bounding box center [115, 271] width 182 height 24
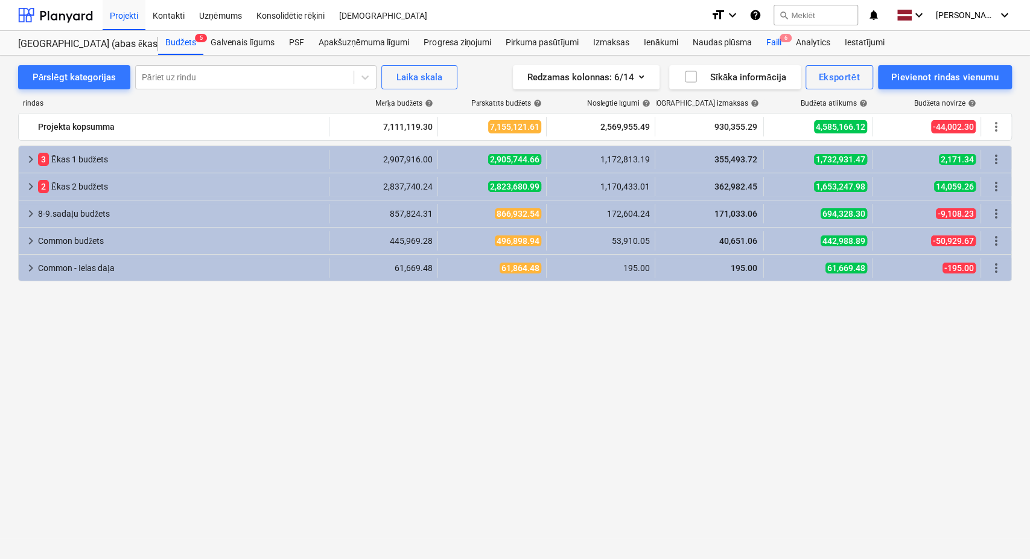
click at [778, 45] on div "Faili 6" at bounding box center [773, 43] width 30 height 24
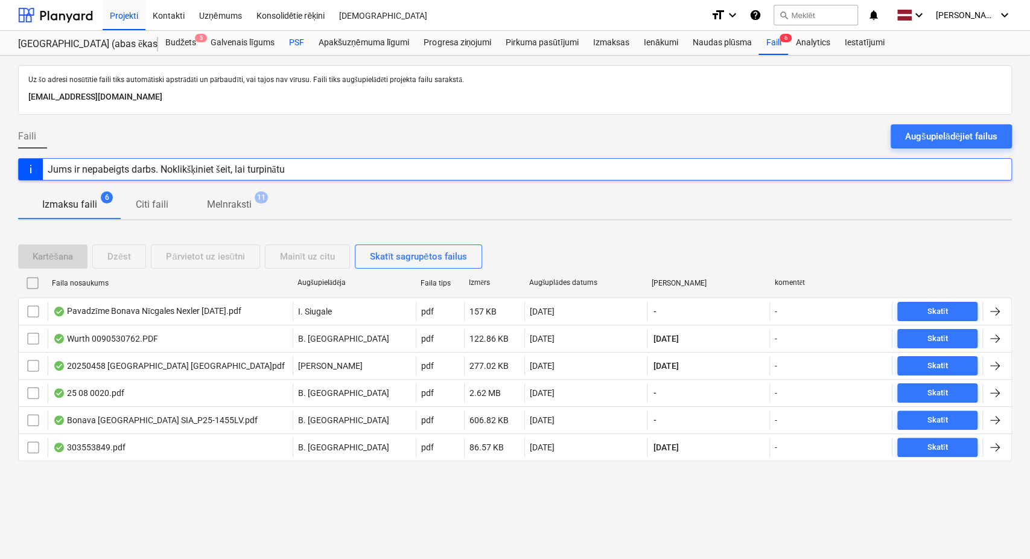
click at [305, 42] on div "PSF" at bounding box center [297, 43] width 30 height 24
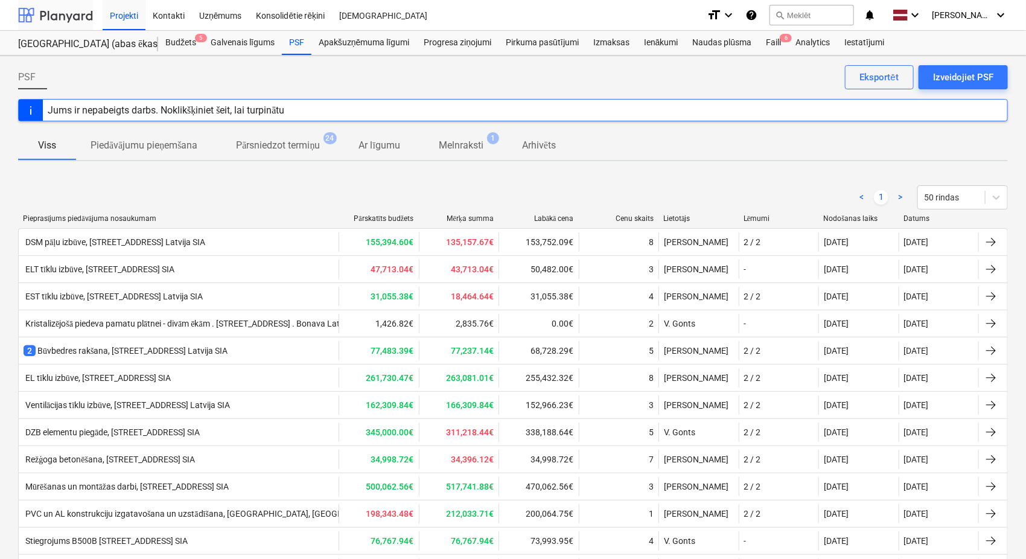
click at [58, 13] on div at bounding box center [55, 15] width 75 height 30
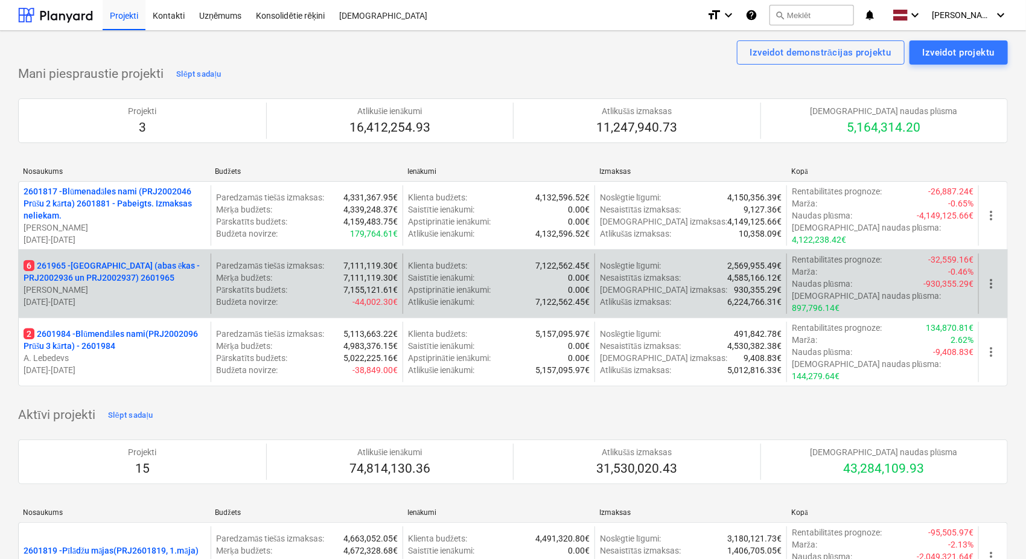
click at [74, 259] on p "6 261965 - [GEOGRAPHIC_DATA] (abas ēkas - PRJ2002936 un PRJ2002937) 2601965" at bounding box center [115, 271] width 182 height 24
